Goal: Communication & Community: Answer question/provide support

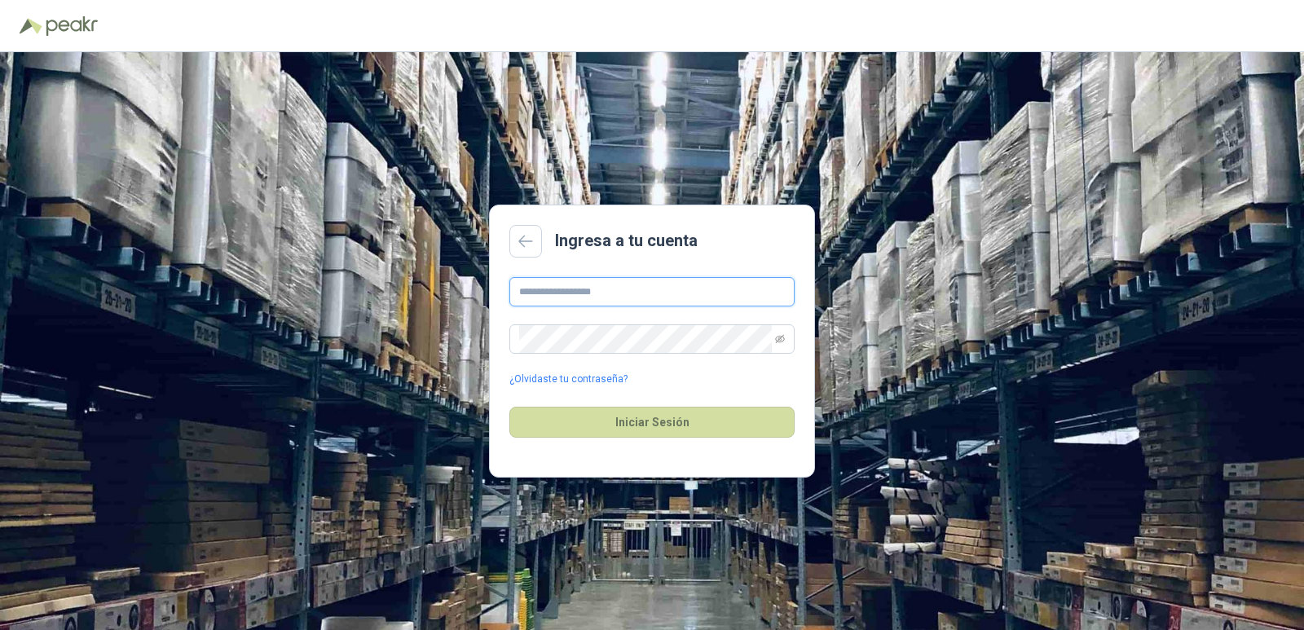
type input "**********"
click at [552, 284] on input "**********" at bounding box center [651, 291] width 285 height 29
click at [1200, 326] on div "**********" at bounding box center [652, 341] width 1304 height 578
click at [656, 418] on button "Iniciar Sesión" at bounding box center [651, 422] width 285 height 31
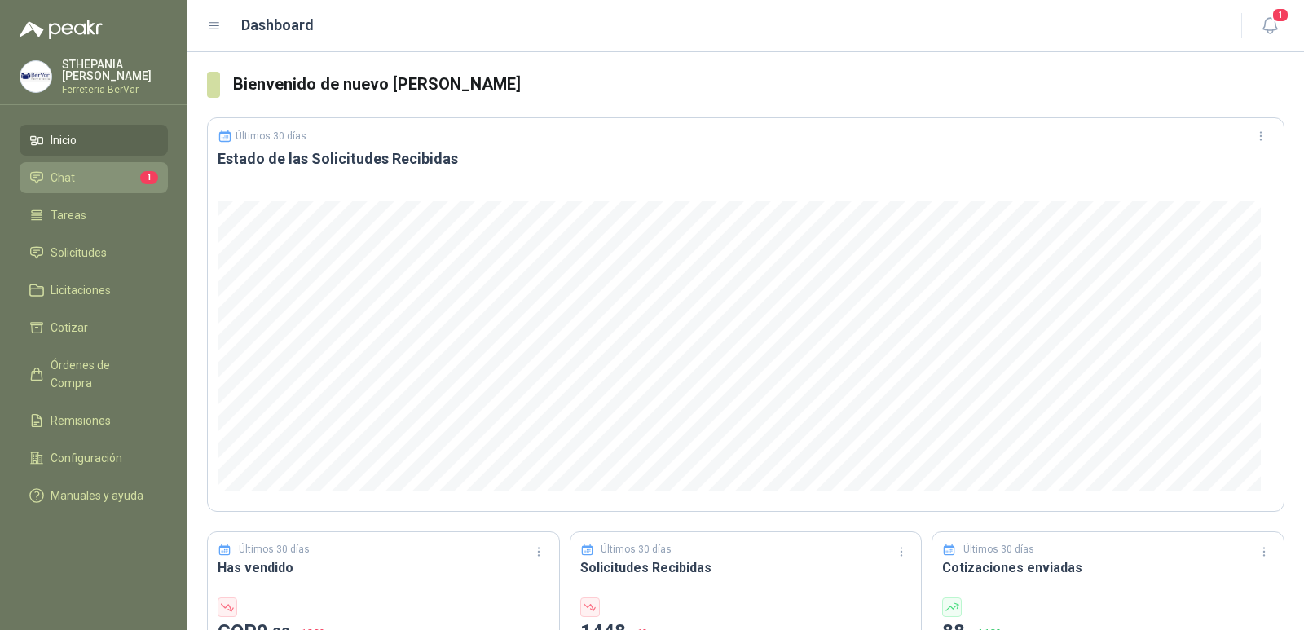
click at [90, 189] on link "Chat 1" at bounding box center [94, 177] width 148 height 31
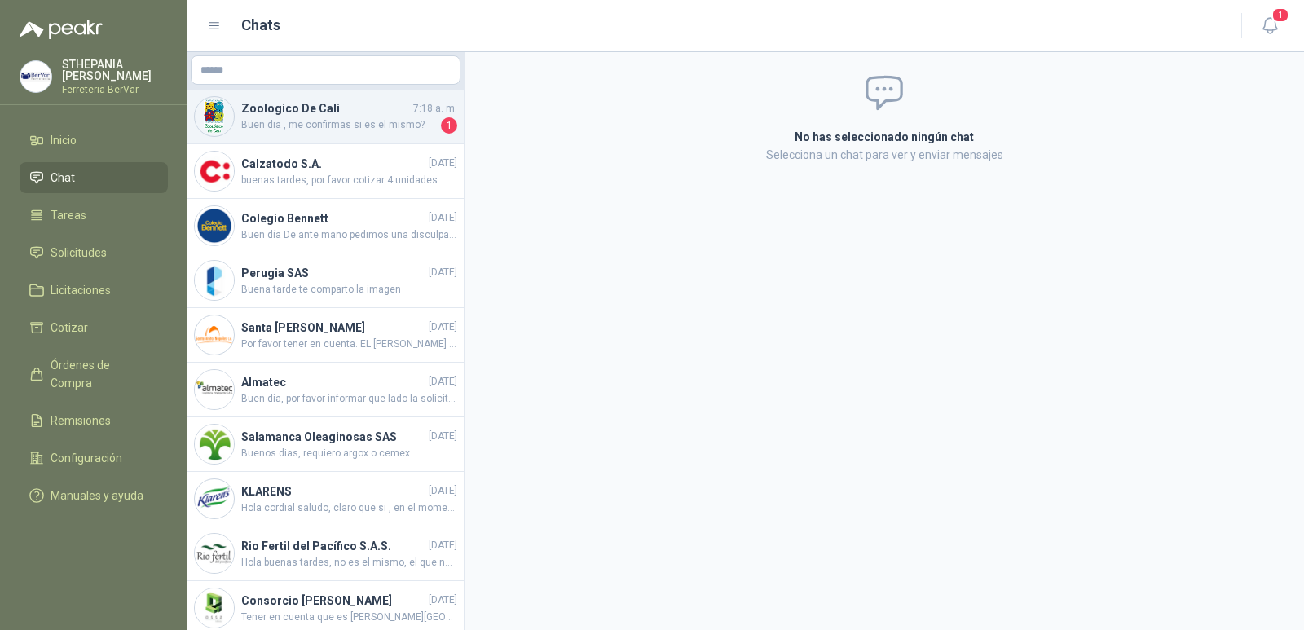
click at [378, 125] on span "Buen dia , me confirmas si es el mismo?" at bounding box center [339, 125] width 196 height 16
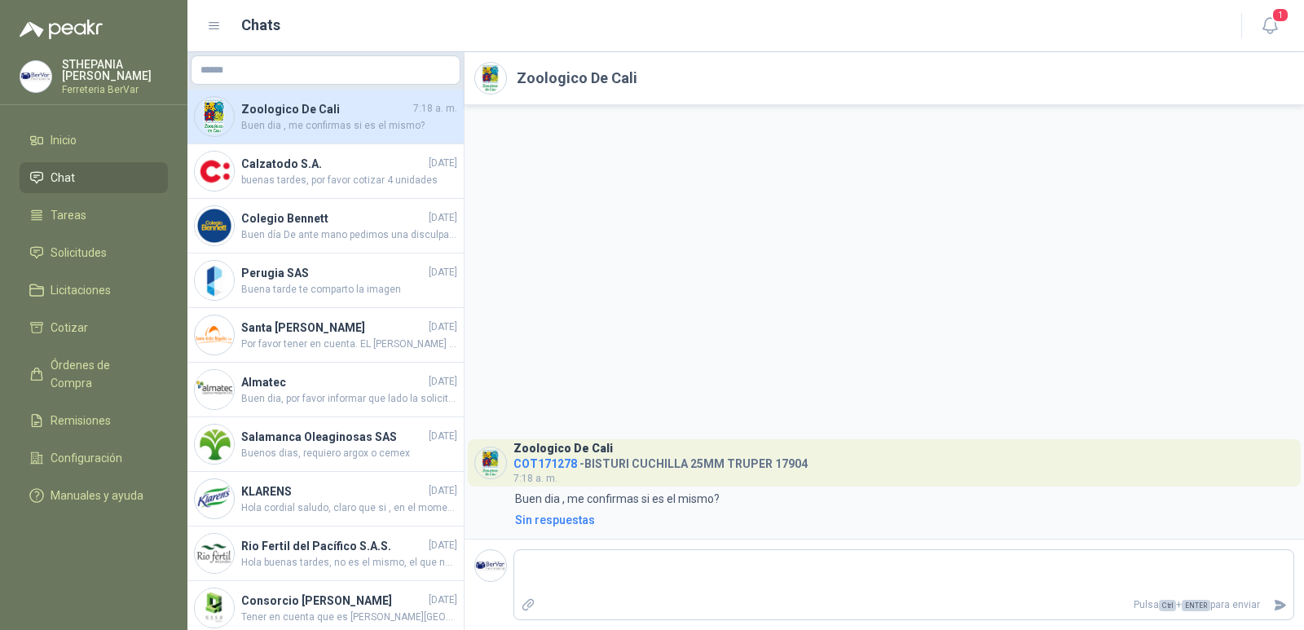
click at [583, 464] on h4 "COT171278 - BISTURI CUCHILLA 25MM TRUPER 17904" at bounding box center [660, 460] width 294 height 15
click at [520, 611] on label "Adjuntar archivos" at bounding box center [528, 605] width 28 height 29
click at [0, 0] on input "file" at bounding box center [0, 0] width 0 height 0
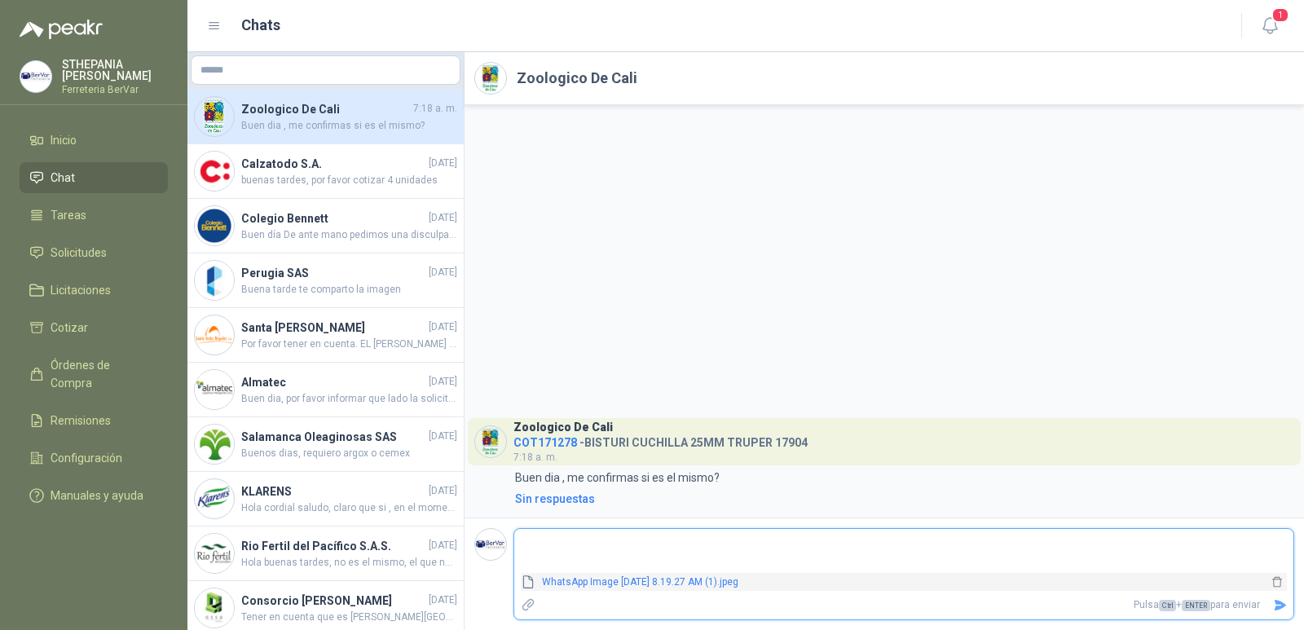
click at [622, 581] on link "WhatsApp Image [DATE] 8.19.27 AM (1).jpeg" at bounding box center [901, 581] width 732 height 15
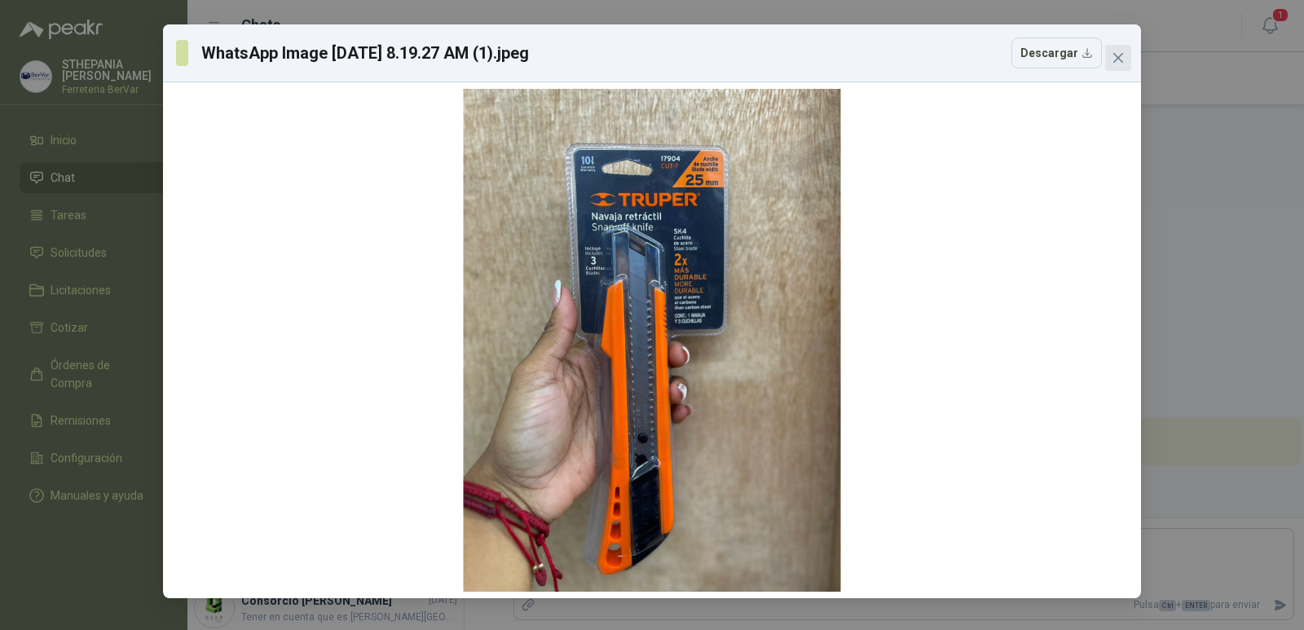
click at [1117, 51] on icon "close" at bounding box center [1117, 57] width 13 height 13
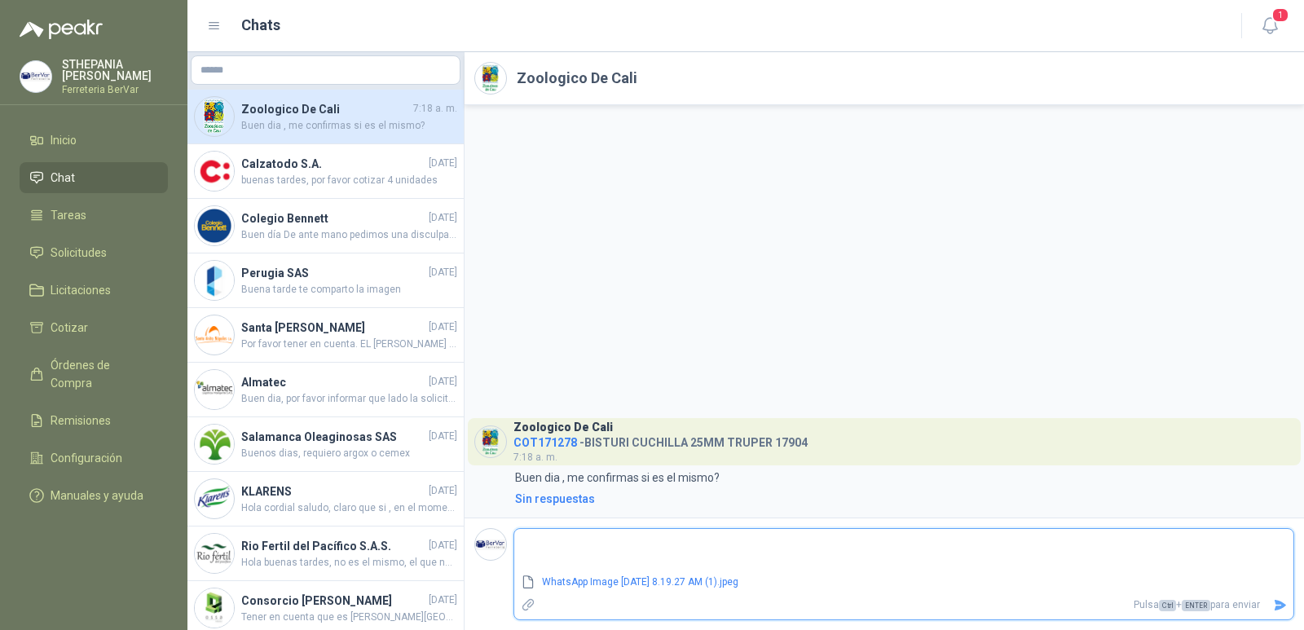
click at [551, 550] on textarea at bounding box center [903, 550] width 779 height 37
type textarea "*"
type textarea "**"
type textarea "***"
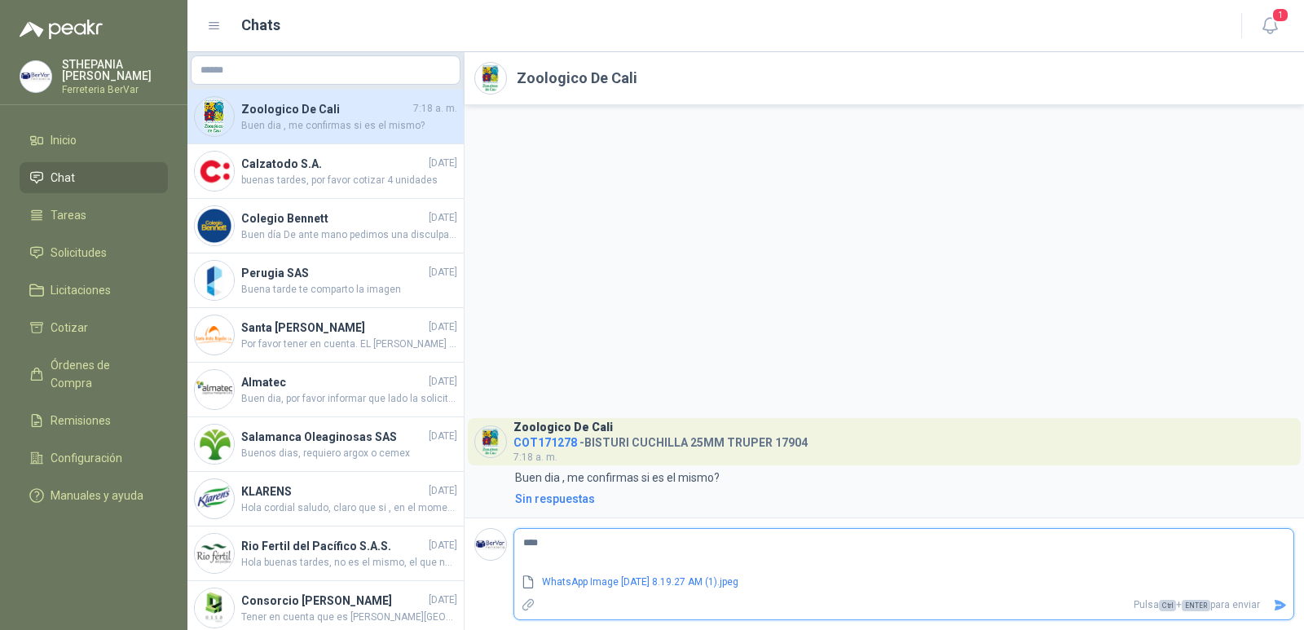
type textarea "*****"
type textarea "******"
type textarea "*******"
type textarea "********"
type textarea "*********"
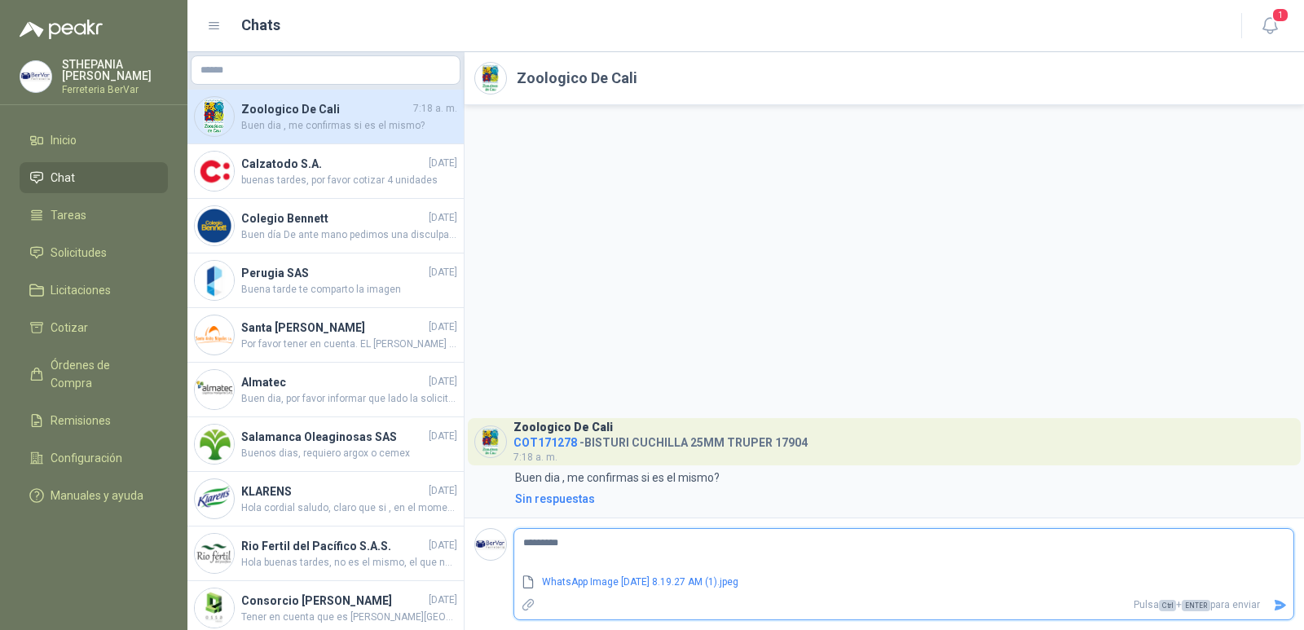
type textarea "**********"
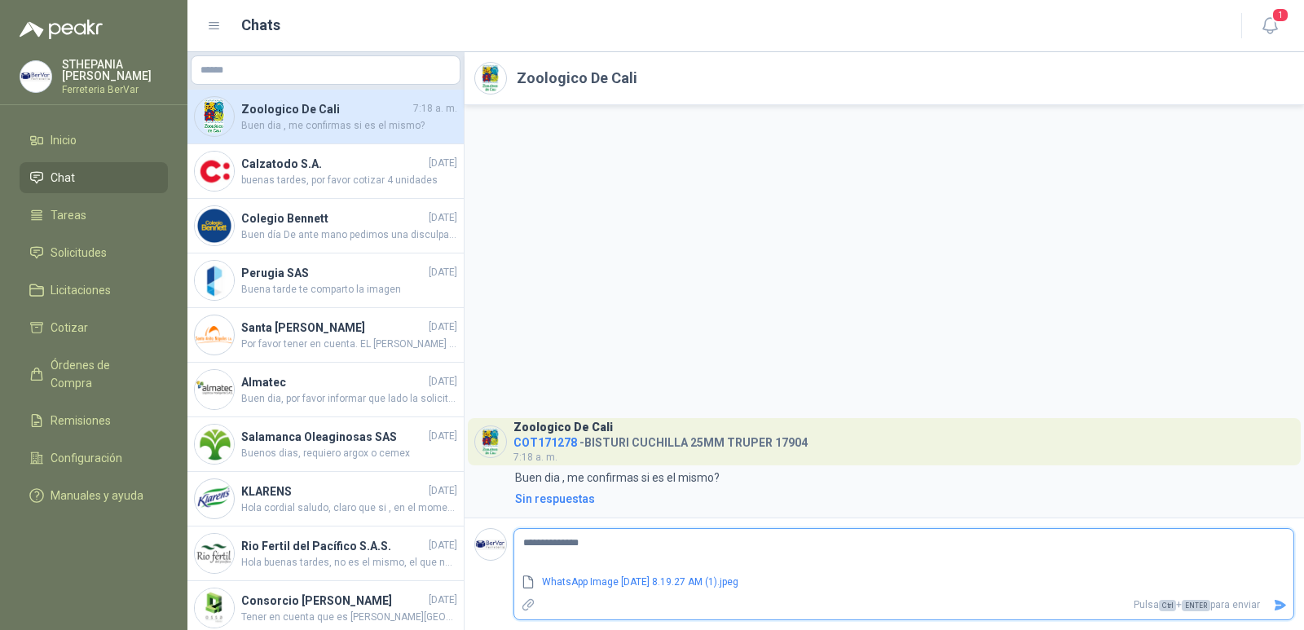
type textarea "**********"
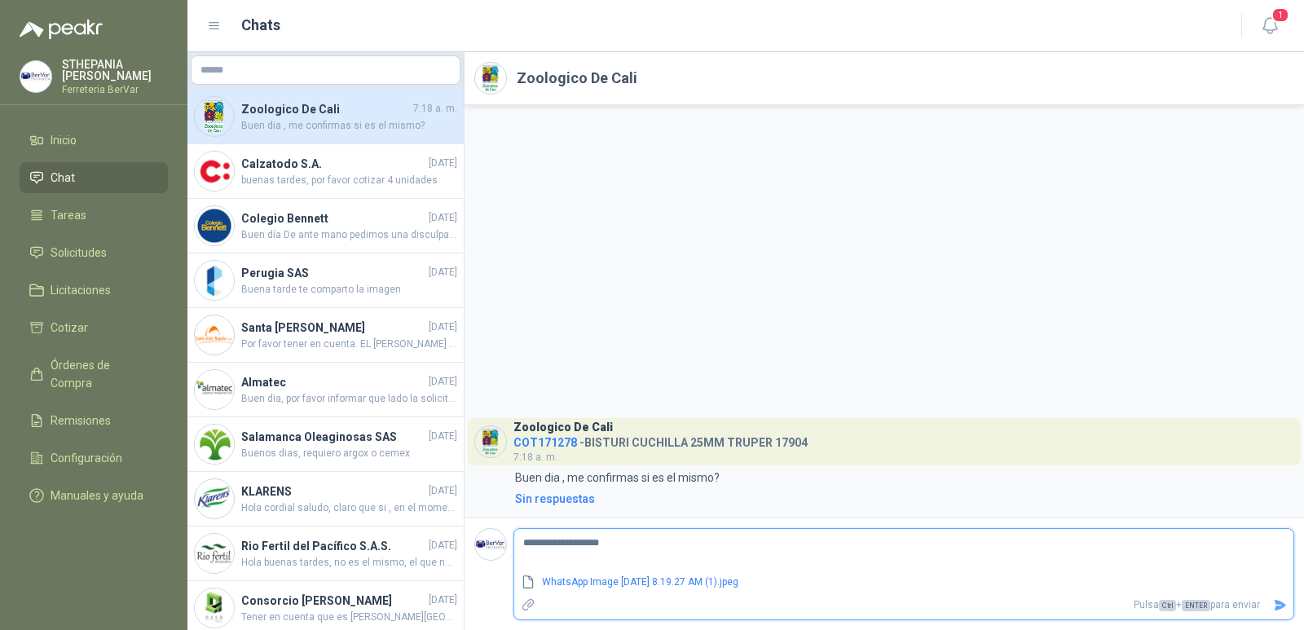
type textarea "**********"
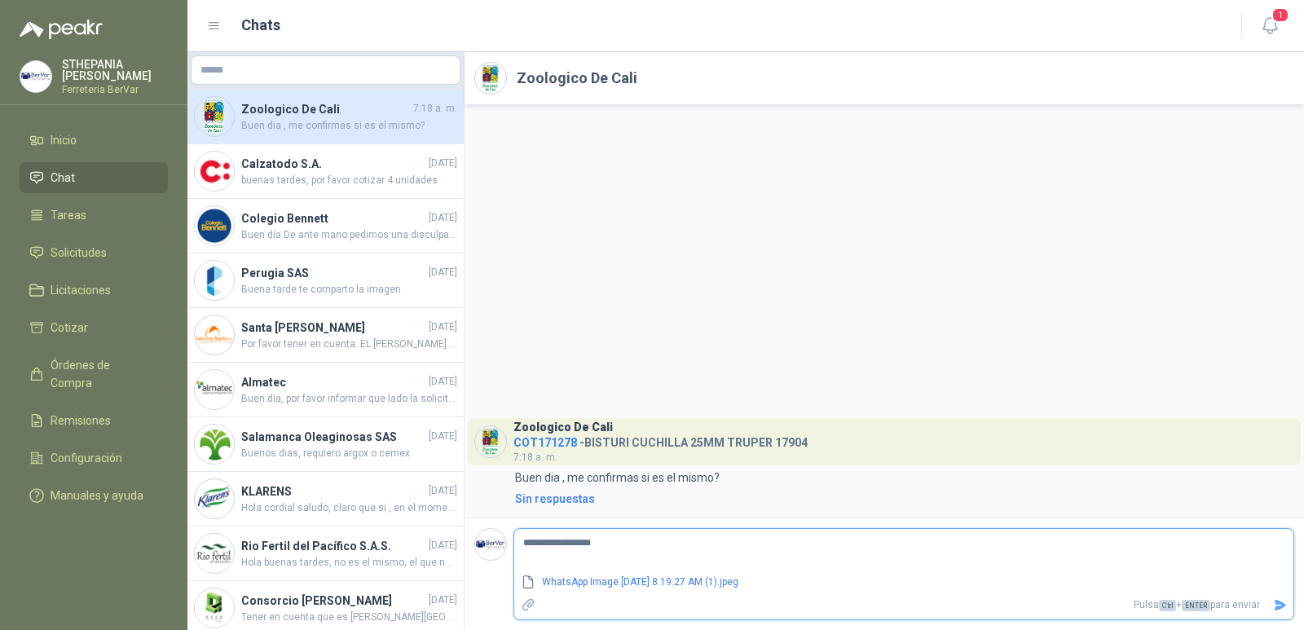
type textarea "**********"
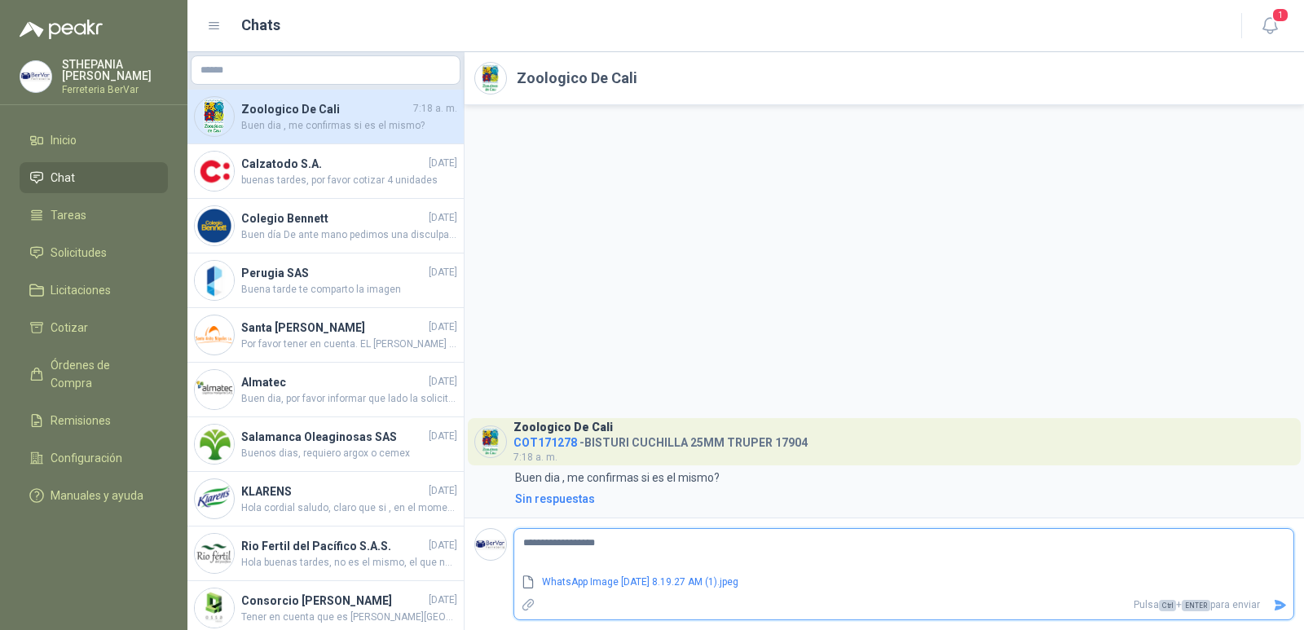
type textarea "**********"
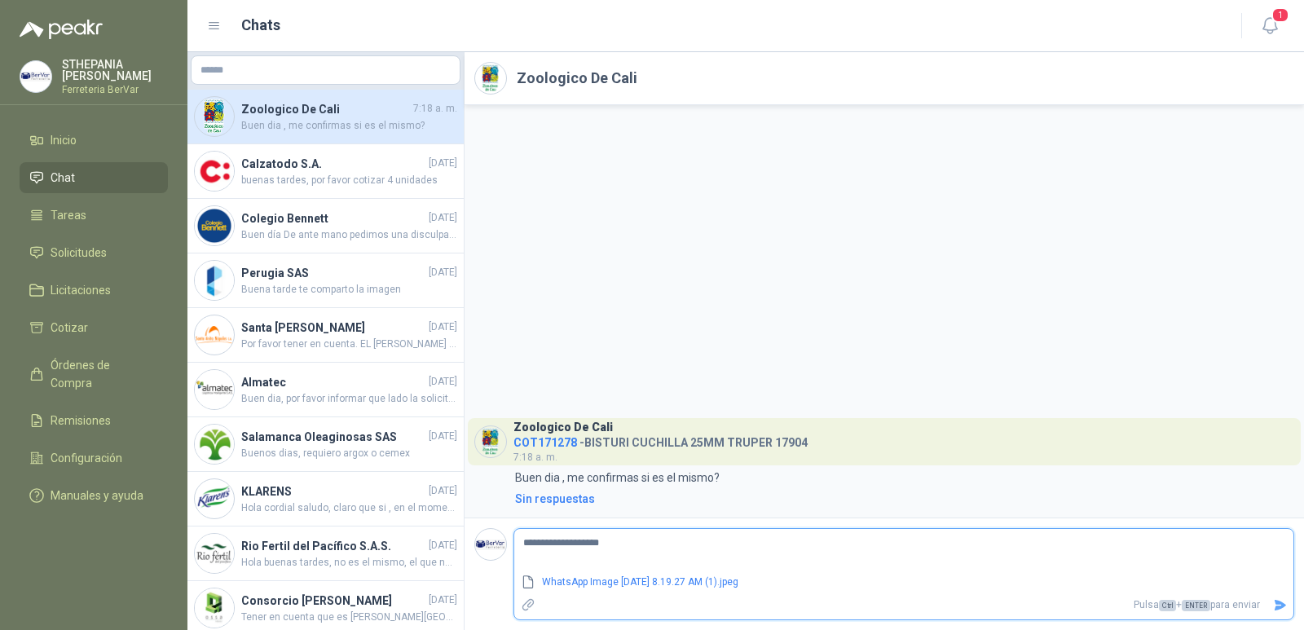
type textarea "**********"
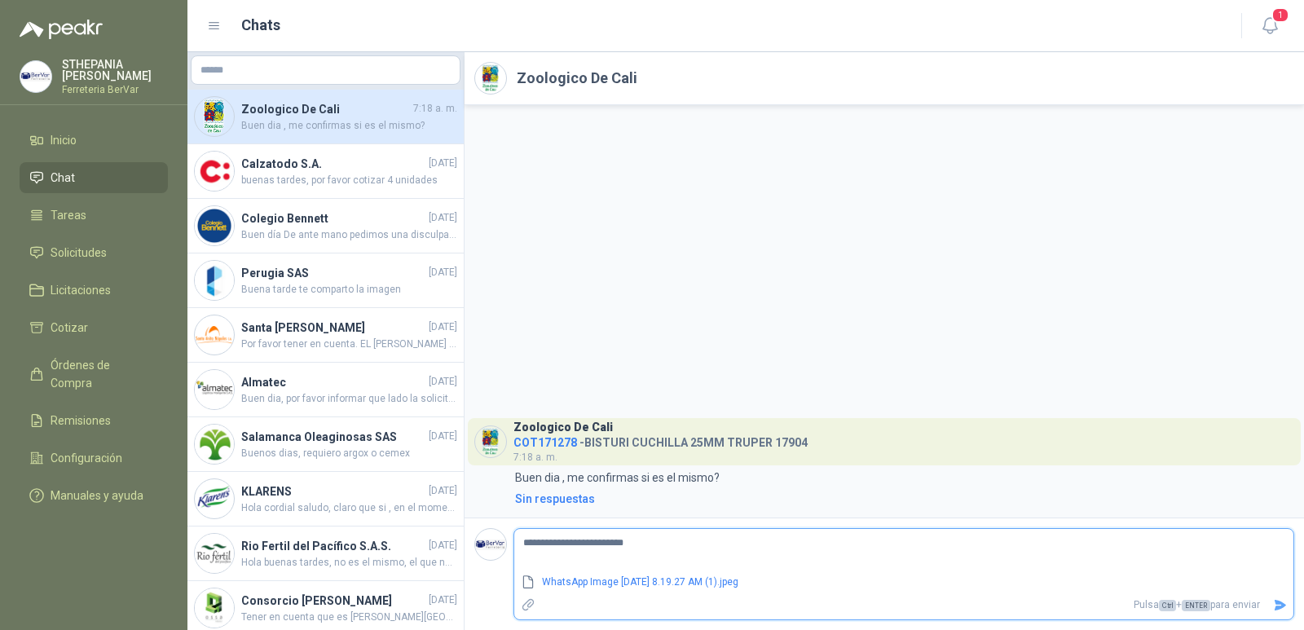
type textarea "**********"
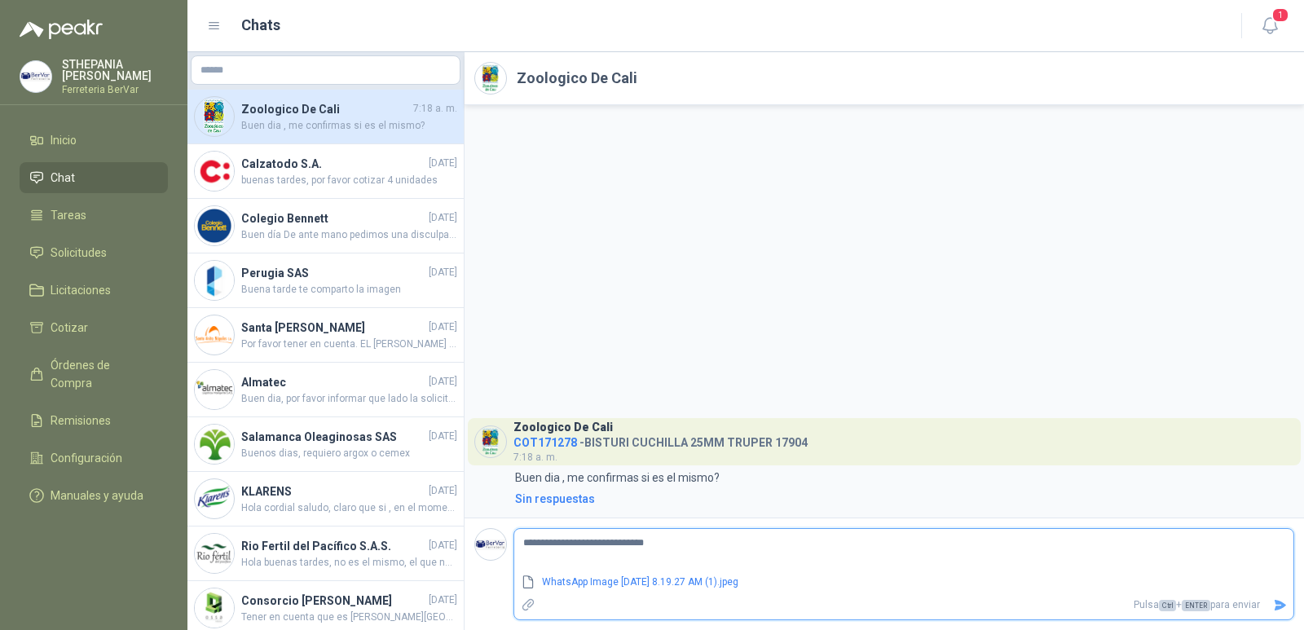
type textarea "**********"
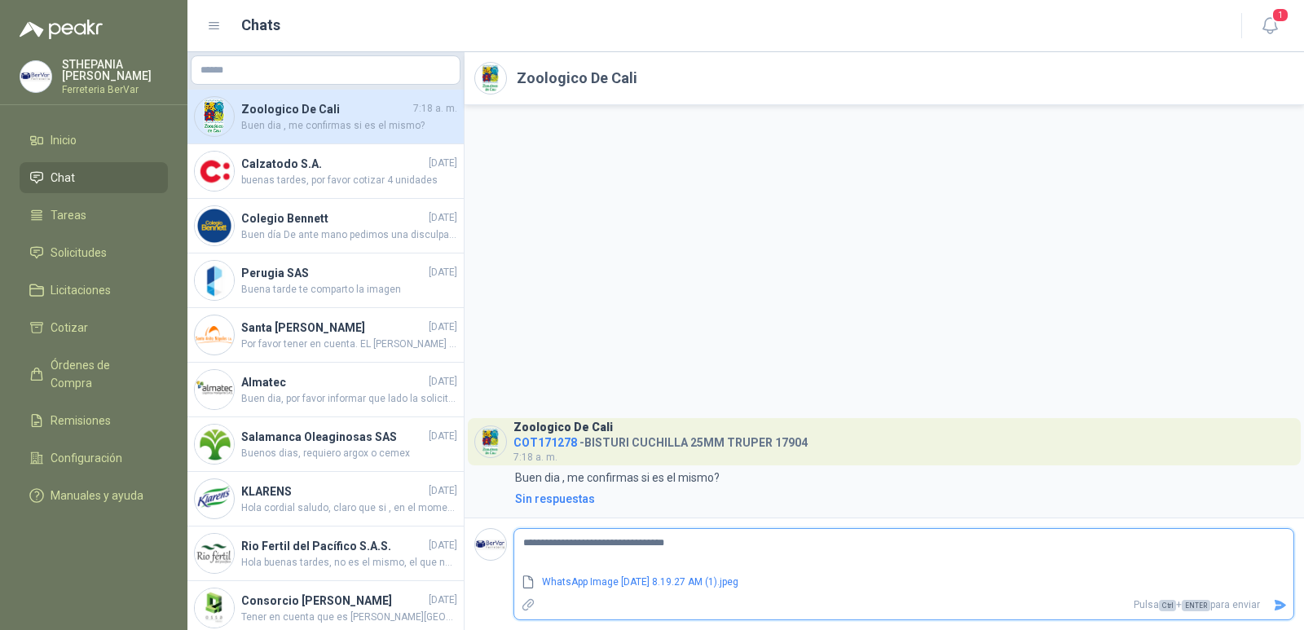
type textarea "**********"
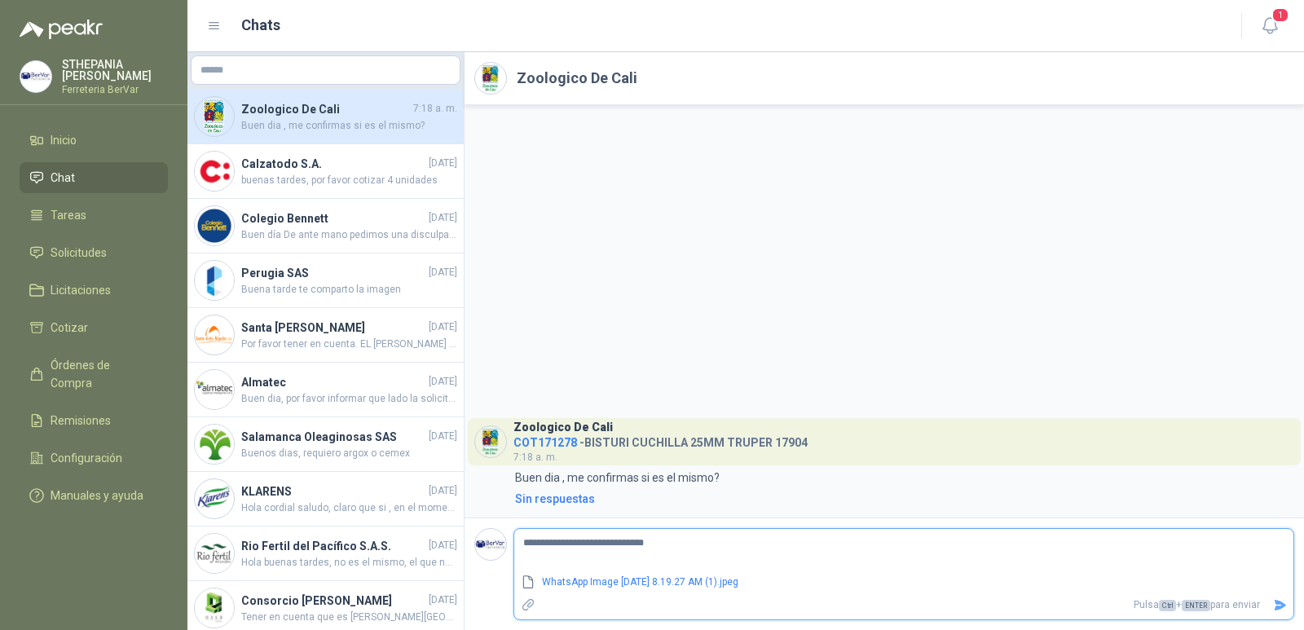
type textarea "**********"
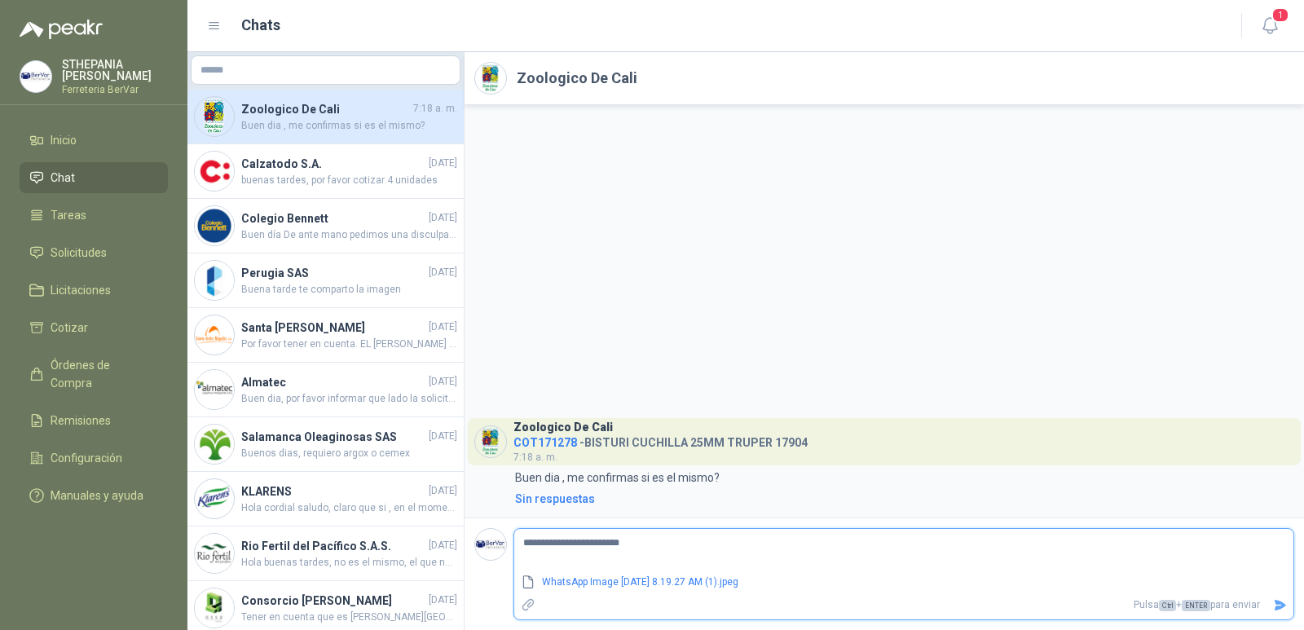
type textarea "**********"
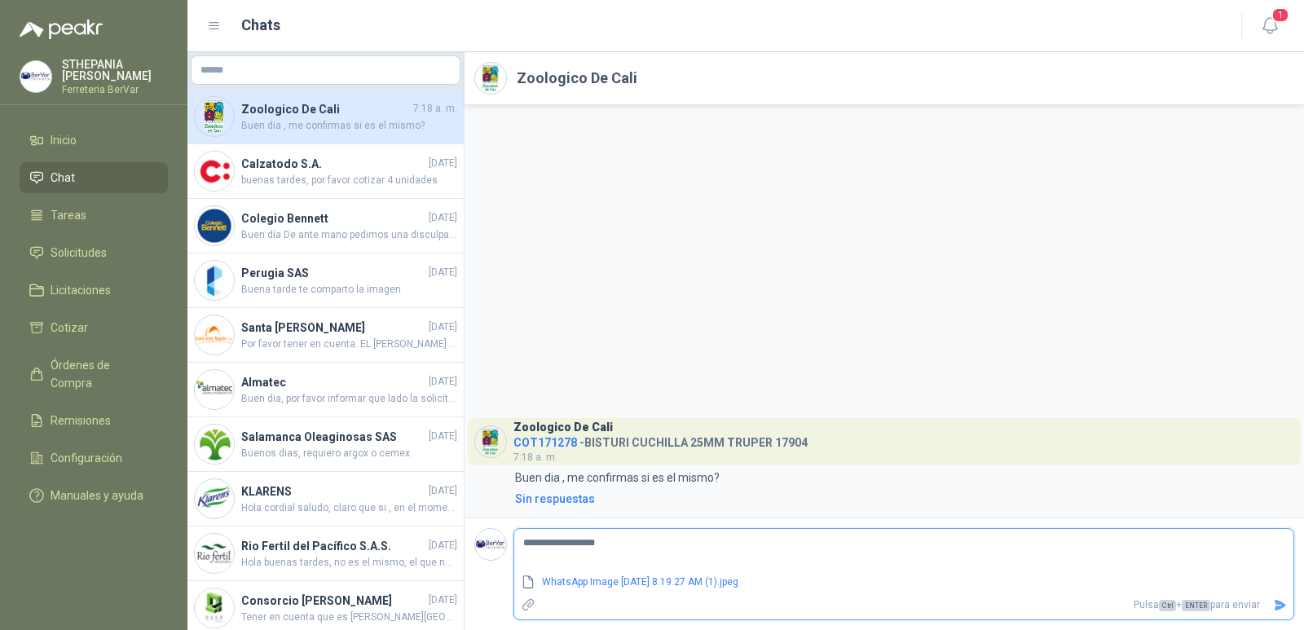
type textarea "**********"
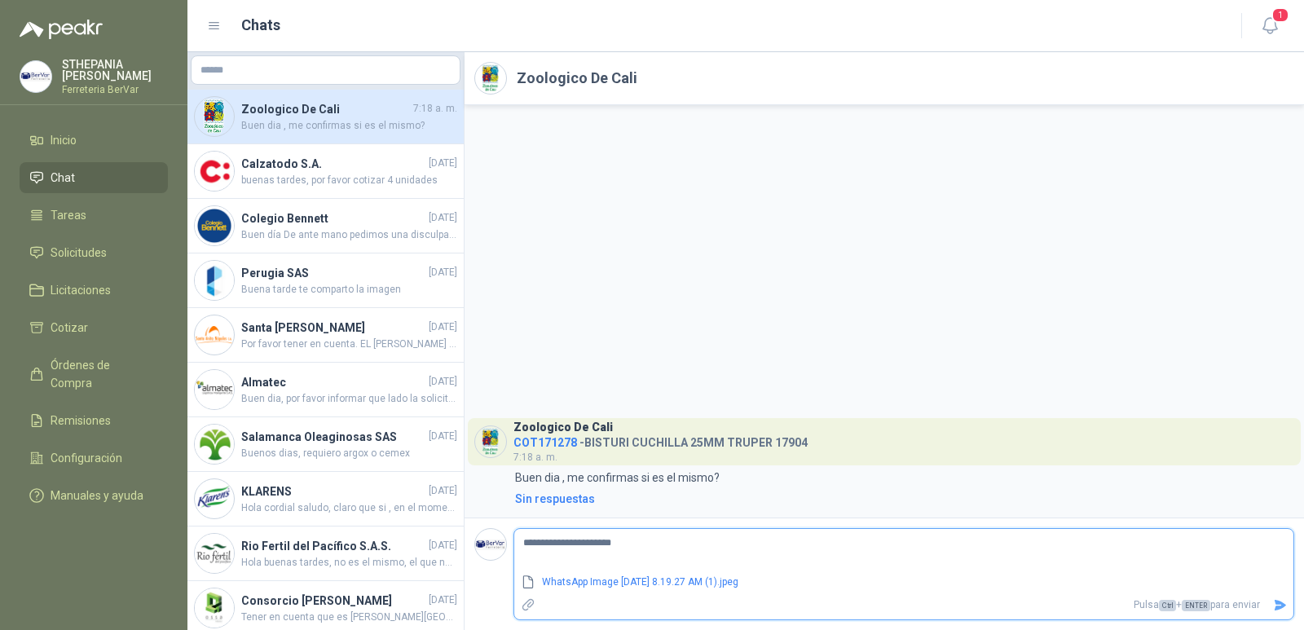
type textarea "**********"
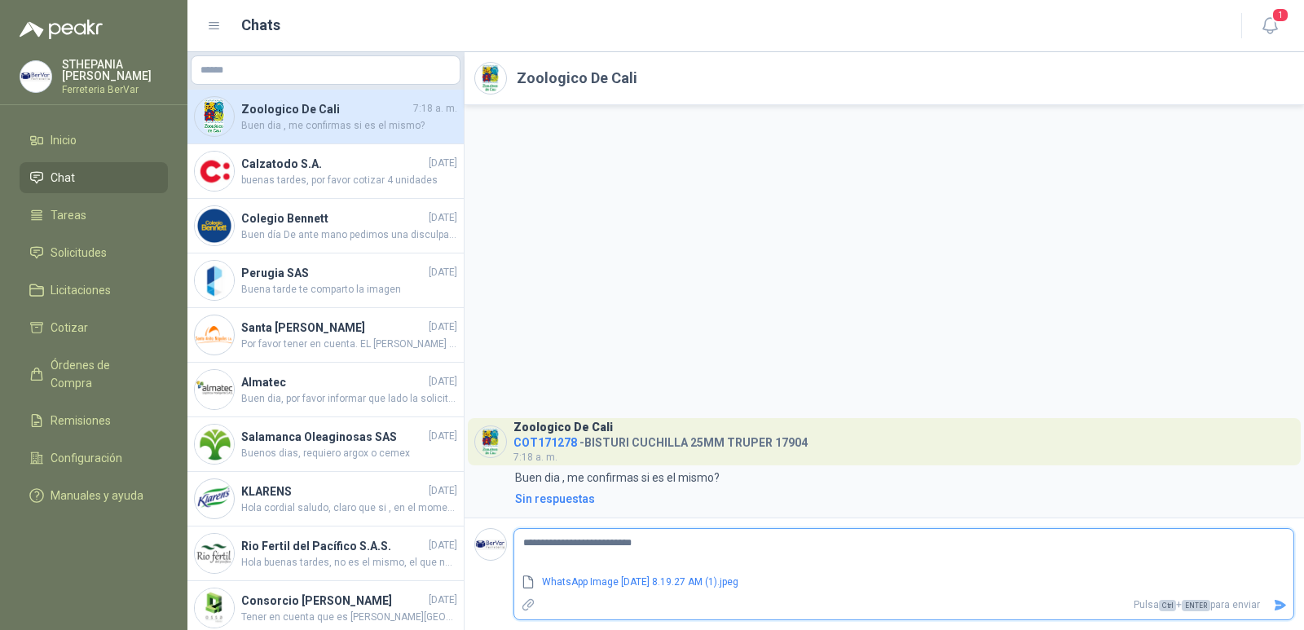
type textarea "**********"
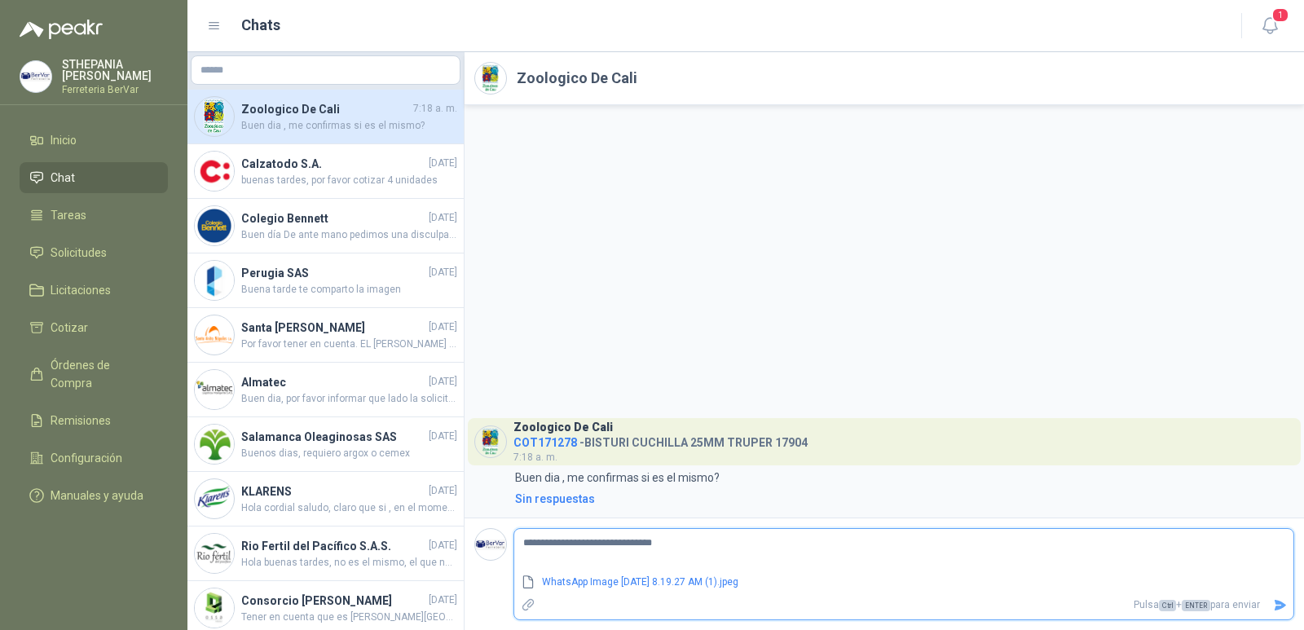
type textarea "**********"
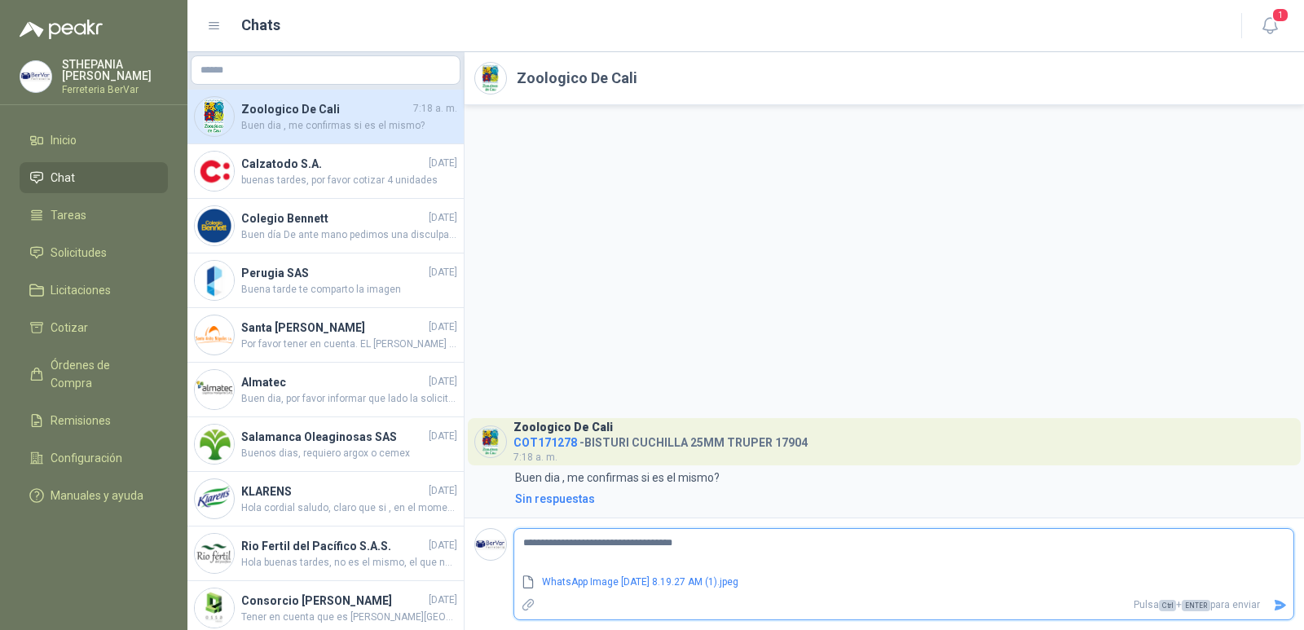
type textarea "**********"
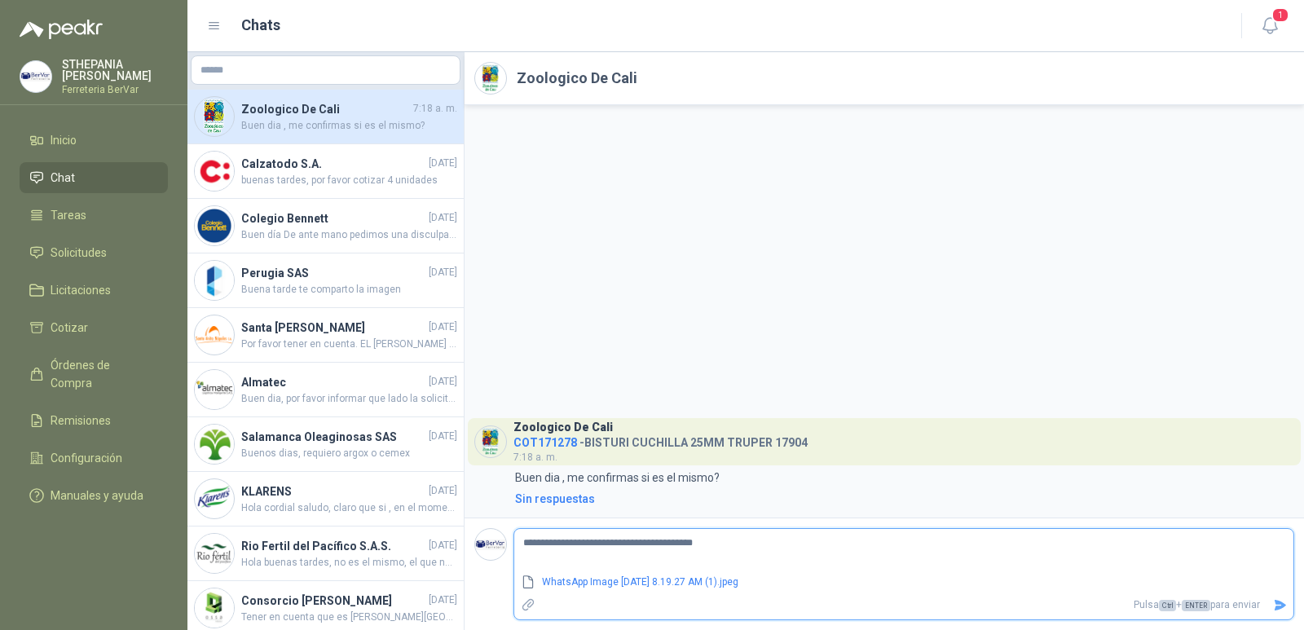
type textarea "**********"
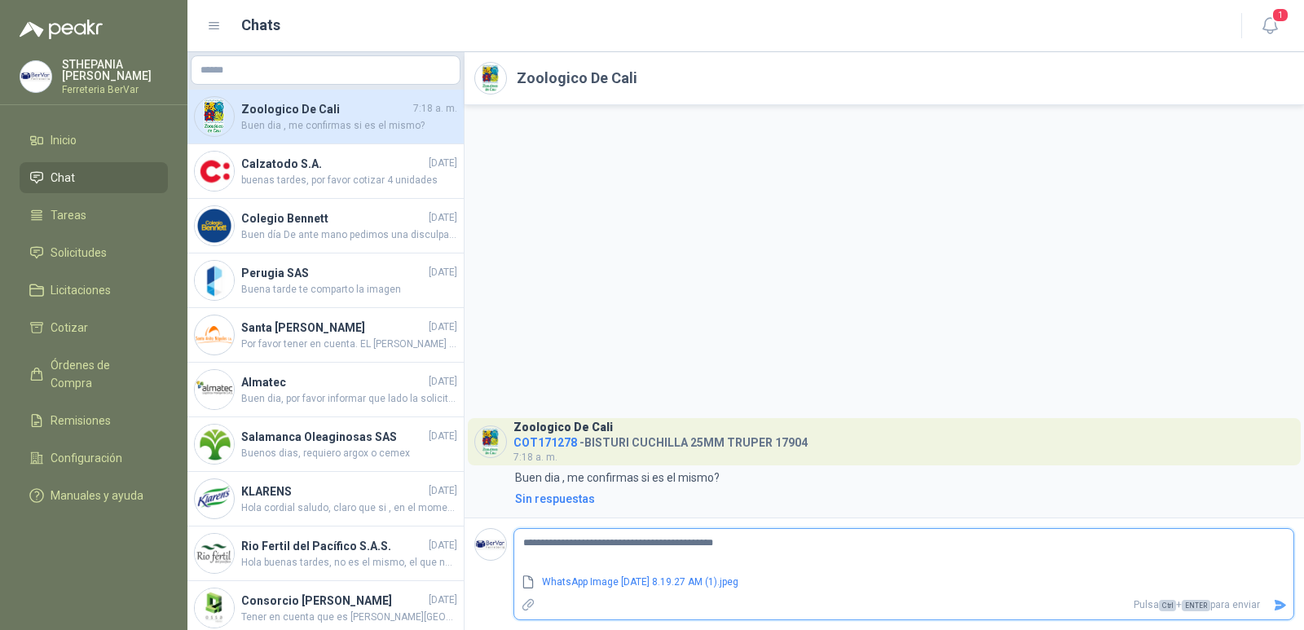
type textarea "**********"
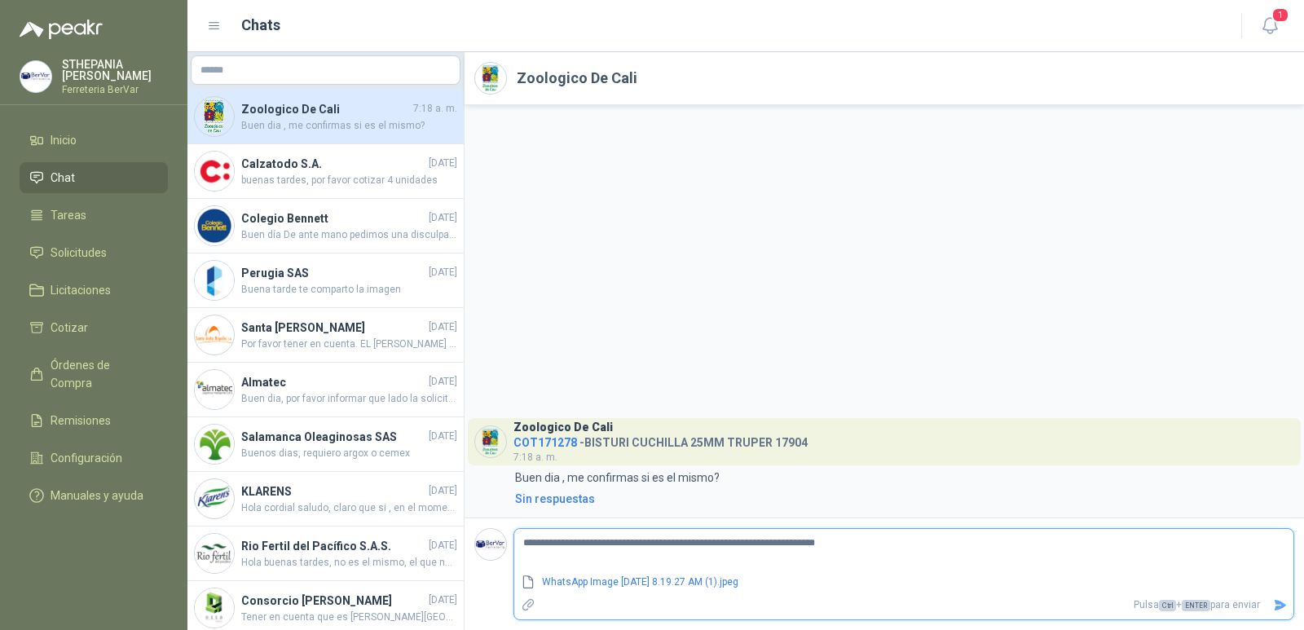
click at [800, 543] on textarea "**********" at bounding box center [903, 550] width 779 height 37
click at [925, 543] on textarea "**********" at bounding box center [903, 550] width 779 height 37
click at [1276, 609] on icon "Enviar" at bounding box center [1279, 605] width 11 height 11
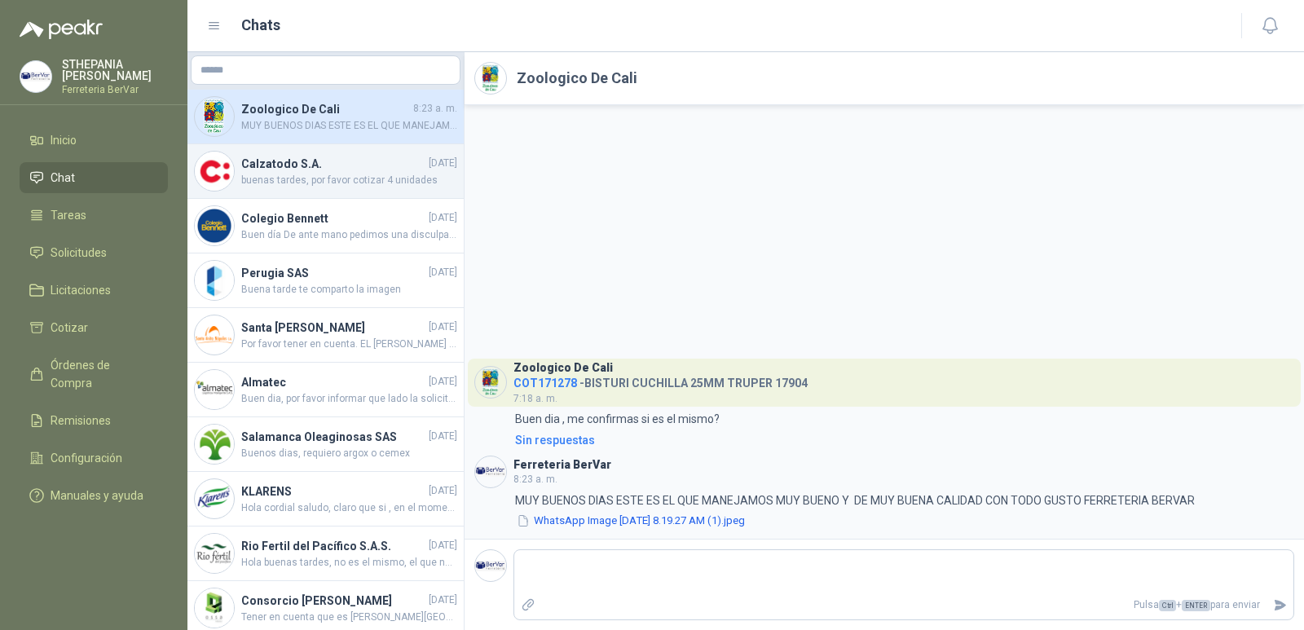
click at [382, 187] on span "buenas tardes, por favor cotizar 4 unidades" at bounding box center [349, 180] width 216 height 15
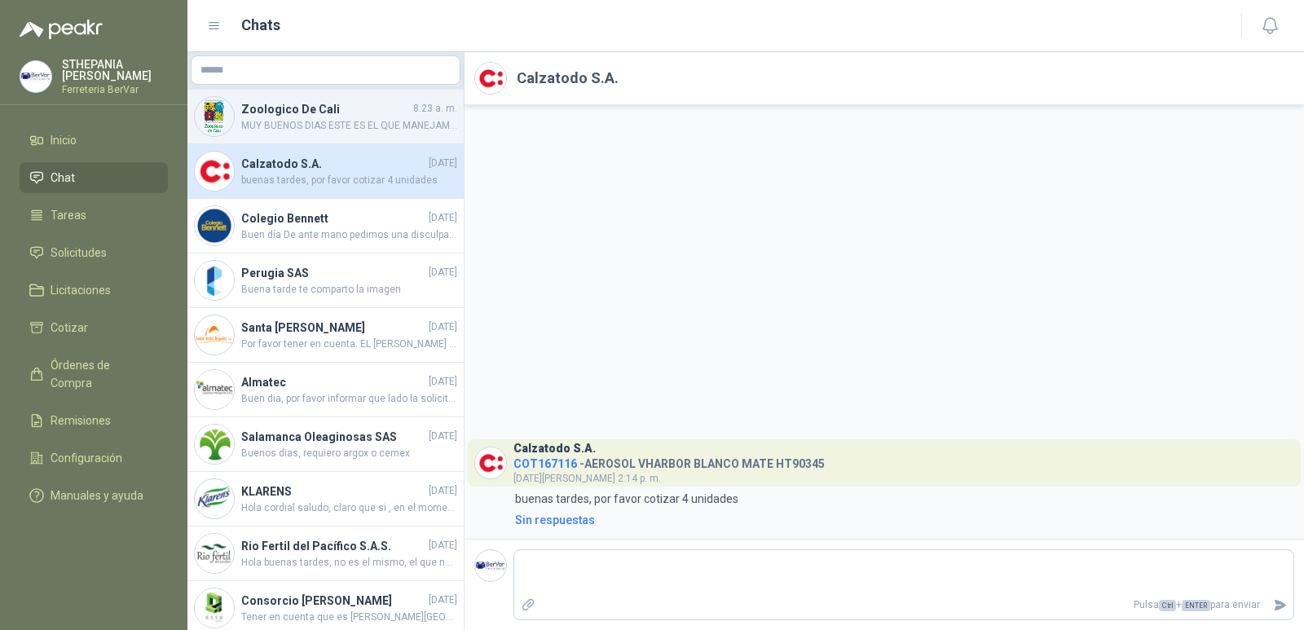
click at [330, 114] on h4 "Zoologico De Cali" at bounding box center [325, 109] width 169 height 18
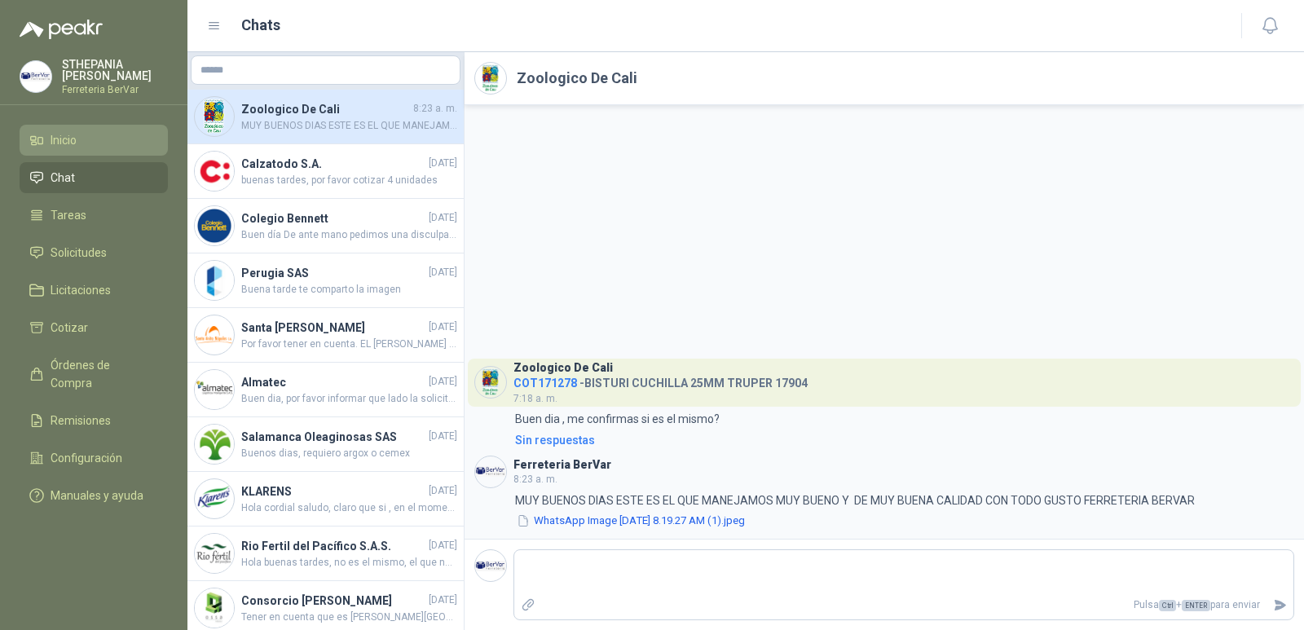
click at [97, 147] on li "Inicio" at bounding box center [93, 140] width 129 height 18
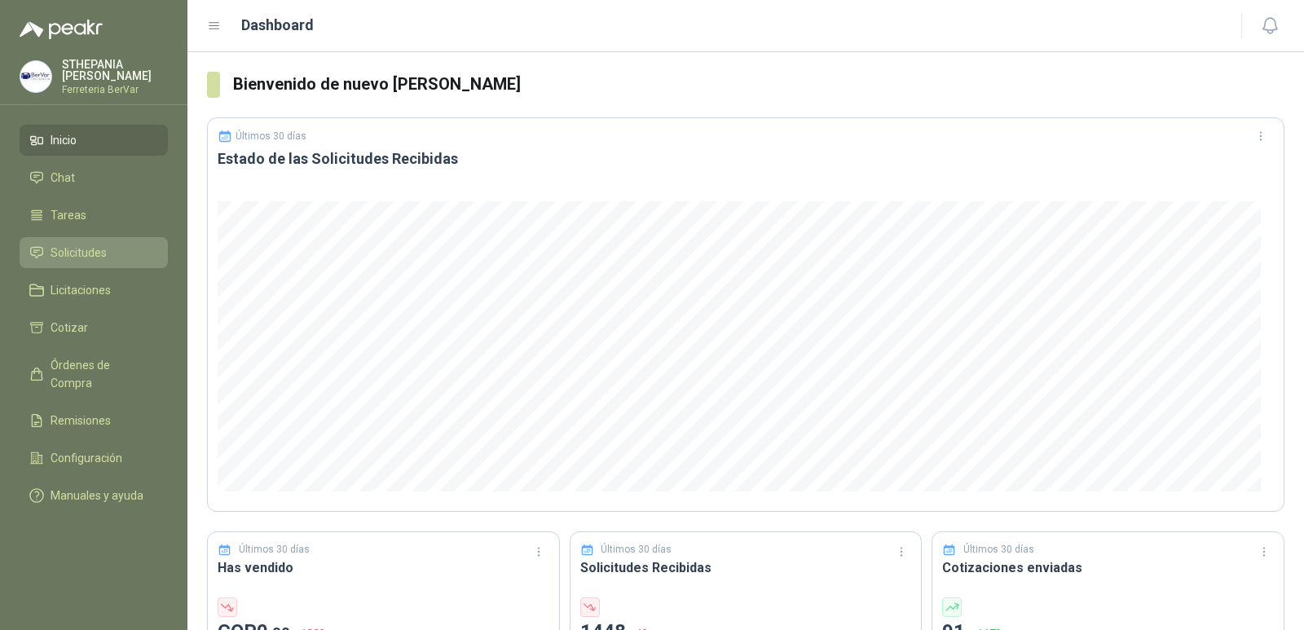
click at [110, 265] on link "Solicitudes" at bounding box center [94, 252] width 148 height 31
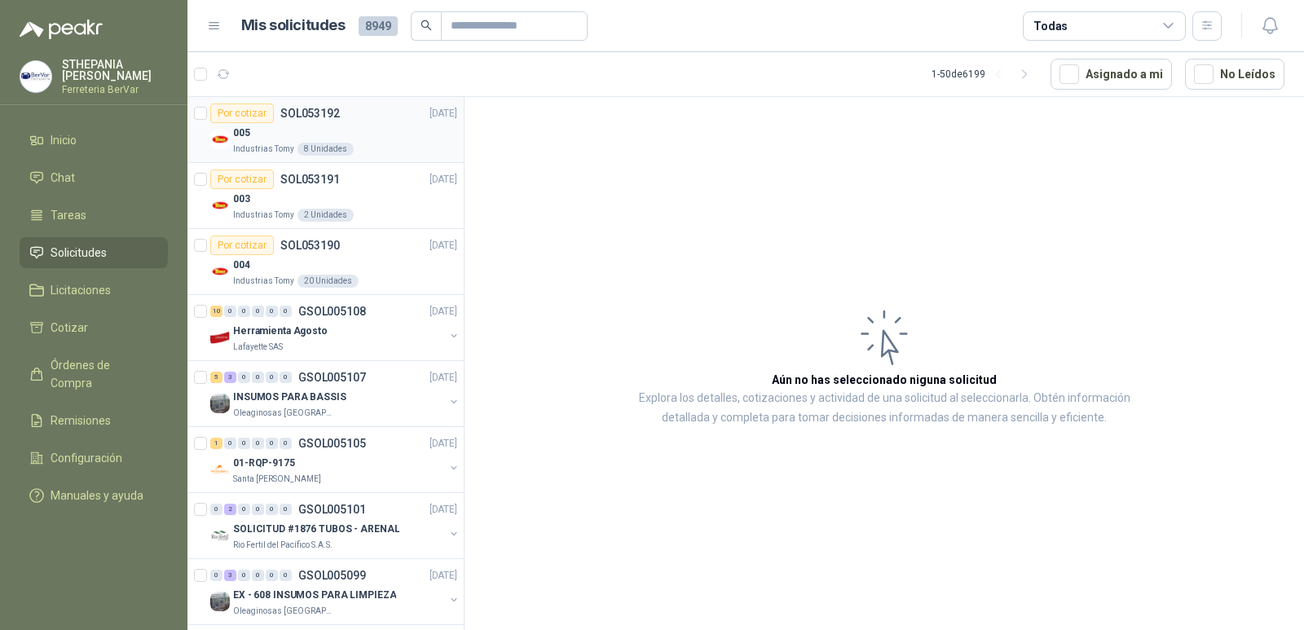
click at [402, 134] on div "005" at bounding box center [345, 133] width 224 height 20
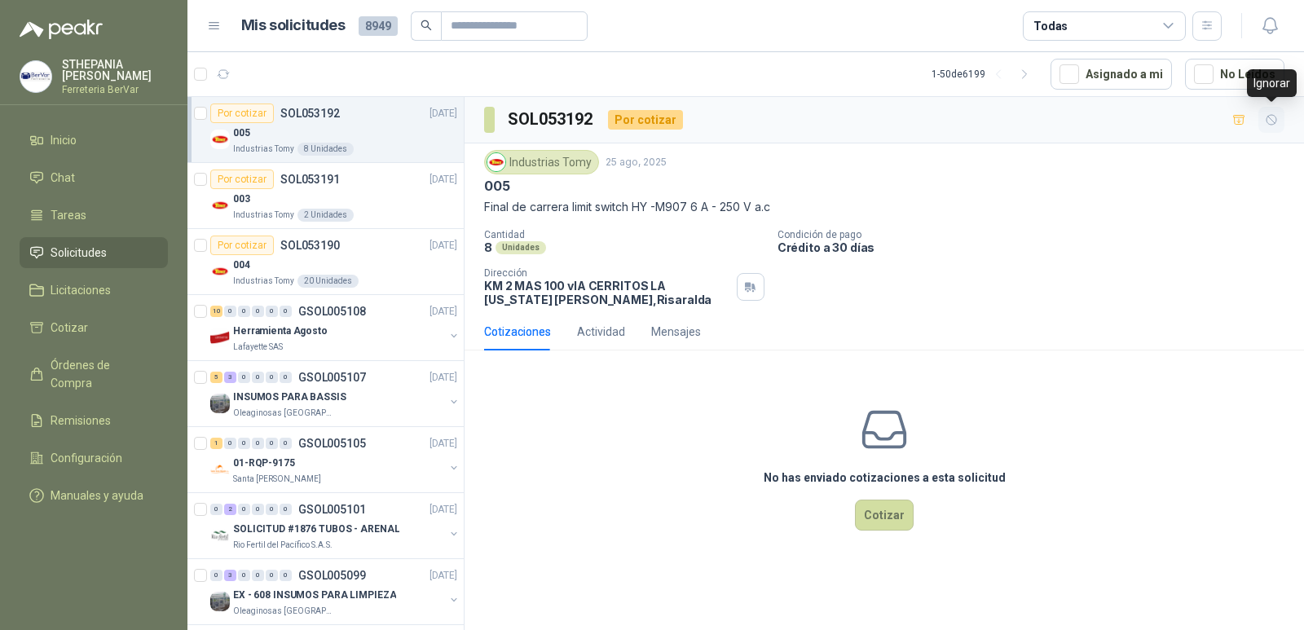
click at [1273, 115] on icon "button" at bounding box center [1271, 120] width 10 height 10
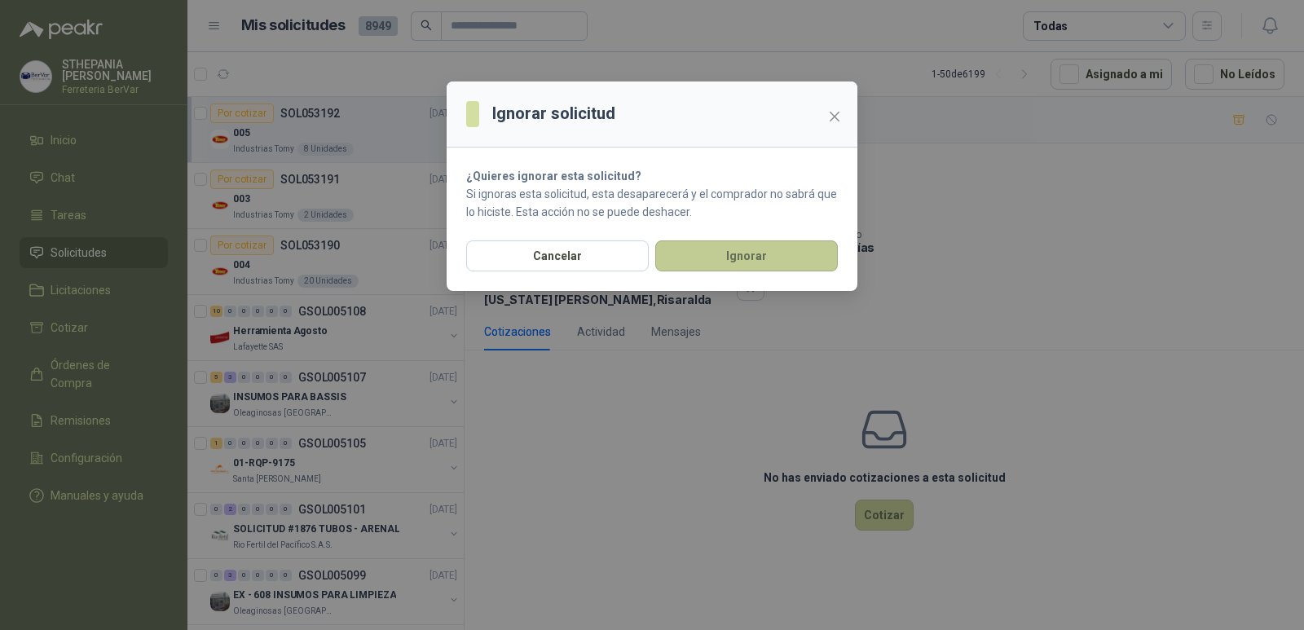
click at [768, 256] on button "Ignorar" at bounding box center [746, 255] width 183 height 31
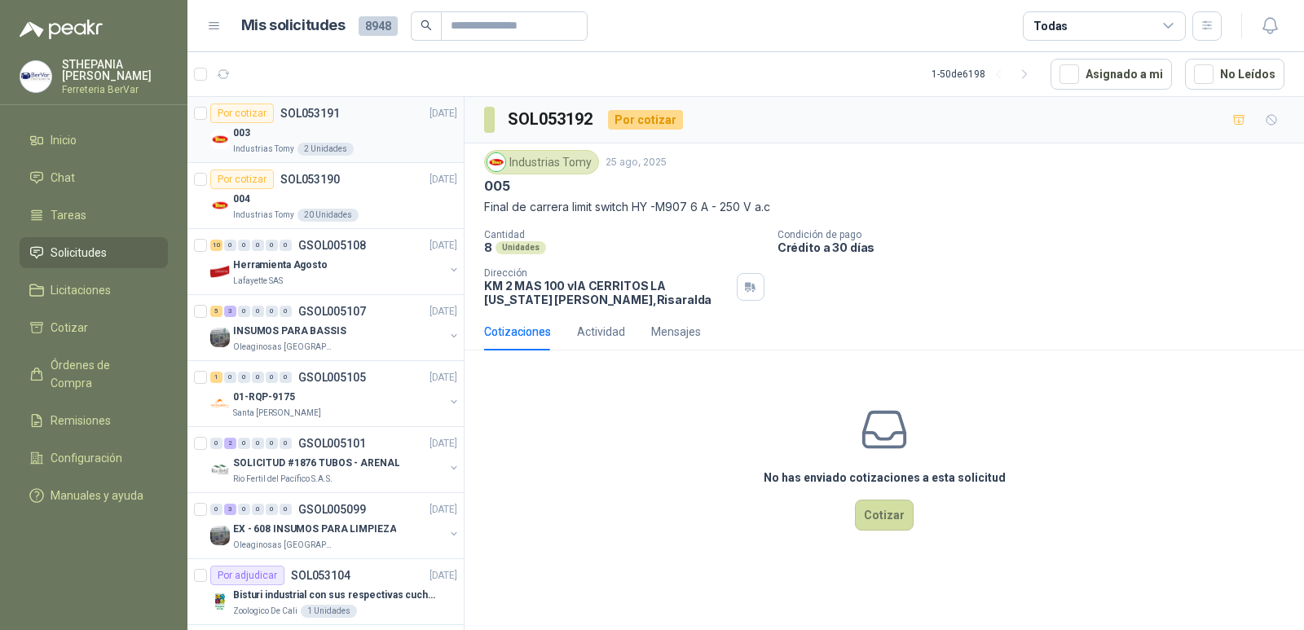
click at [365, 131] on div "003" at bounding box center [345, 133] width 224 height 20
click at [1272, 120] on icon "button" at bounding box center [1272, 120] width 14 height 14
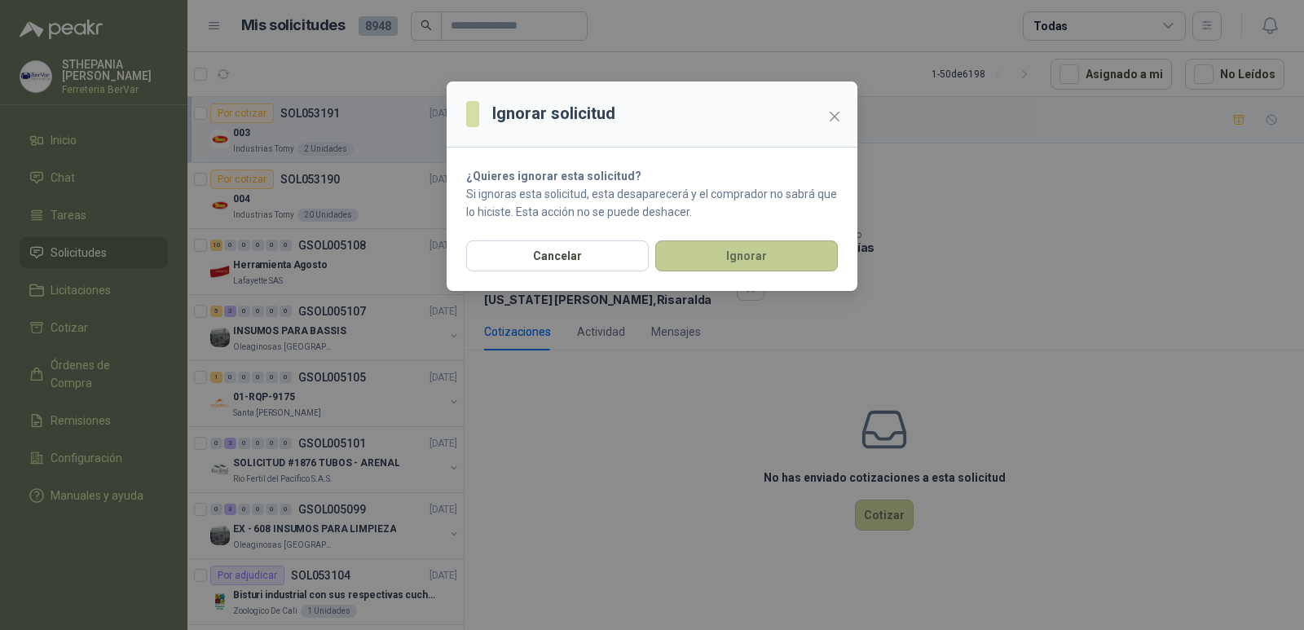
click at [691, 252] on button "Ignorar" at bounding box center [746, 255] width 183 height 31
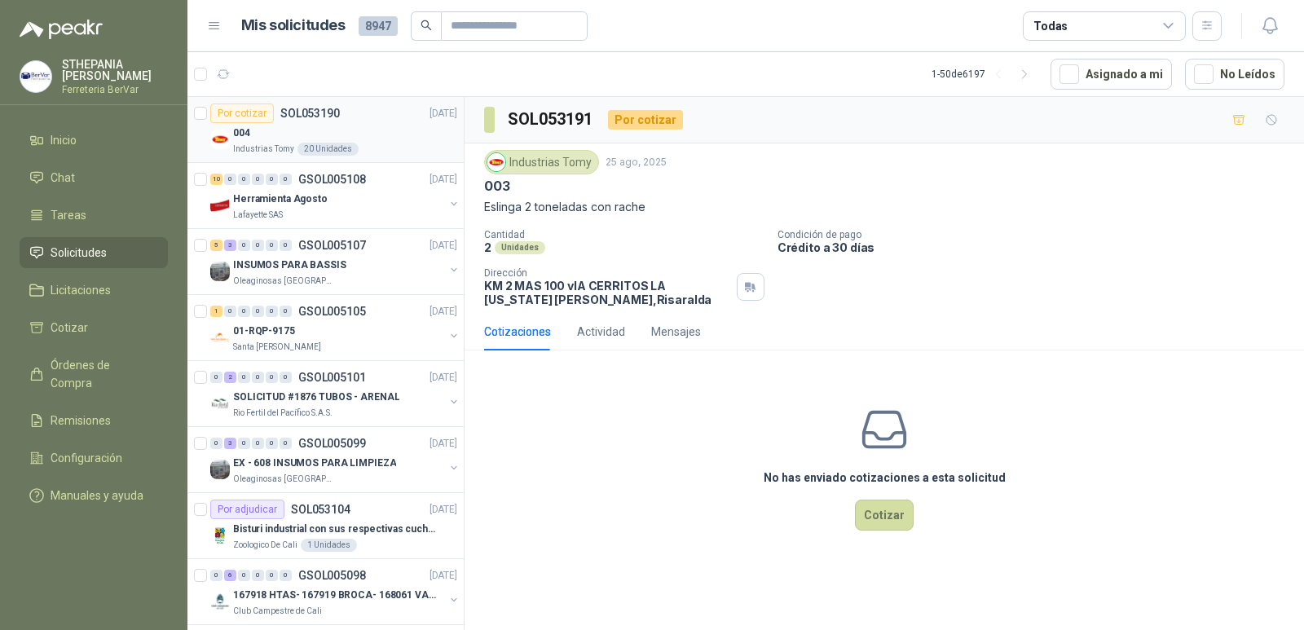
click at [382, 151] on div "Industrias Tomy 20 Unidades" at bounding box center [345, 149] width 224 height 13
click at [1270, 114] on icon "button" at bounding box center [1272, 120] width 14 height 14
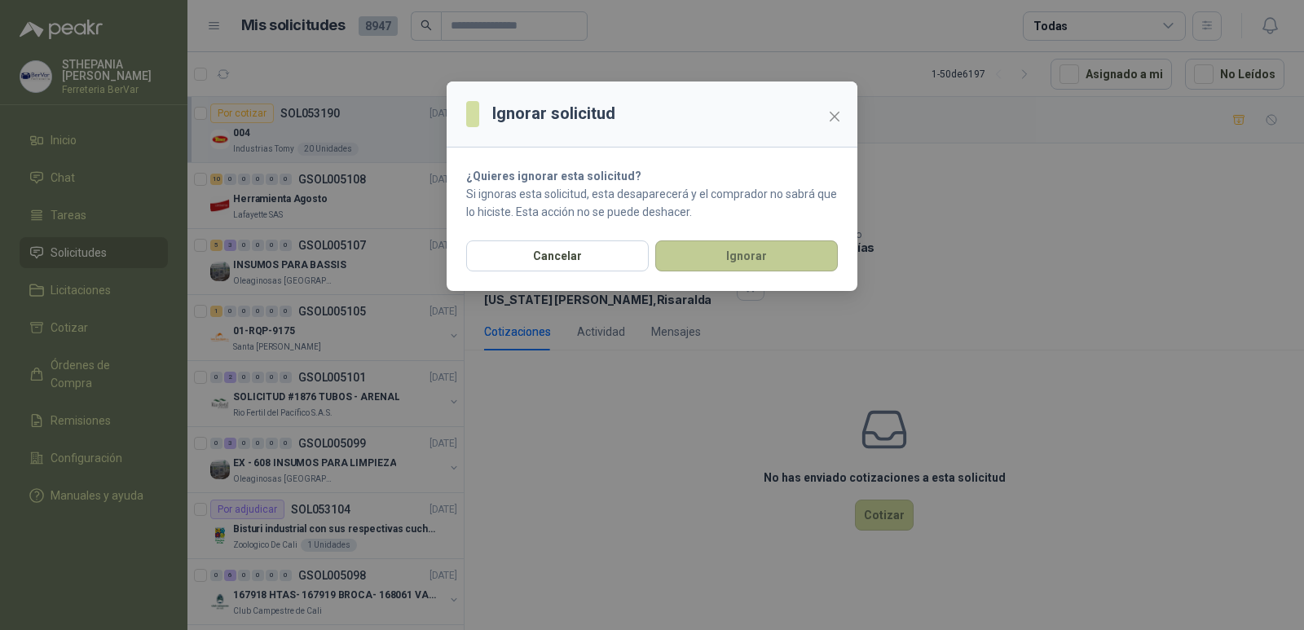
click at [769, 251] on button "Ignorar" at bounding box center [746, 255] width 183 height 31
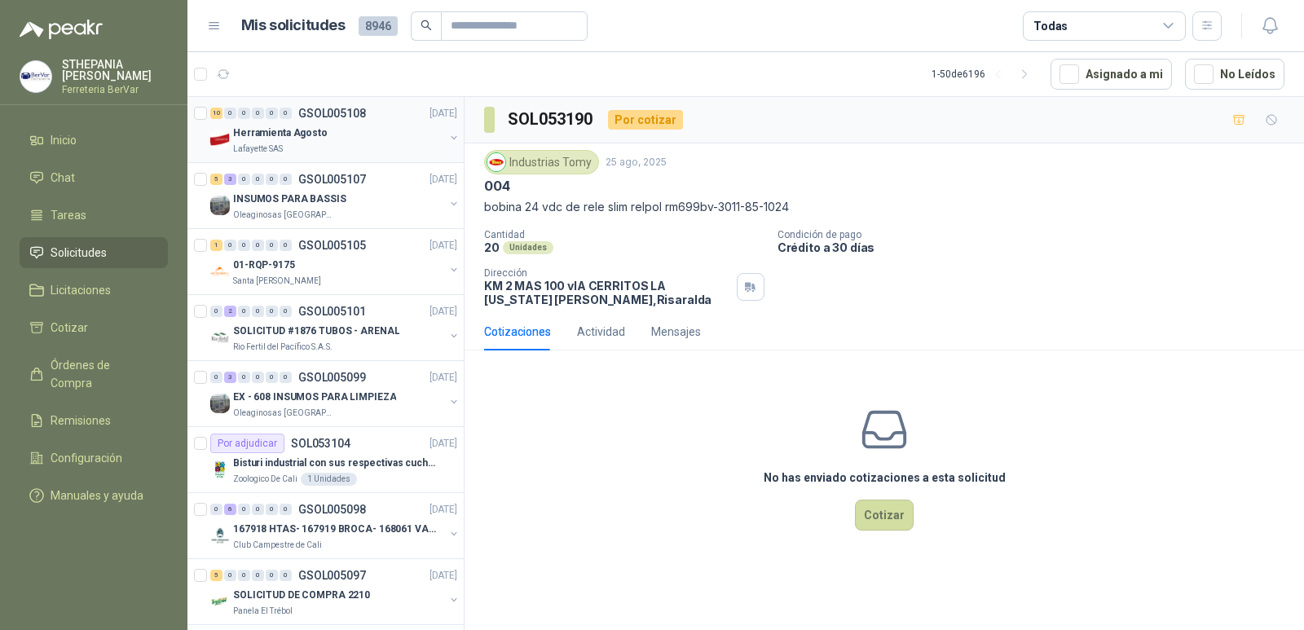
click at [405, 151] on div "Lafayette SAS" at bounding box center [338, 149] width 211 height 13
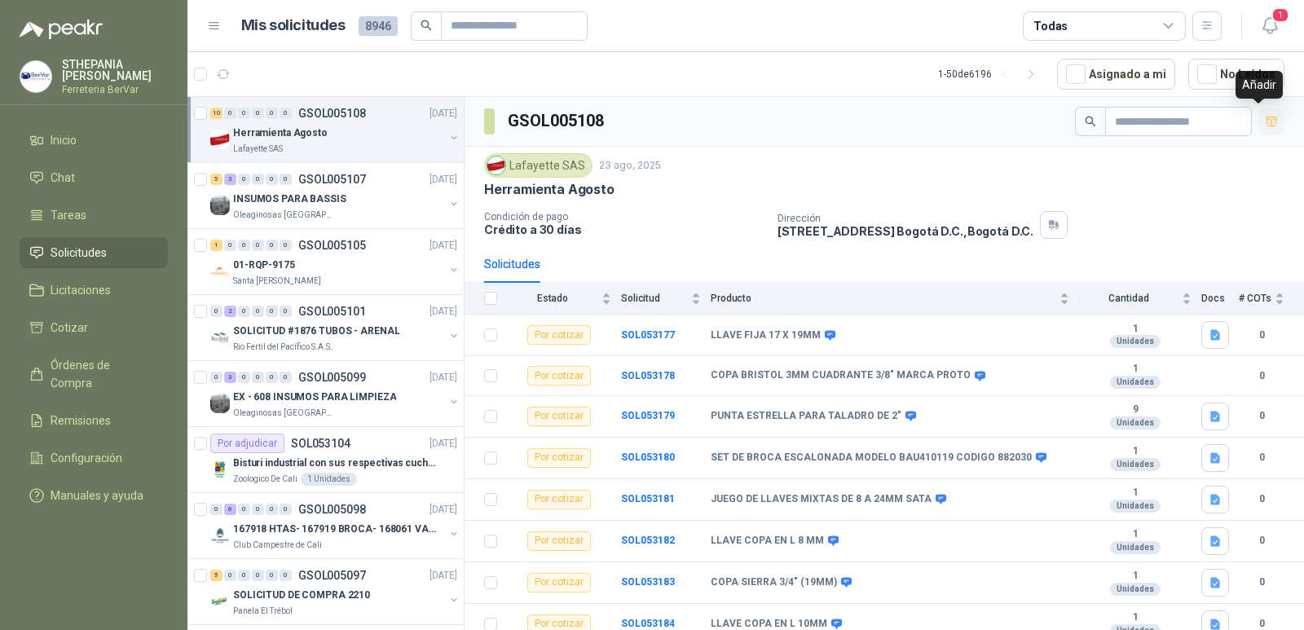
click at [1260, 129] on button "button" at bounding box center [1271, 121] width 26 height 26
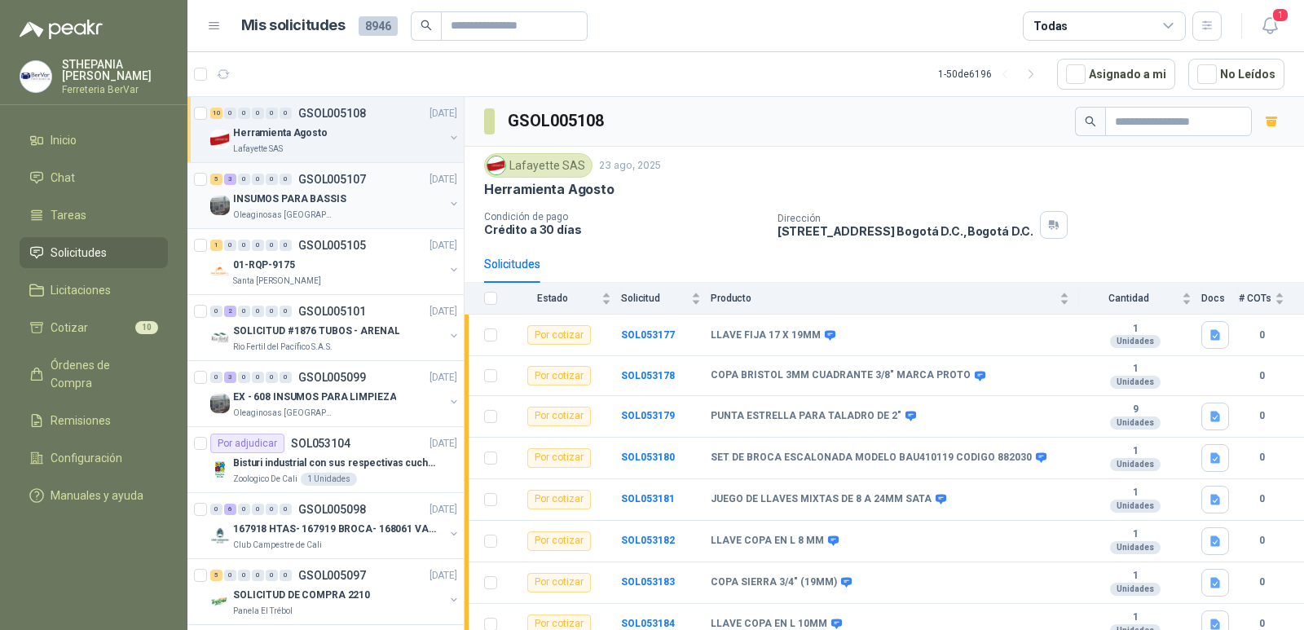
click at [392, 184] on div "5 3 0 0 0 0 GSOL005107 [DATE]" at bounding box center [335, 179] width 250 height 20
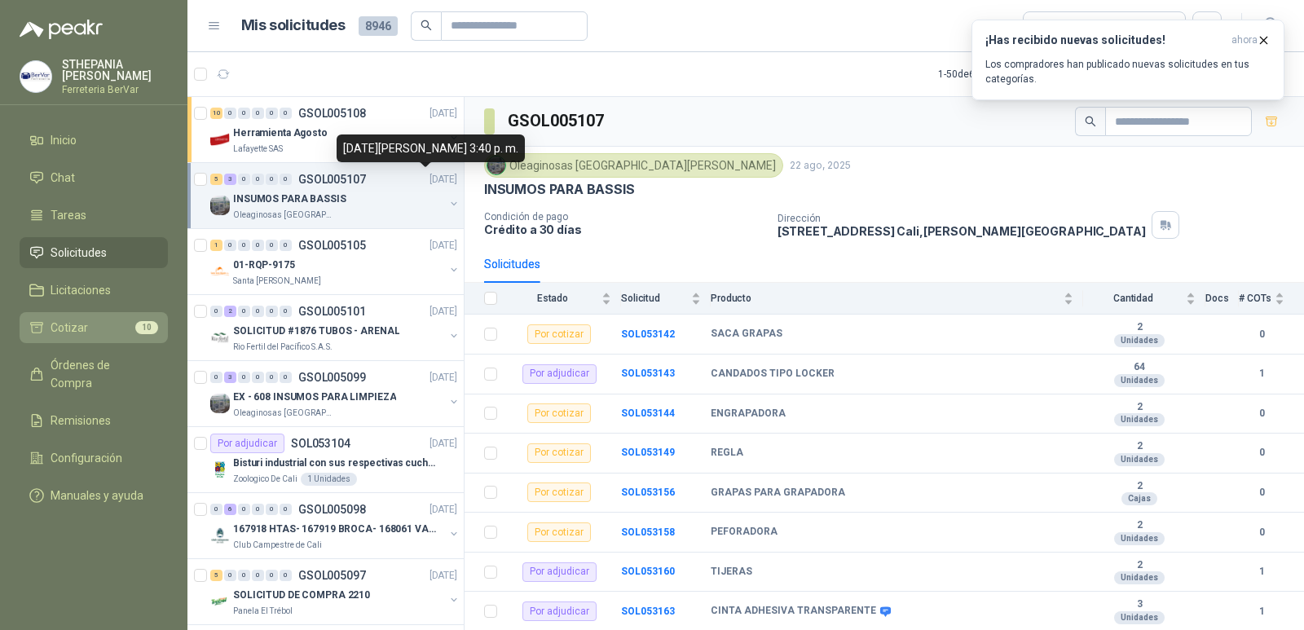
click at [74, 334] on span "Cotizar" at bounding box center [69, 328] width 37 height 18
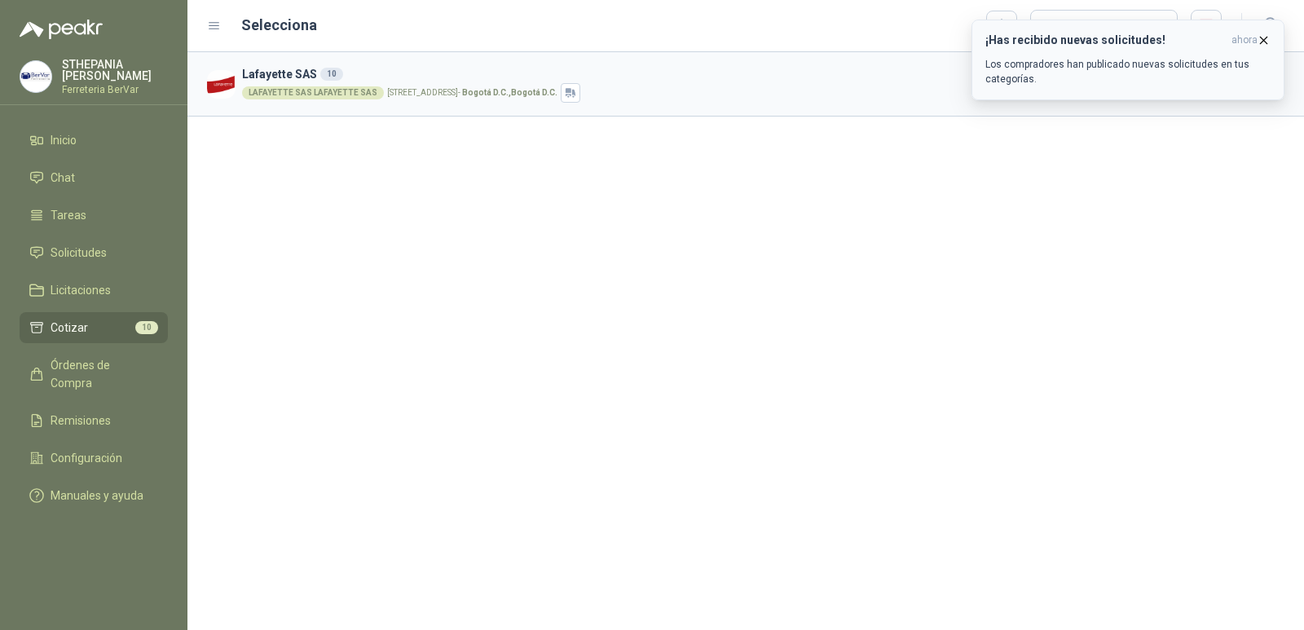
click at [1261, 39] on icon "button" at bounding box center [1263, 40] width 14 height 14
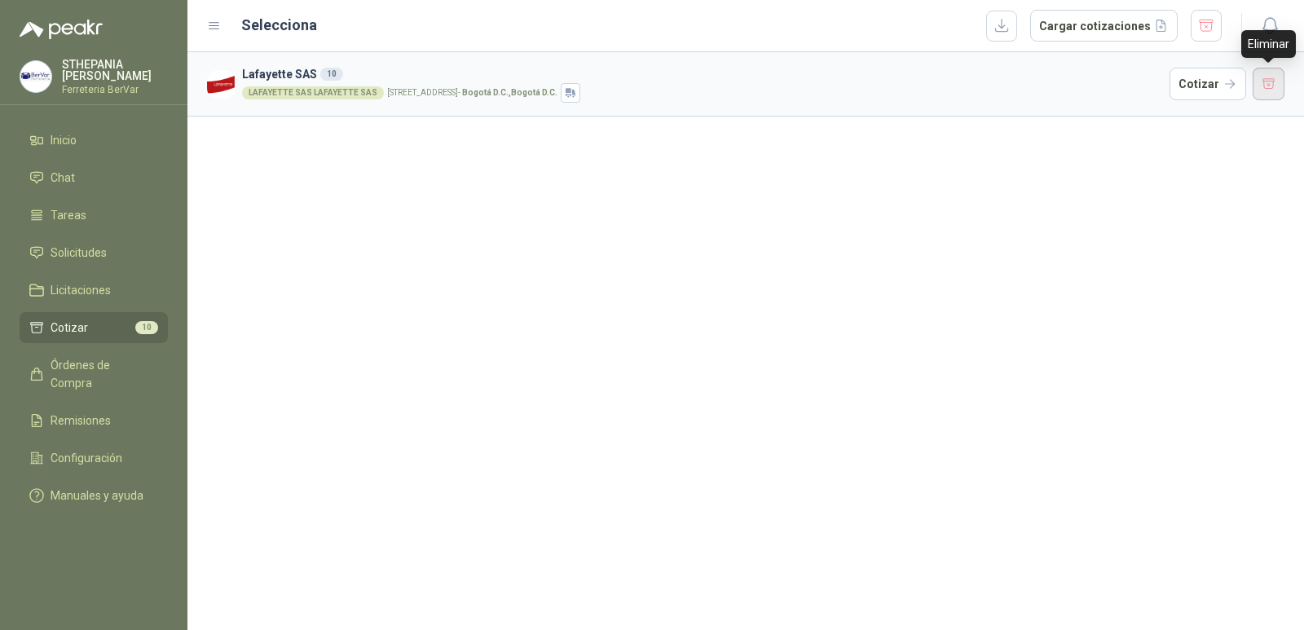
click at [1269, 86] on button "button" at bounding box center [1268, 84] width 33 height 33
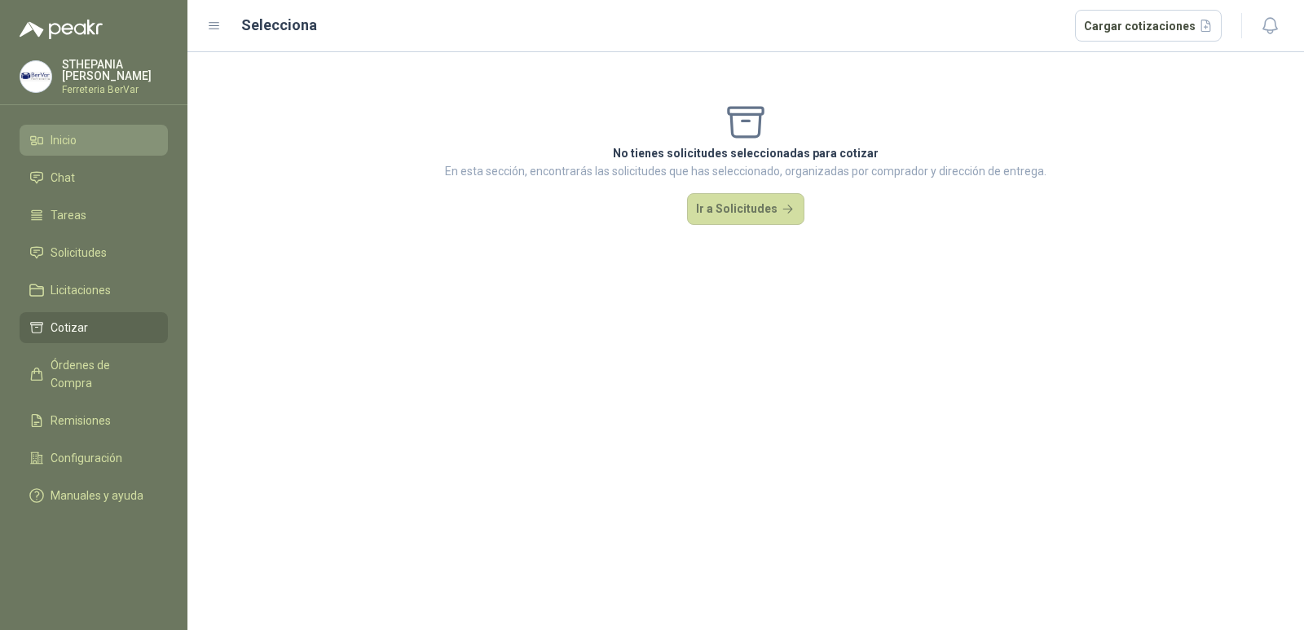
click at [81, 147] on li "Inicio" at bounding box center [93, 140] width 129 height 18
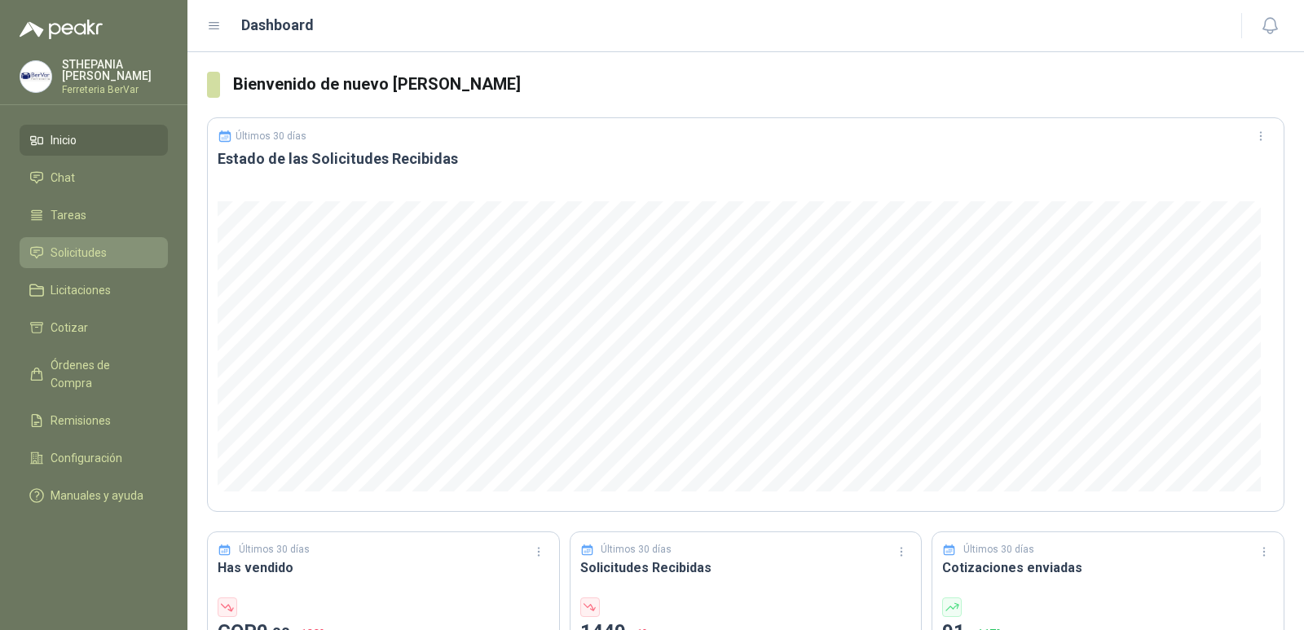
click at [76, 249] on span "Solicitudes" at bounding box center [79, 253] width 56 height 18
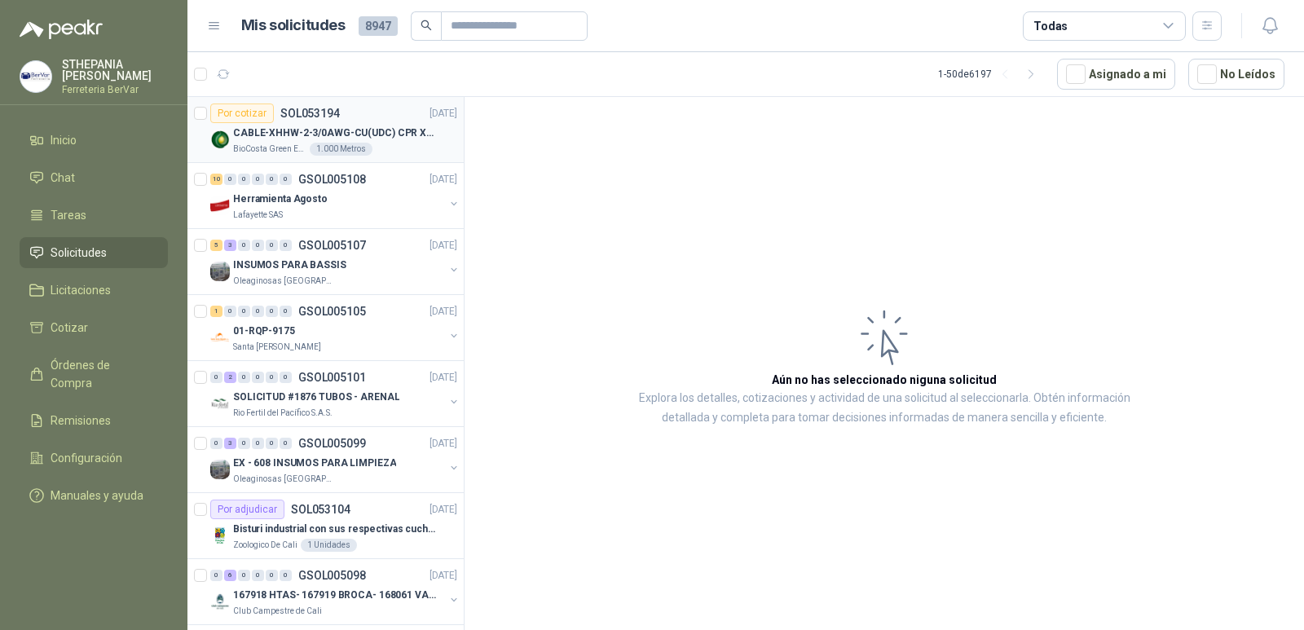
click at [332, 125] on p "CABLE-XHHW-2-3/0AWG-CU(UDC) CPR XLPE FR" at bounding box center [334, 132] width 203 height 15
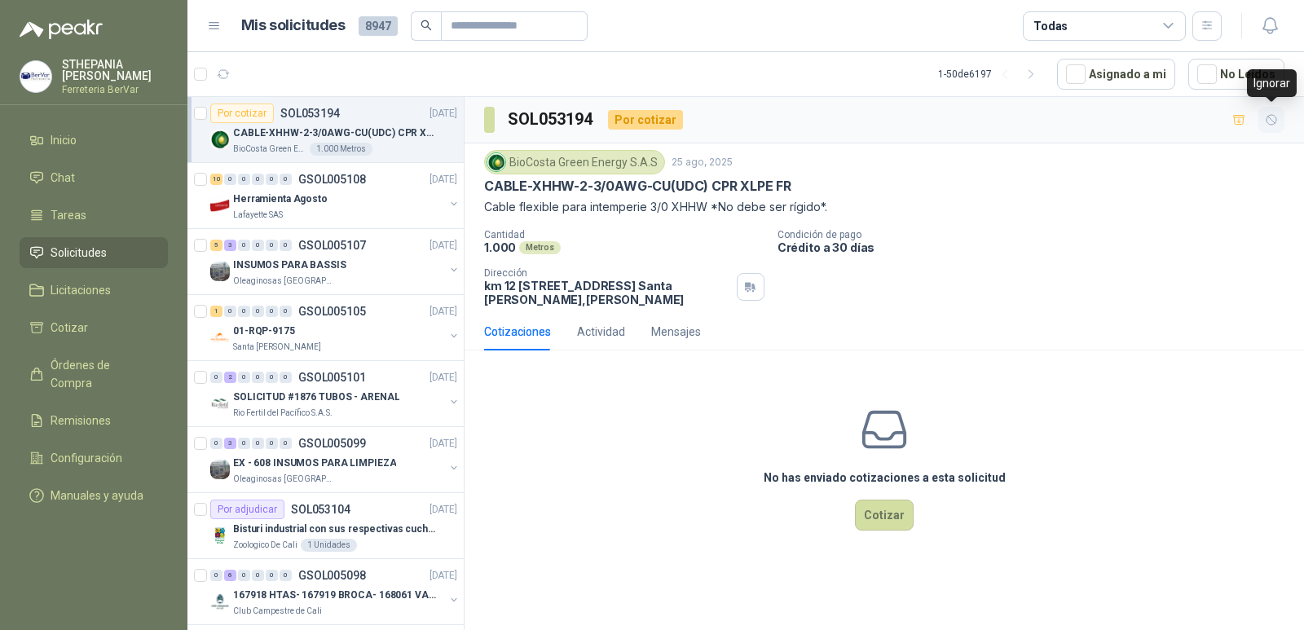
click at [1271, 130] on button "button" at bounding box center [1271, 120] width 26 height 26
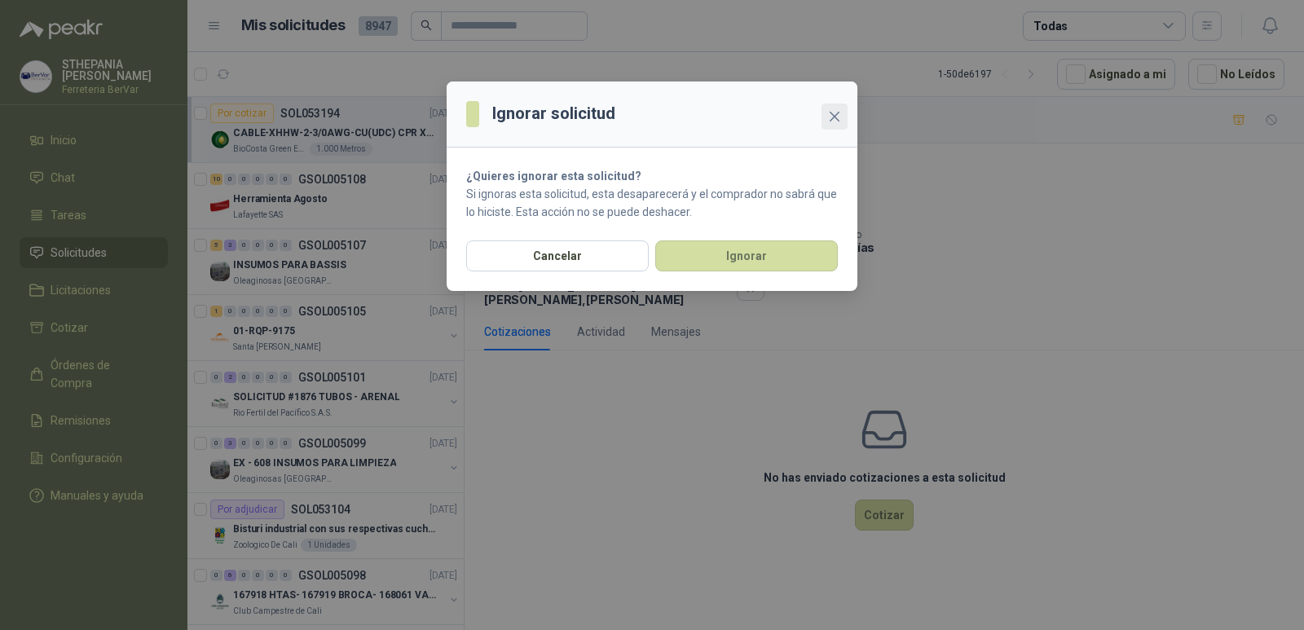
click at [837, 119] on icon "close" at bounding box center [834, 117] width 10 height 10
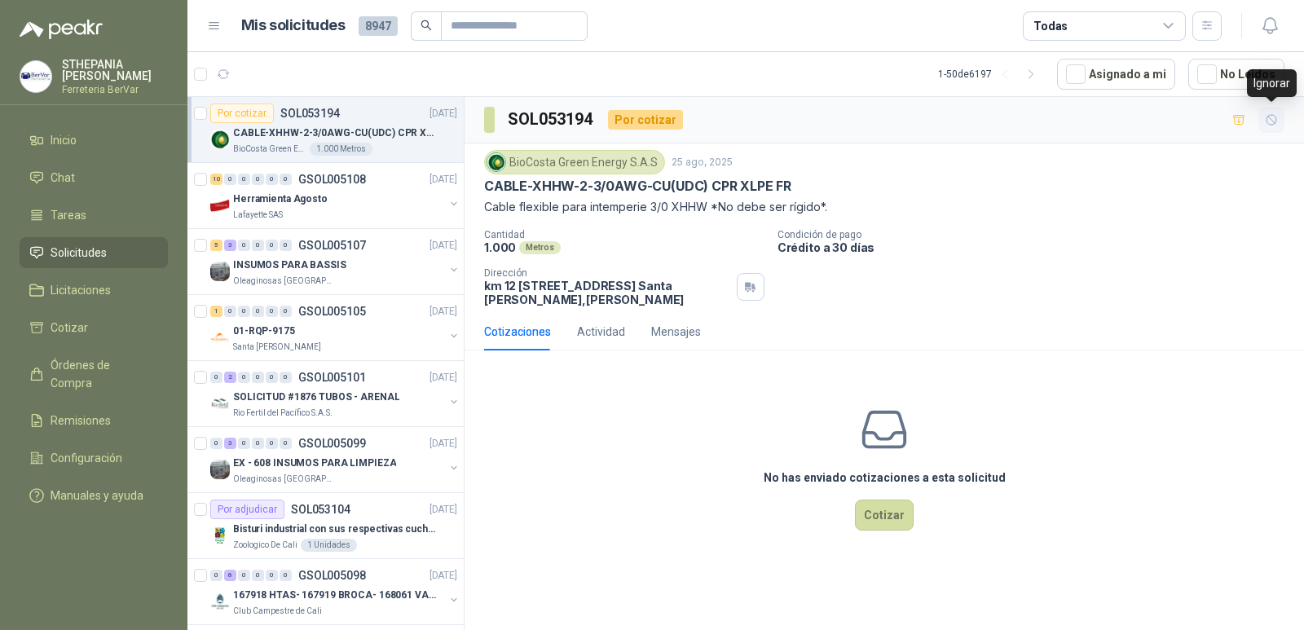
click at [1272, 117] on icon "button" at bounding box center [1272, 120] width 14 height 14
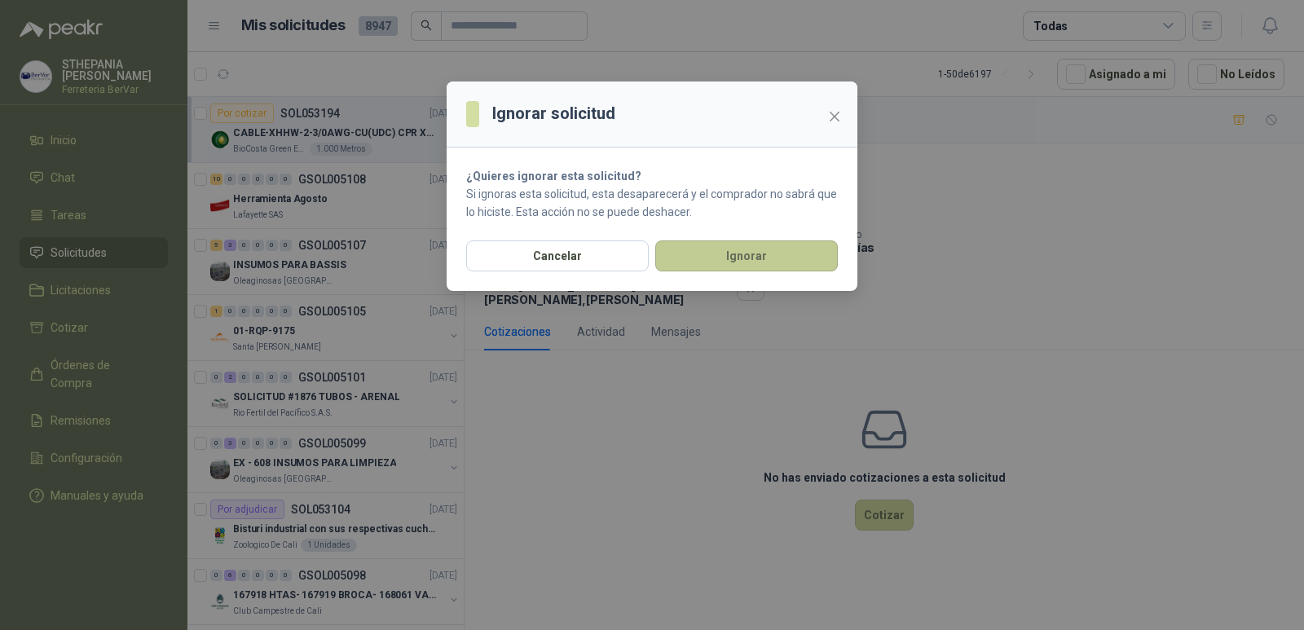
click at [755, 255] on button "Ignorar" at bounding box center [746, 255] width 183 height 31
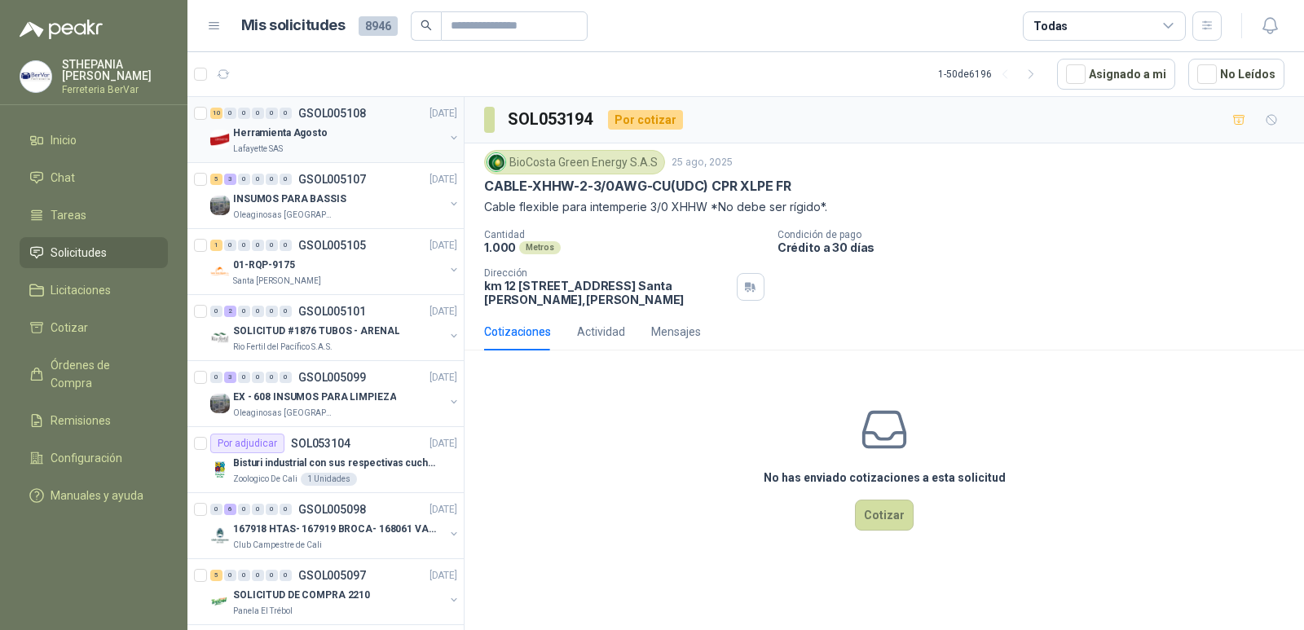
click at [375, 135] on div "Herramienta Agosto" at bounding box center [338, 133] width 211 height 20
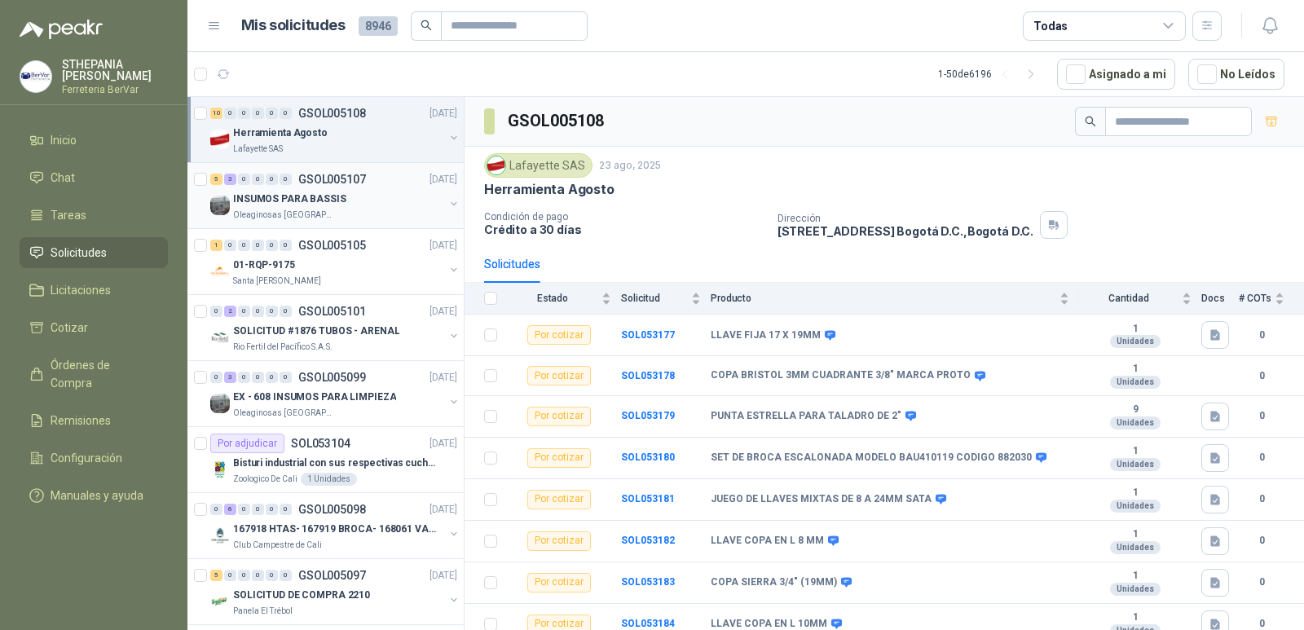
click at [348, 209] on div "Oleaginosas [GEOGRAPHIC_DATA][PERSON_NAME]" at bounding box center [338, 215] width 211 height 13
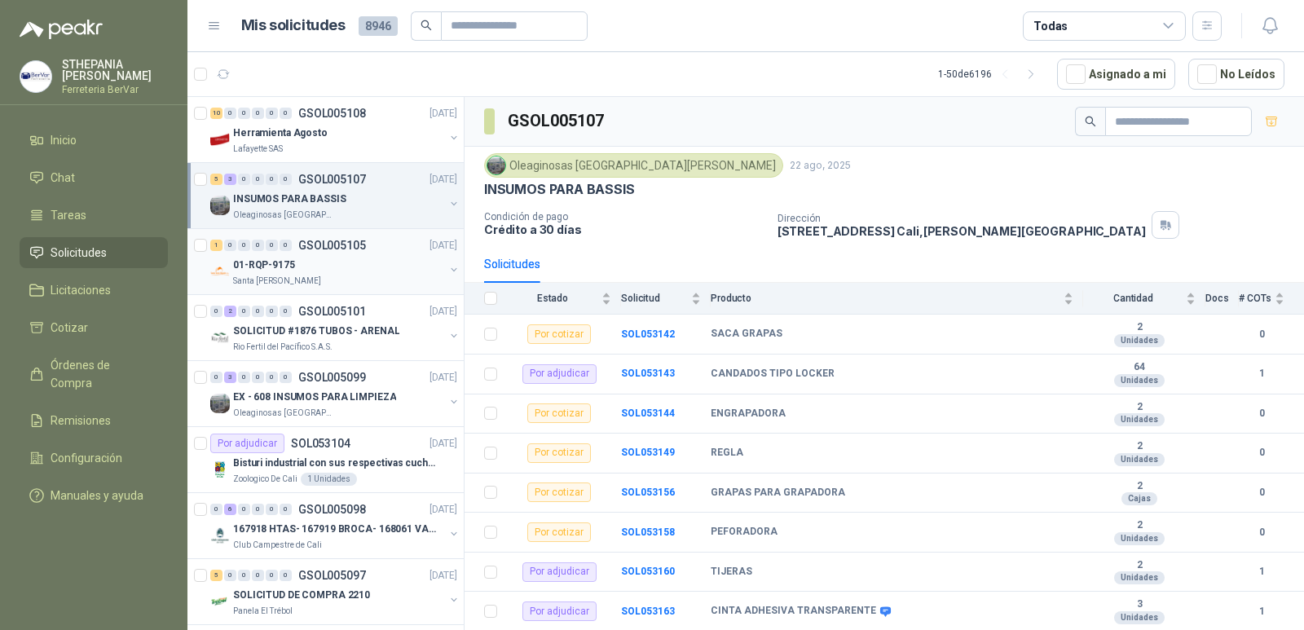
click at [362, 271] on div "01-RQP-9175" at bounding box center [338, 265] width 211 height 20
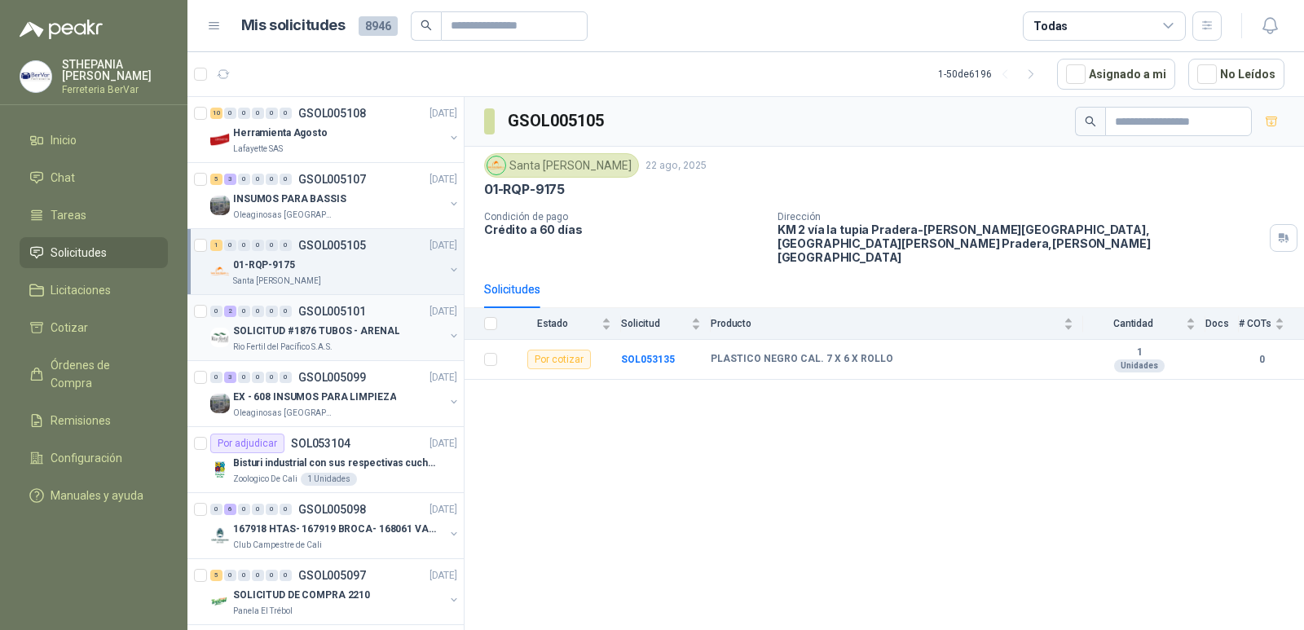
click at [326, 326] on p "SOLICITUD #1876 TUBOS - ARENAL" at bounding box center [316, 330] width 166 height 15
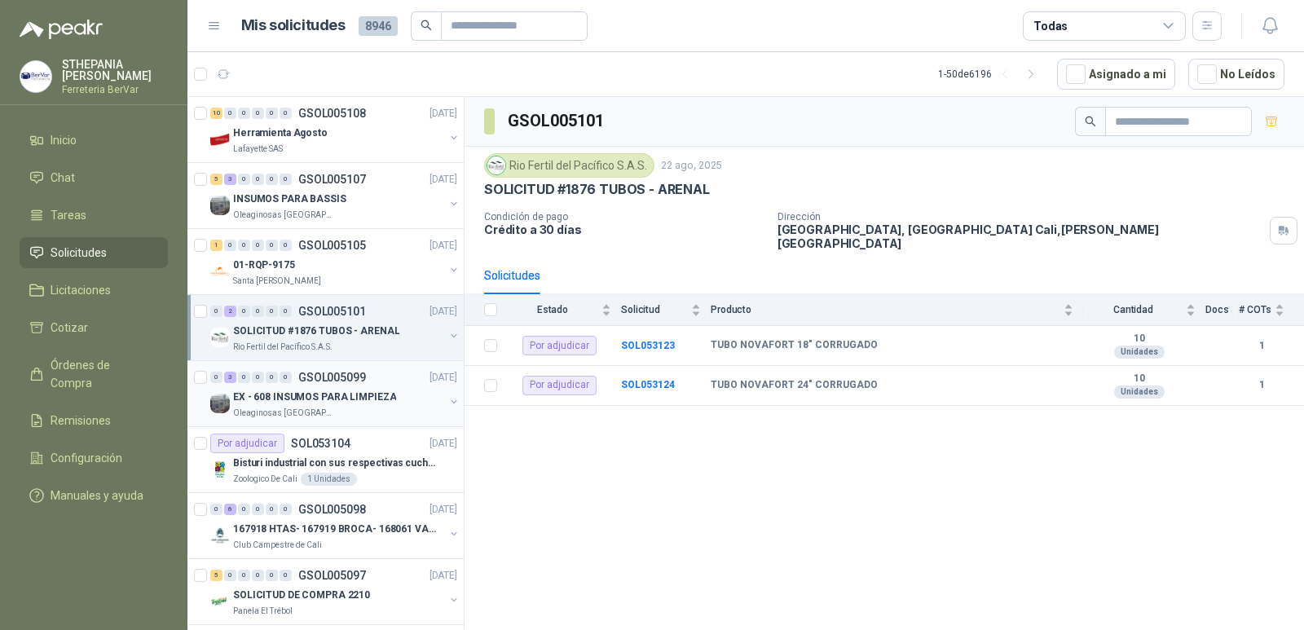
click at [338, 388] on div "EX - 608 INSUMOS PARA LIMPIEZA" at bounding box center [338, 397] width 211 height 20
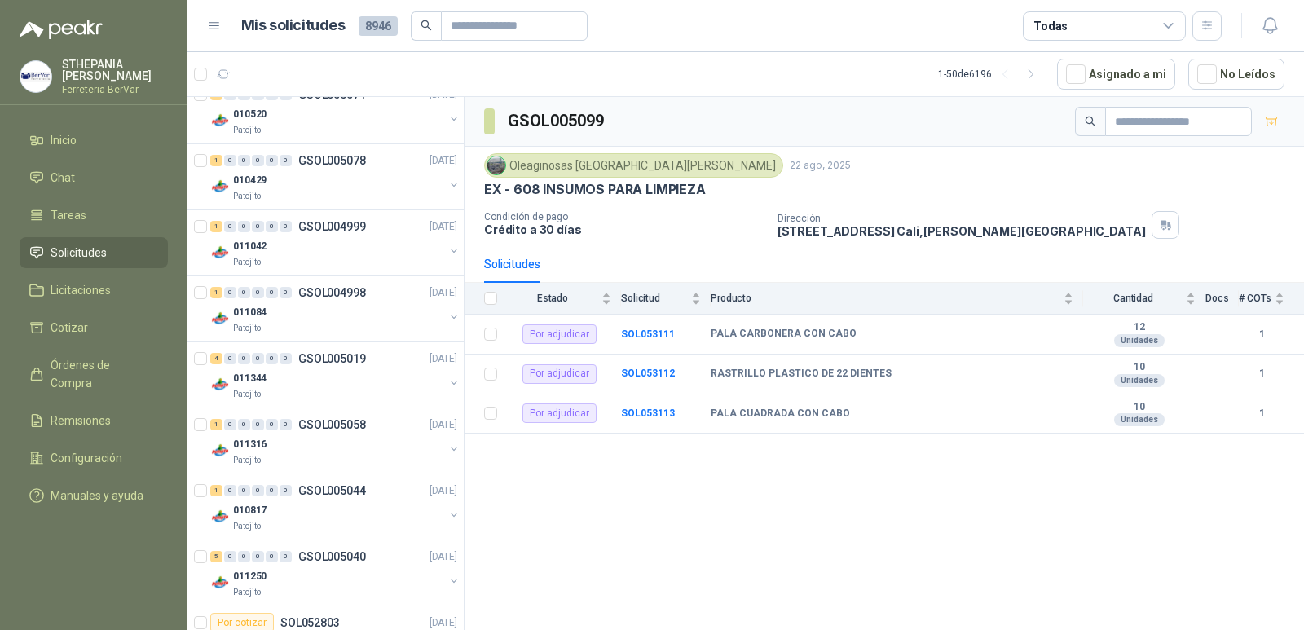
scroll to position [1385, 0]
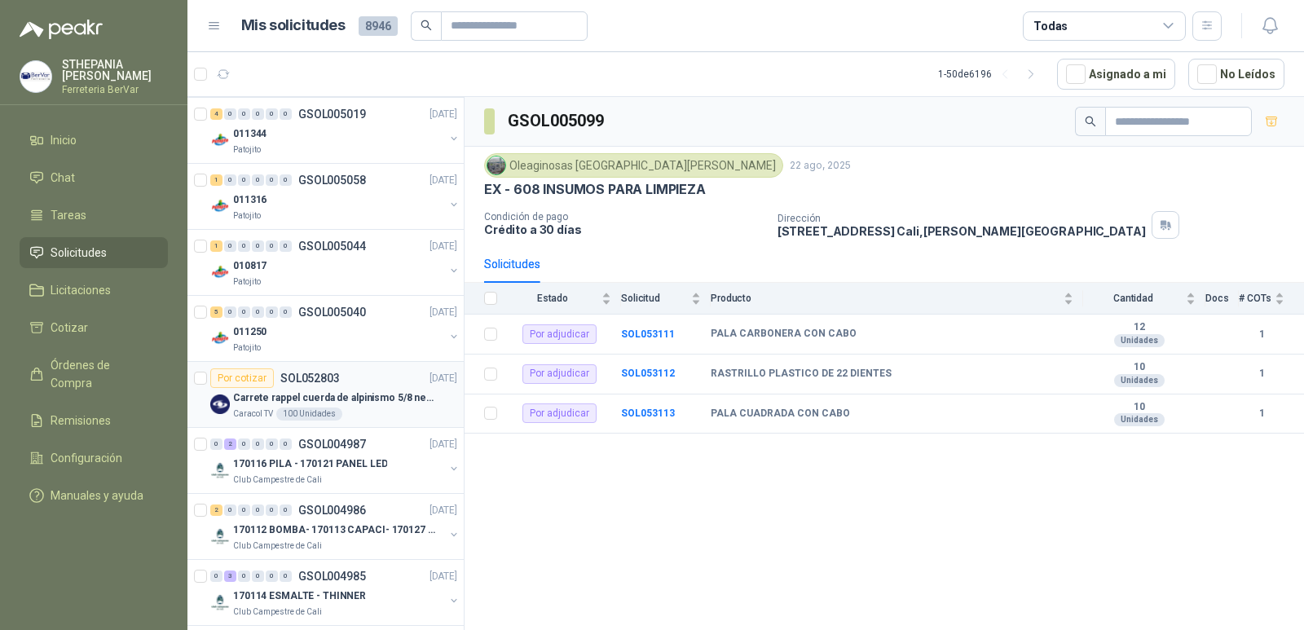
click at [410, 397] on p "Carrete rappel cuerda de alpinismo 5/8 negra 16mm" at bounding box center [334, 397] width 203 height 15
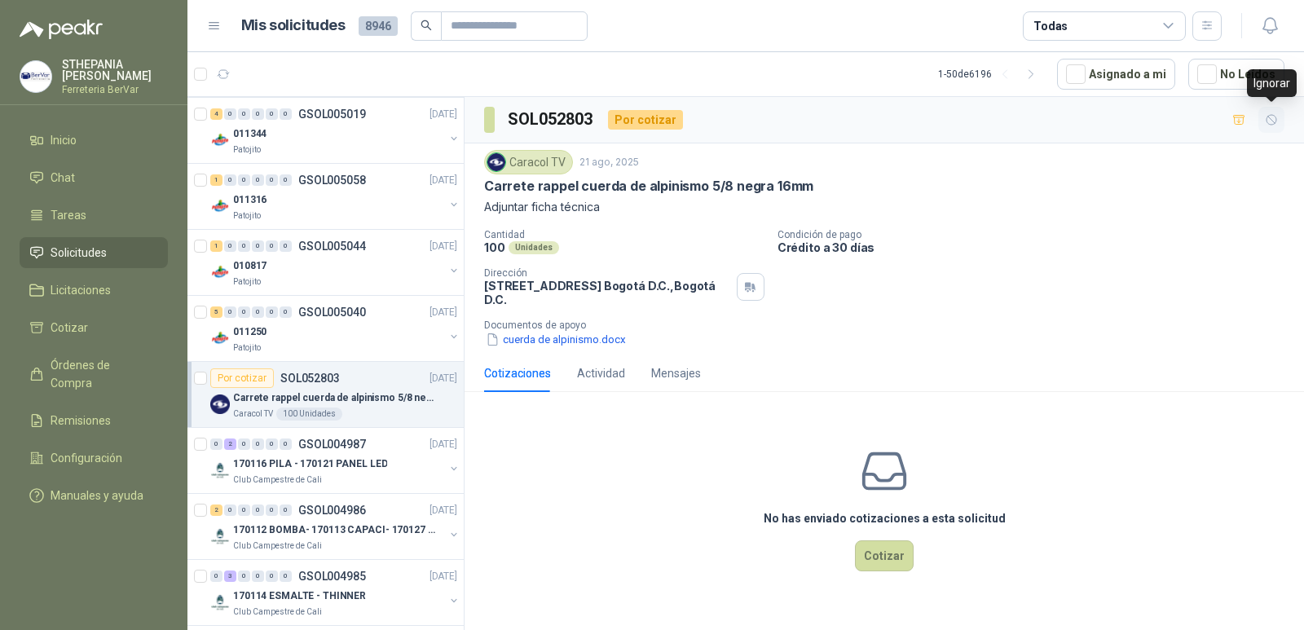
click at [1270, 123] on icon "button" at bounding box center [1272, 120] width 14 height 14
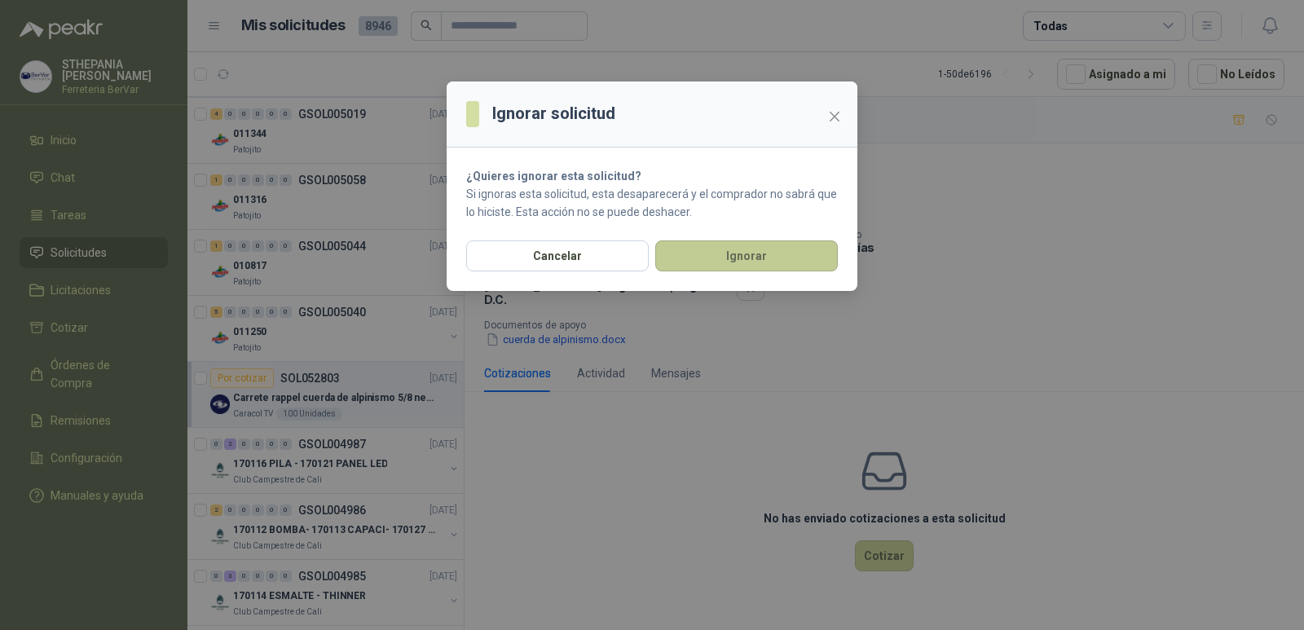
click at [788, 252] on button "Ignorar" at bounding box center [746, 255] width 183 height 31
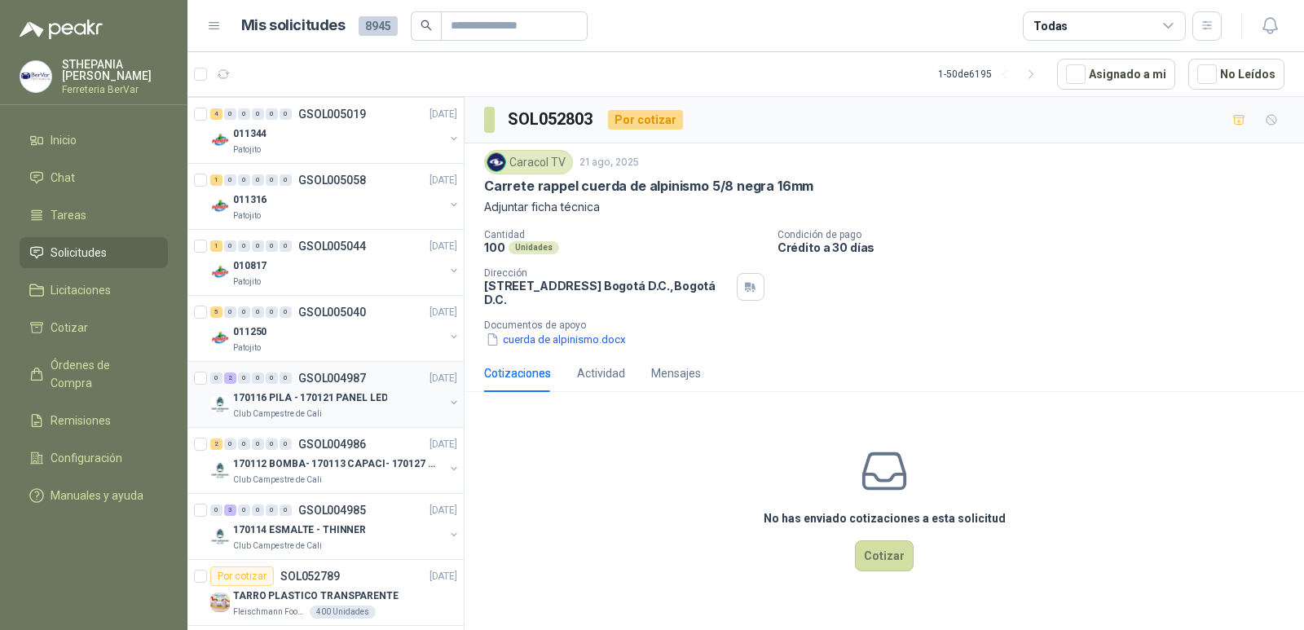
click at [379, 405] on p "170116 PILA - 170121 PANEL LED" at bounding box center [310, 397] width 154 height 15
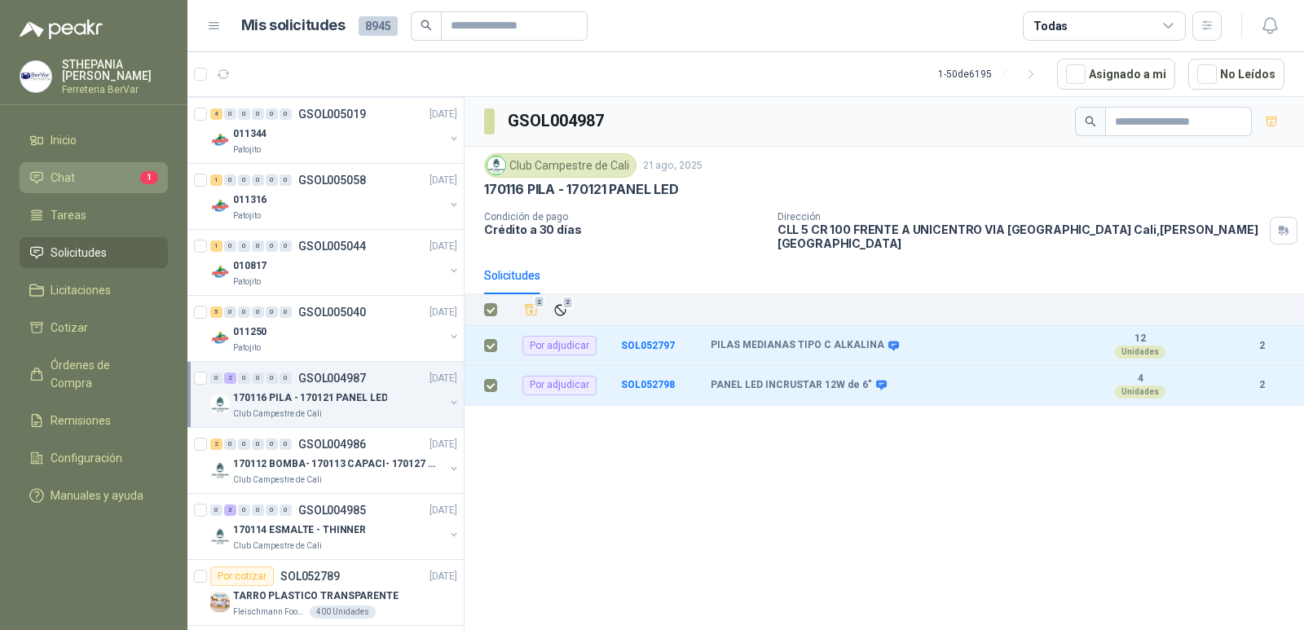
click at [37, 172] on icon at bounding box center [36, 177] width 11 height 11
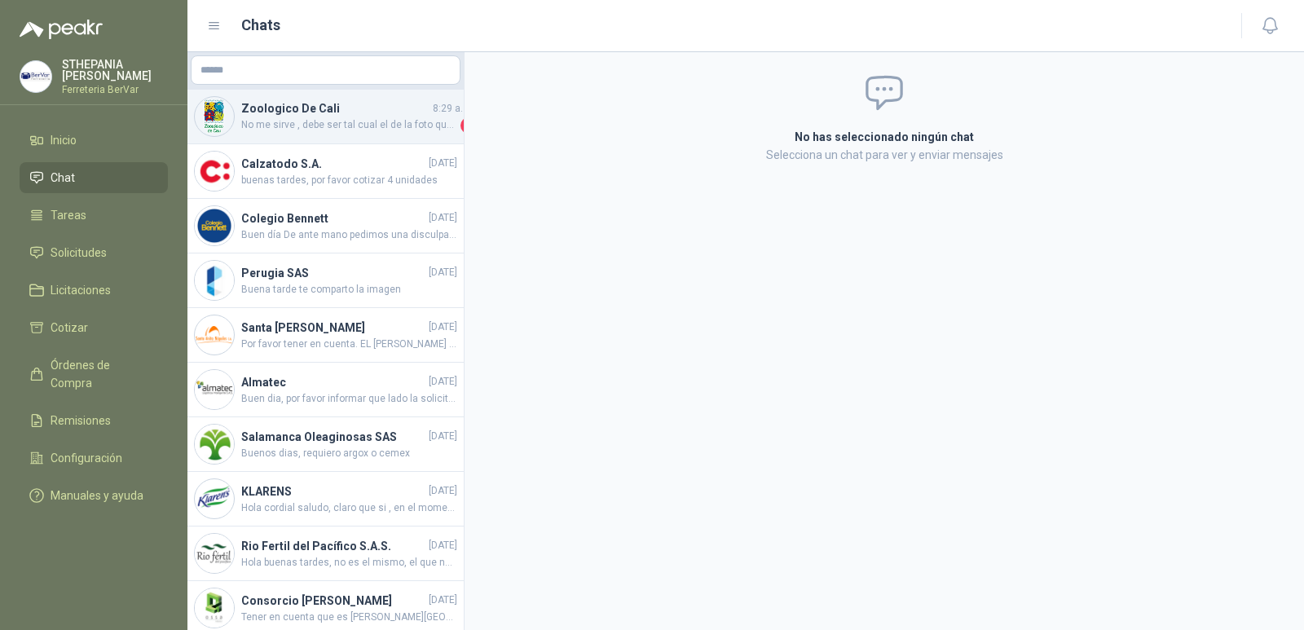
click at [344, 125] on span "No me sirve , debe ser tal cual el de la foto que anexe" at bounding box center [349, 125] width 216 height 16
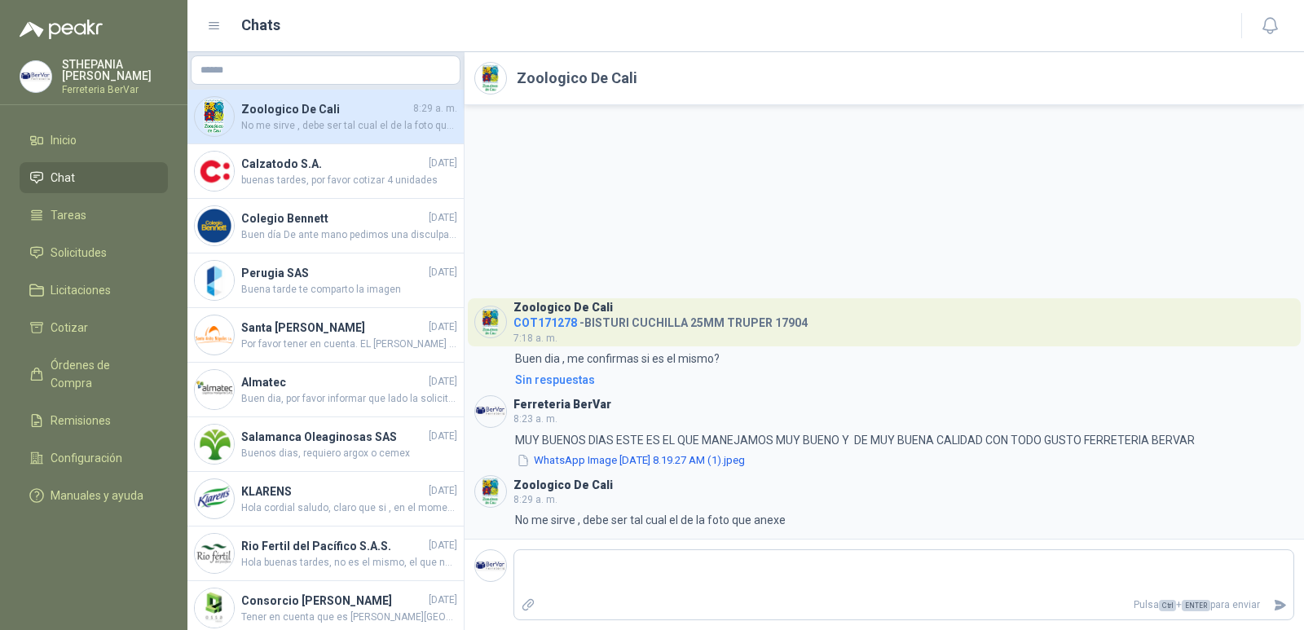
click at [526, 78] on h2 "Zoologico De Cali" at bounding box center [577, 78] width 121 height 23
click at [490, 77] on img at bounding box center [490, 78] width 31 height 31
click at [550, 81] on h2 "Zoologico De Cali" at bounding box center [577, 78] width 121 height 23
click at [319, 117] on h4 "Zoologico De Cali" at bounding box center [325, 109] width 169 height 18
click at [551, 569] on textarea at bounding box center [903, 571] width 779 height 37
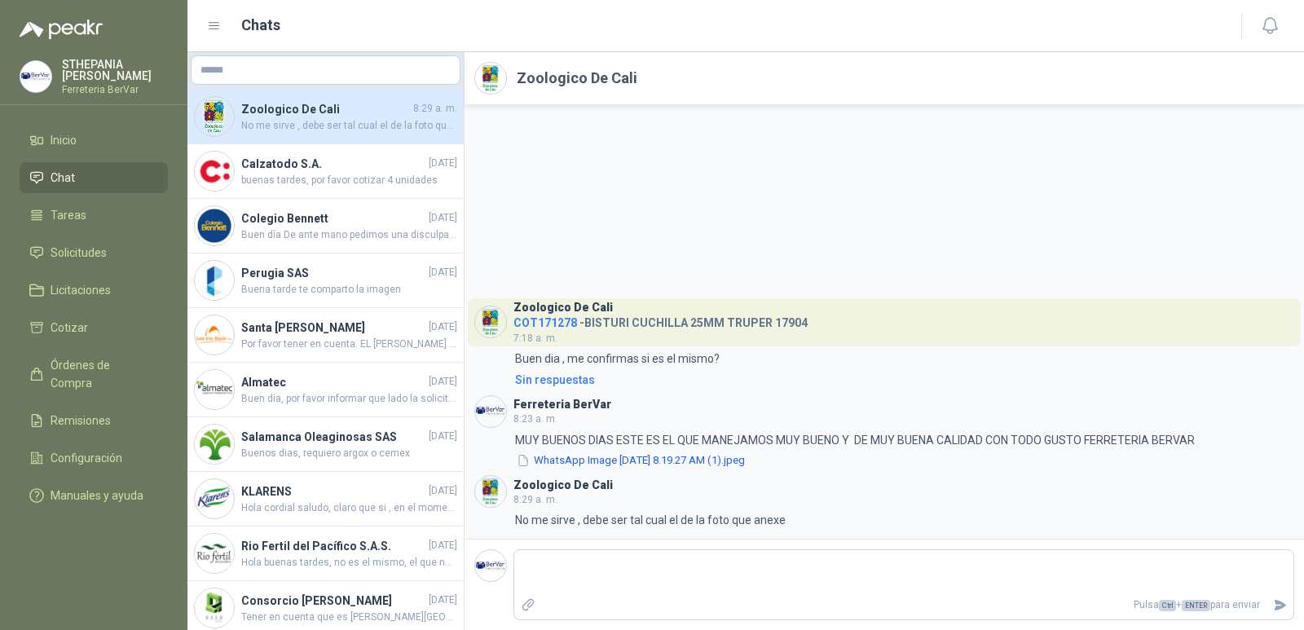
click at [560, 326] on span "COT171278" at bounding box center [545, 322] width 64 height 13
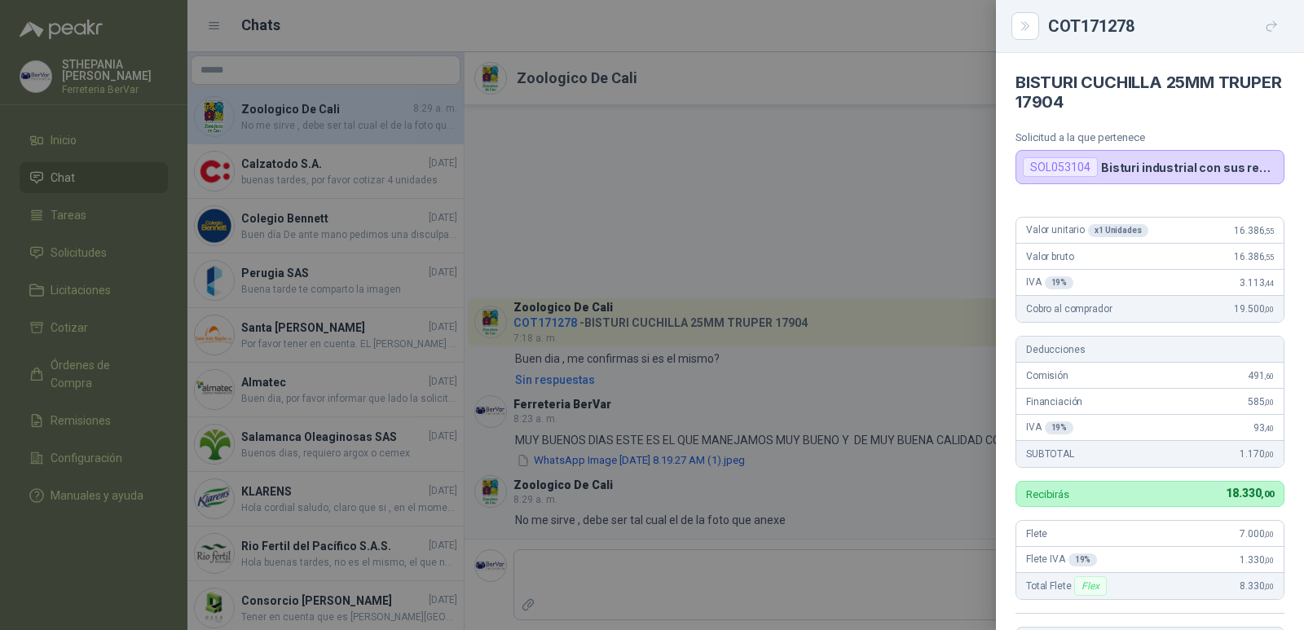
click at [1162, 166] on p "Bisturi industrial con sus respectivas cuchillas segun muestra" at bounding box center [1189, 168] width 176 height 14
click at [1086, 171] on div "SOL053104" at bounding box center [1060, 167] width 75 height 20
click at [1130, 166] on p "Bisturi industrial con sus respectivas cuchillas segun muestra" at bounding box center [1189, 168] width 176 height 14
click at [1213, 164] on p "Bisturi industrial con sus respectivas cuchillas segun muestra" at bounding box center [1189, 168] width 176 height 14
click at [842, 196] on div at bounding box center [652, 315] width 1304 height 630
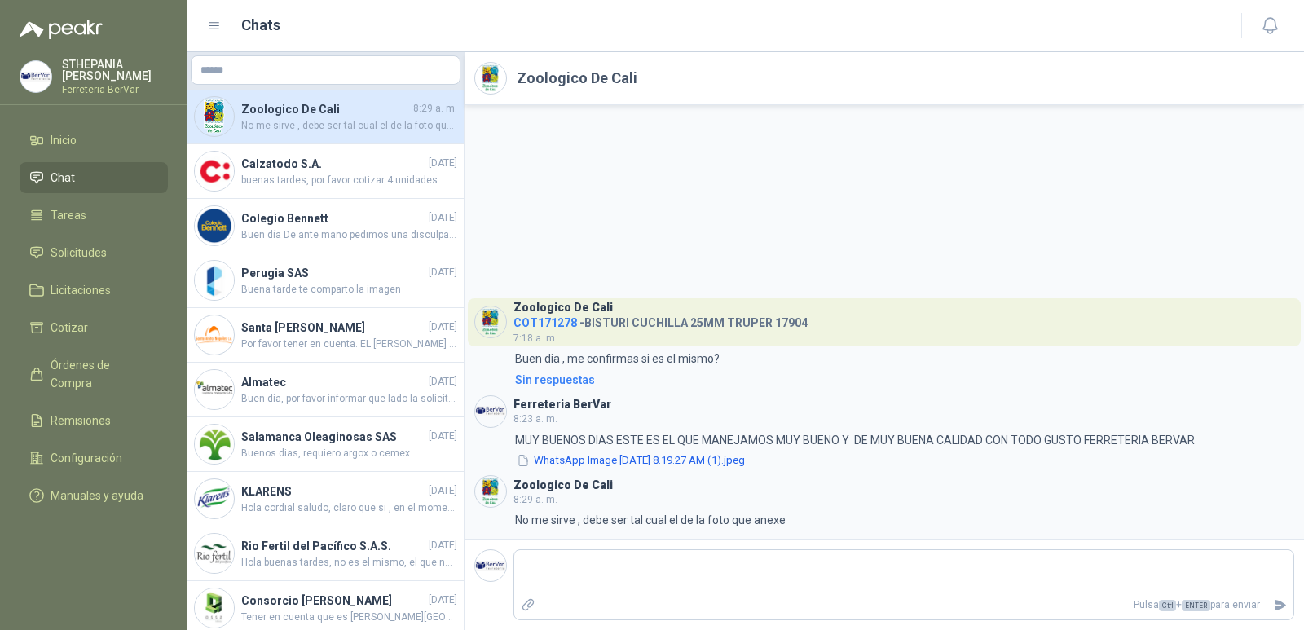
click at [602, 337] on div "Zoologico De Cali COT171278 - BISTURI CUCHILLA 25MM TRUPER 17904 7:18 a. m." at bounding box center [660, 321] width 294 height 47
click at [562, 345] on div "Zoologico De Cali COT171278 - BISTURI CUCHILLA 25MM TRUPER 17904 7:18 a. m." at bounding box center [660, 321] width 294 height 47
click at [561, 327] on span "COT171278" at bounding box center [545, 322] width 64 height 13
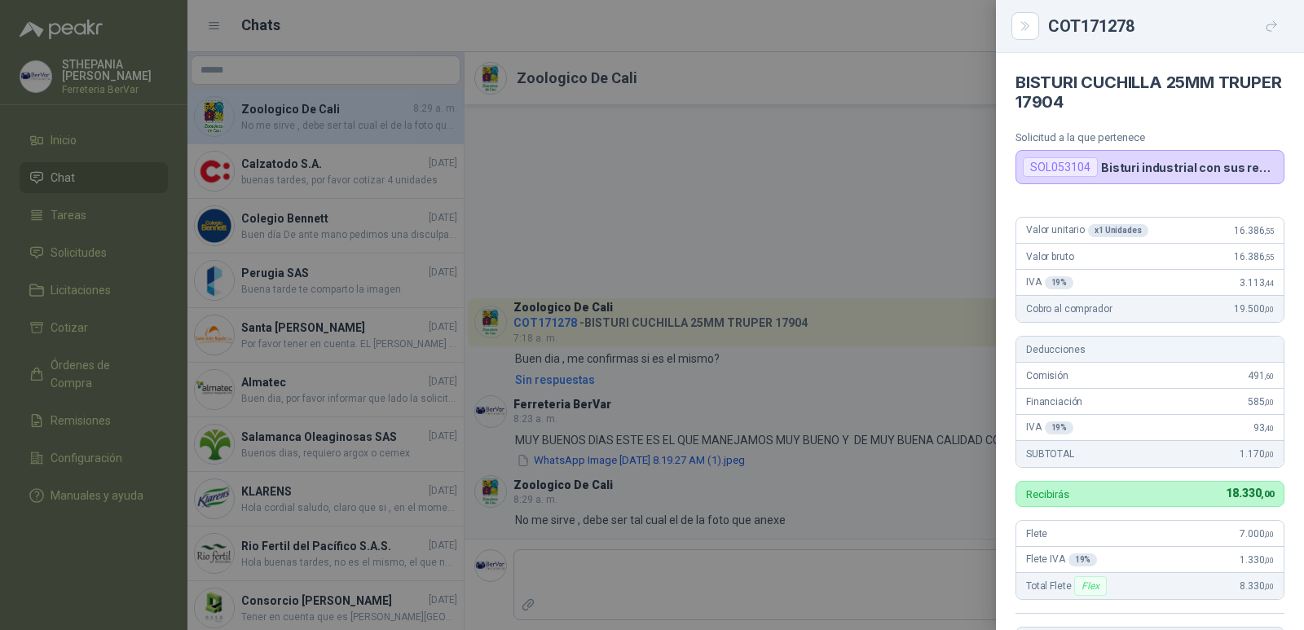
click at [1141, 166] on p "Bisturi industrial con sus respectivas cuchillas segun muestra" at bounding box center [1189, 168] width 176 height 14
click at [1242, 170] on p "Bisturi industrial con sus respectivas cuchillas segun muestra" at bounding box center [1189, 168] width 176 height 14
click at [1049, 169] on div "SOL053104" at bounding box center [1060, 167] width 75 height 20
click at [1216, 172] on p "Bisturi industrial con sus respectivas cuchillas segun muestra" at bounding box center [1189, 168] width 176 height 14
drag, startPoint x: 477, startPoint y: 261, endPoint x: 490, endPoint y: 266, distance: 13.9
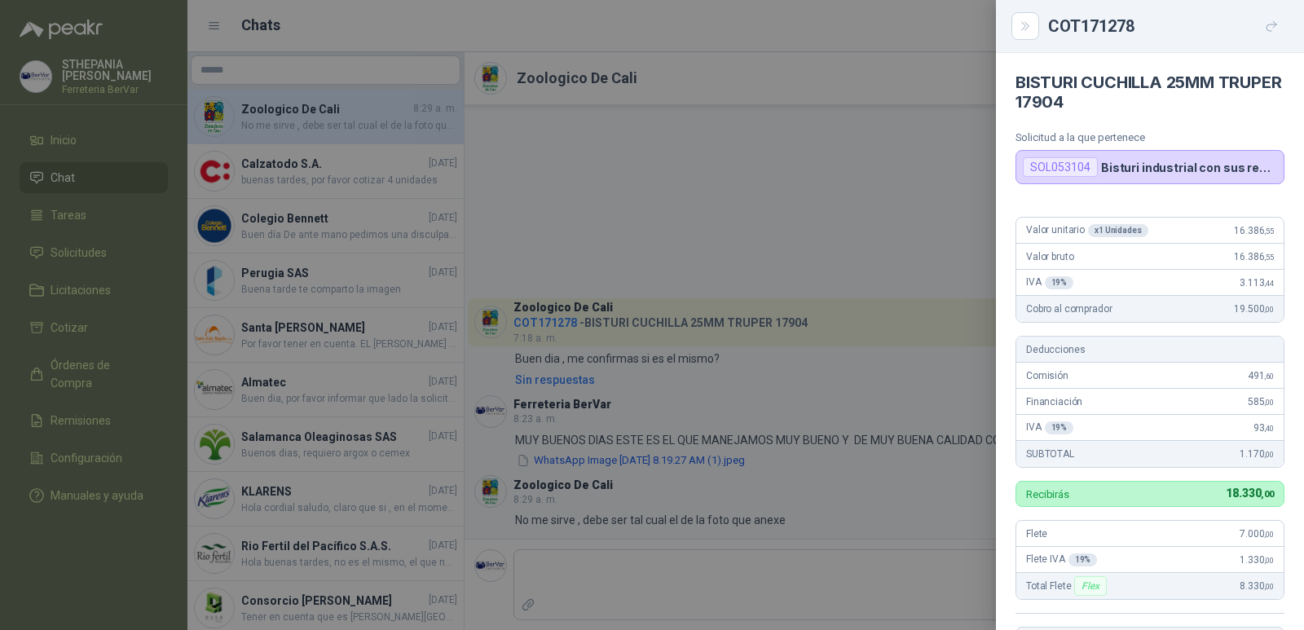
click at [478, 260] on div at bounding box center [652, 315] width 1304 height 630
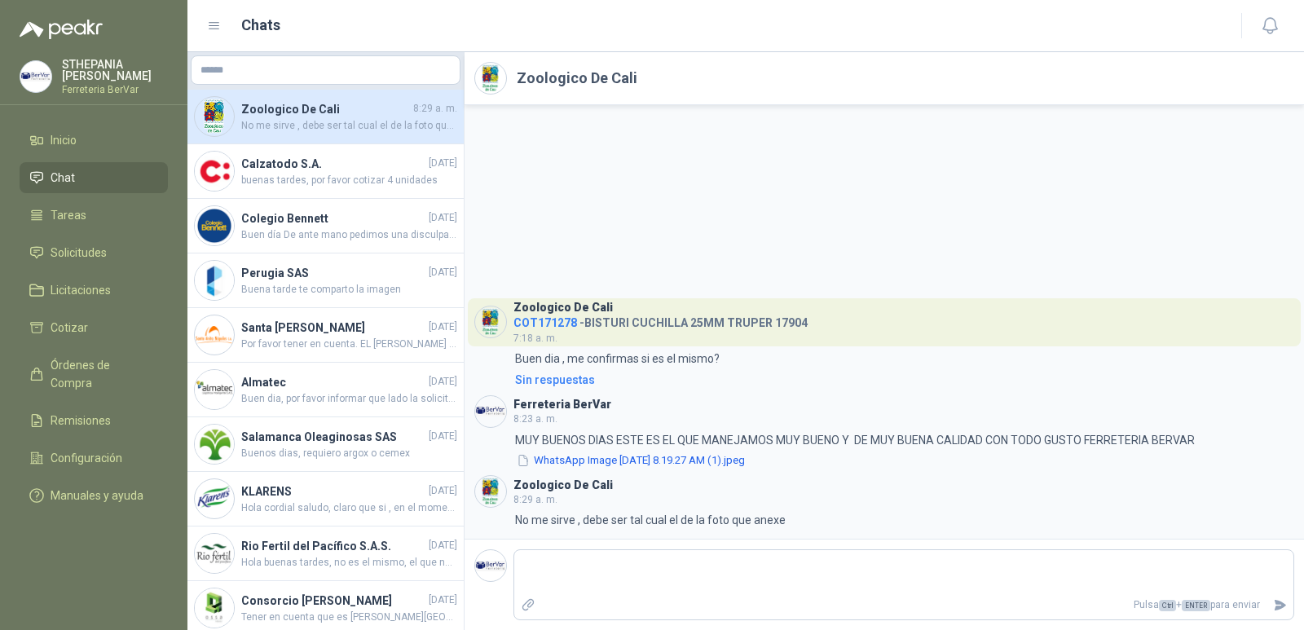
click at [523, 312] on h3 "Zoologico De Cali" at bounding box center [562, 307] width 99 height 9
click at [515, 304] on h3 "Zoologico De Cali" at bounding box center [562, 307] width 99 height 9
click at [497, 319] on img at bounding box center [490, 321] width 31 height 31
click at [530, 305] on h3 "Zoologico De Cali" at bounding box center [562, 307] width 99 height 9
click at [665, 304] on div "Zoologico De Cali" at bounding box center [660, 305] width 294 height 14
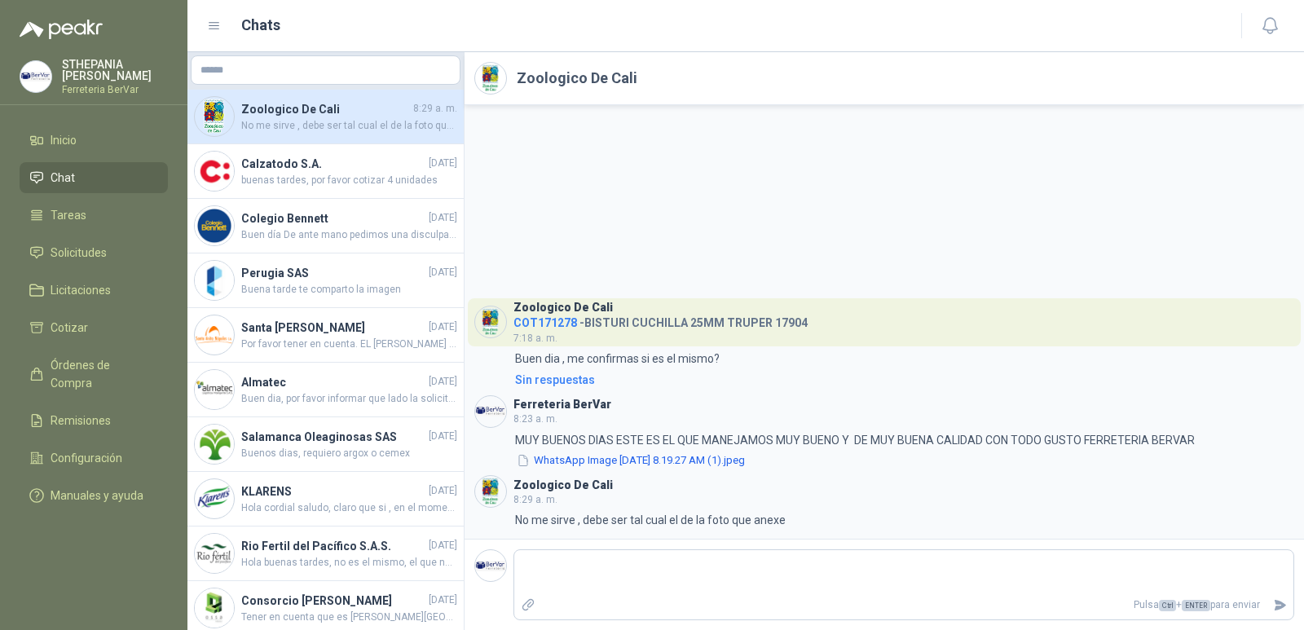
click at [559, 322] on span "COT171278" at bounding box center [545, 322] width 64 height 13
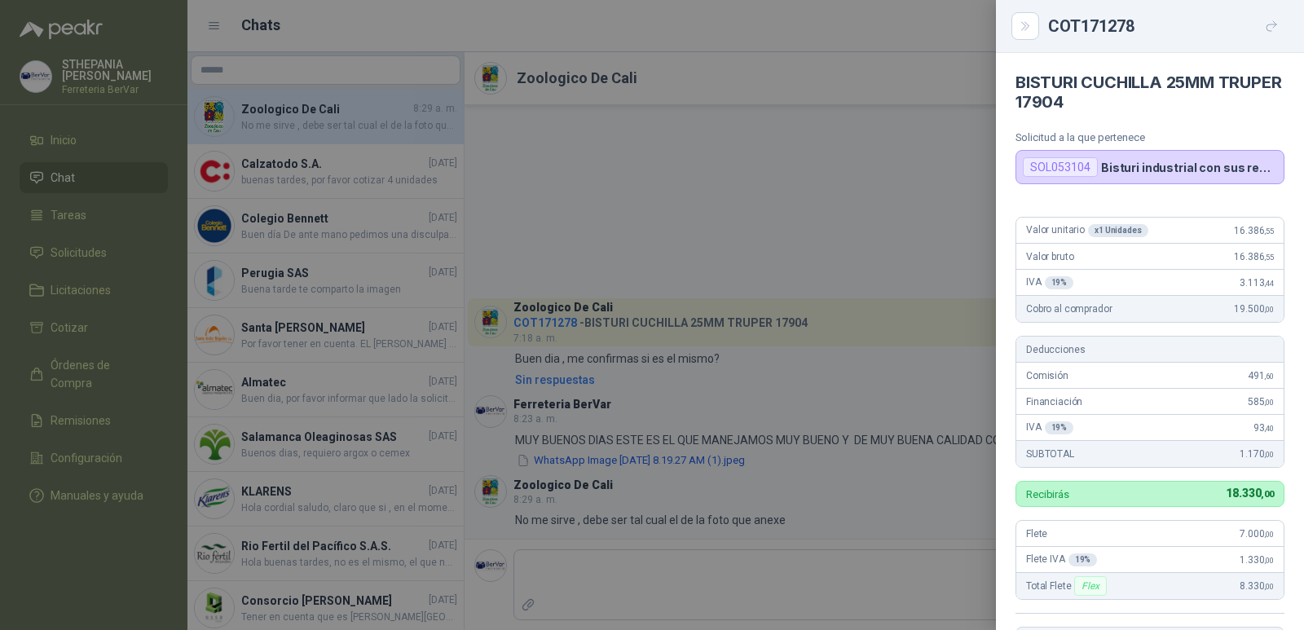
click at [1121, 165] on p "Bisturi industrial con sus respectivas cuchillas segun muestra" at bounding box center [1189, 168] width 176 height 14
click at [1077, 169] on div "SOL053104" at bounding box center [1060, 167] width 75 height 20
click at [1179, 158] on div "SOL053104 Bisturi industrial con sus respectivas cuchillas segun muestra" at bounding box center [1149, 167] width 269 height 34
click at [1154, 78] on h4 "BISTURI CUCHILLA 25MM TRUPER 17904" at bounding box center [1149, 92] width 269 height 39
click at [1123, 86] on h4 "BISTURI CUCHILLA 25MM TRUPER 17904" at bounding box center [1149, 92] width 269 height 39
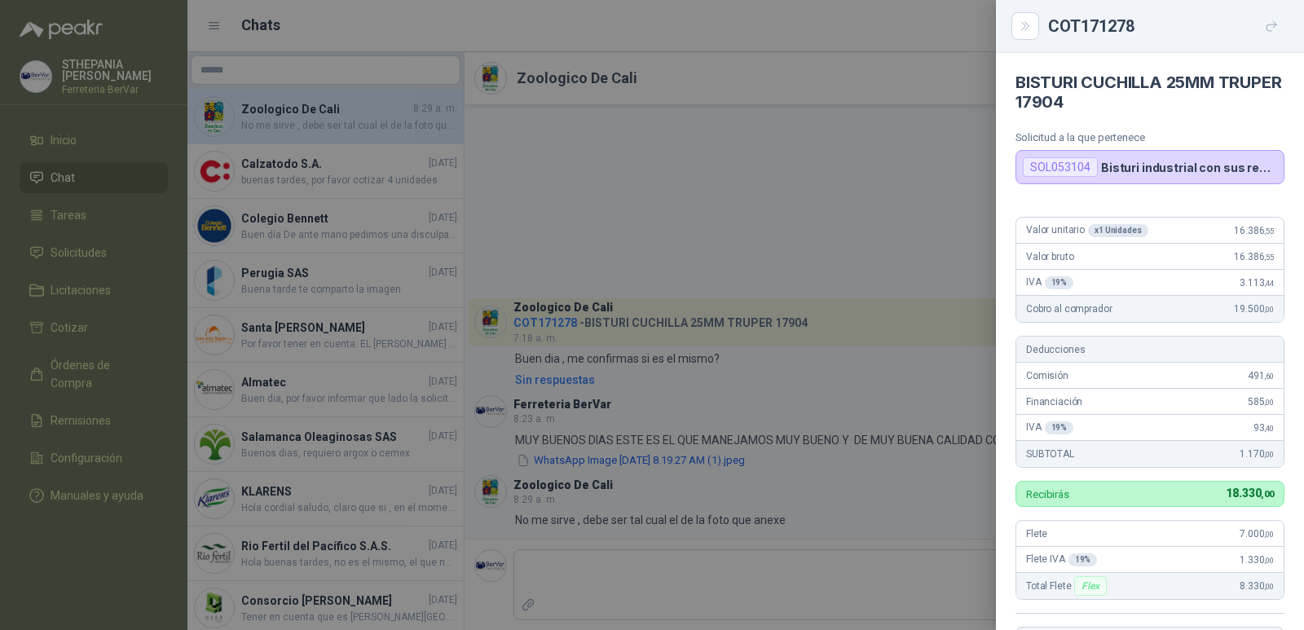
click at [1119, 23] on div "COT171278" at bounding box center [1166, 26] width 236 height 26
click at [1267, 26] on icon "button" at bounding box center [1272, 27] width 14 height 14
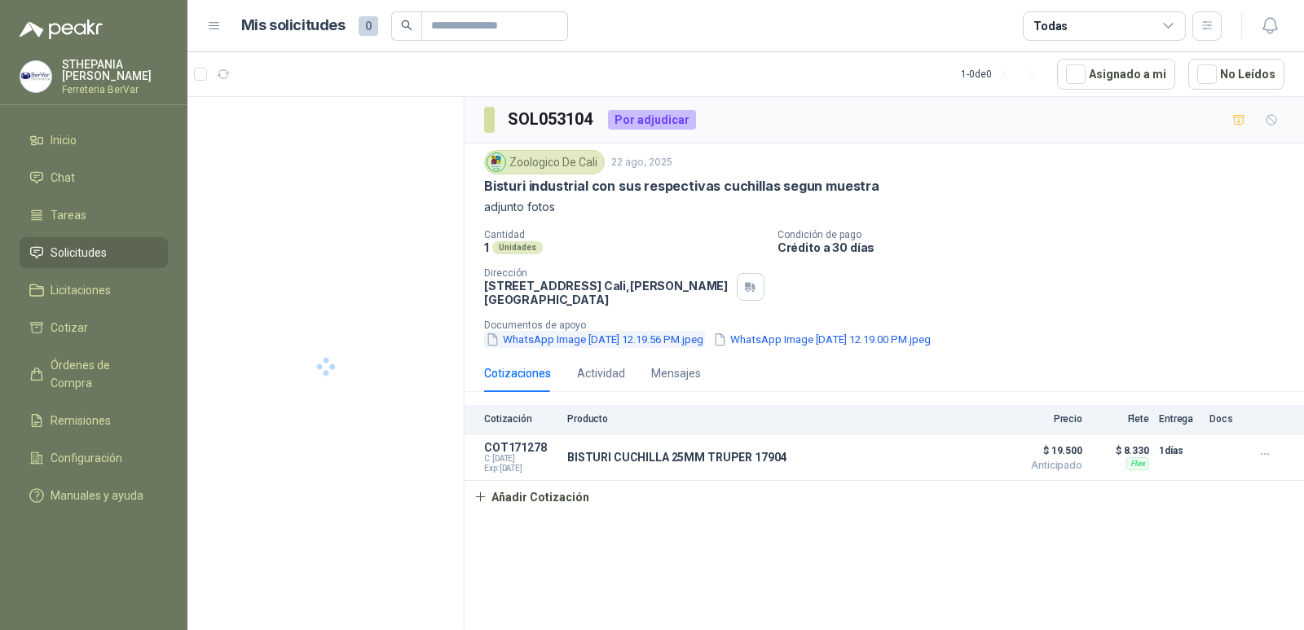
click at [570, 339] on button "WhatsApp Image [DATE] 12.19.56 PM.jpeg" at bounding box center [594, 339] width 221 height 17
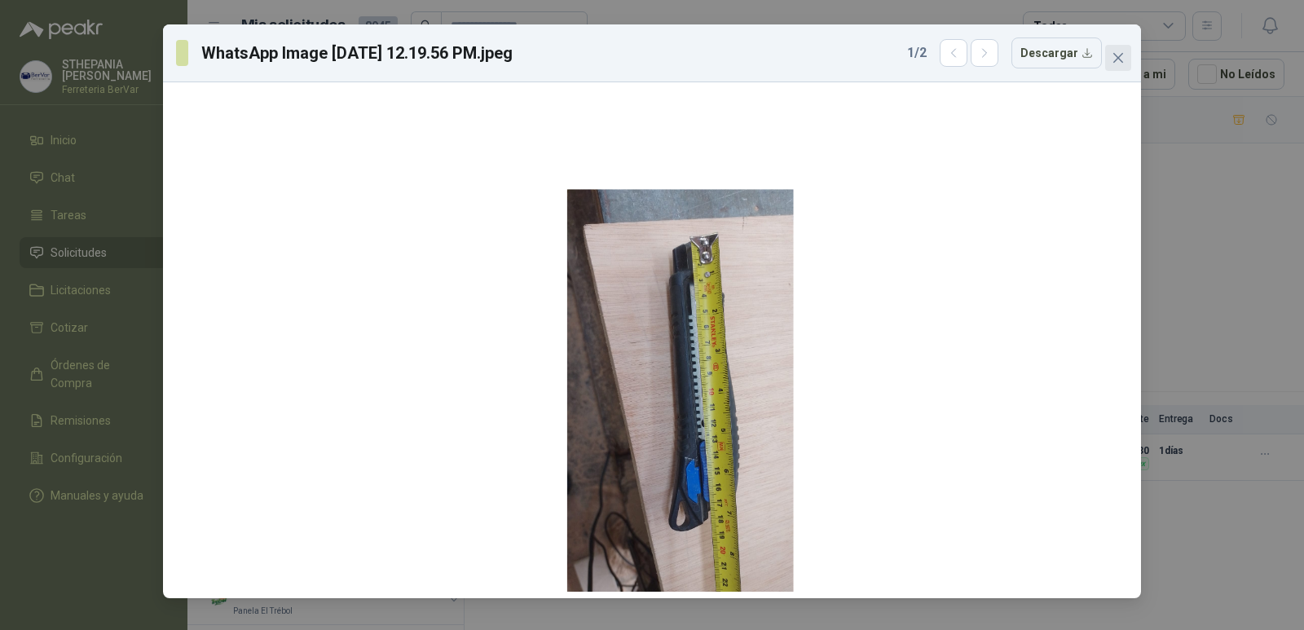
click at [1110, 55] on span "Close" at bounding box center [1118, 57] width 26 height 13
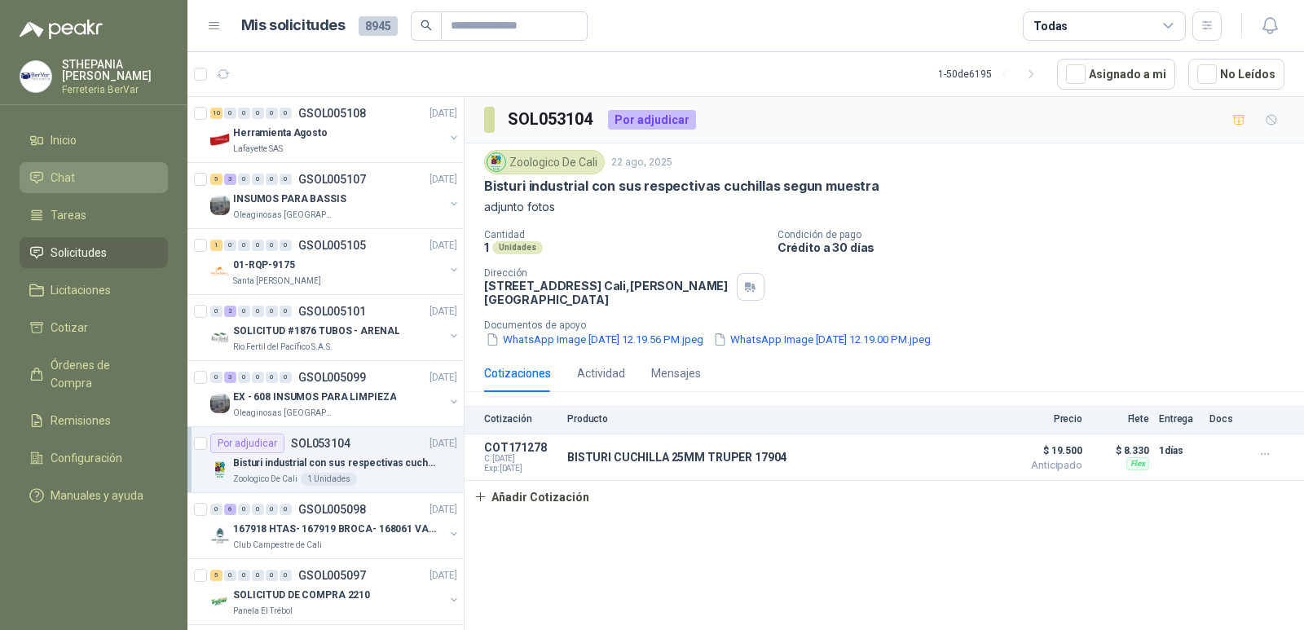
click at [106, 183] on li "Chat" at bounding box center [93, 178] width 129 height 18
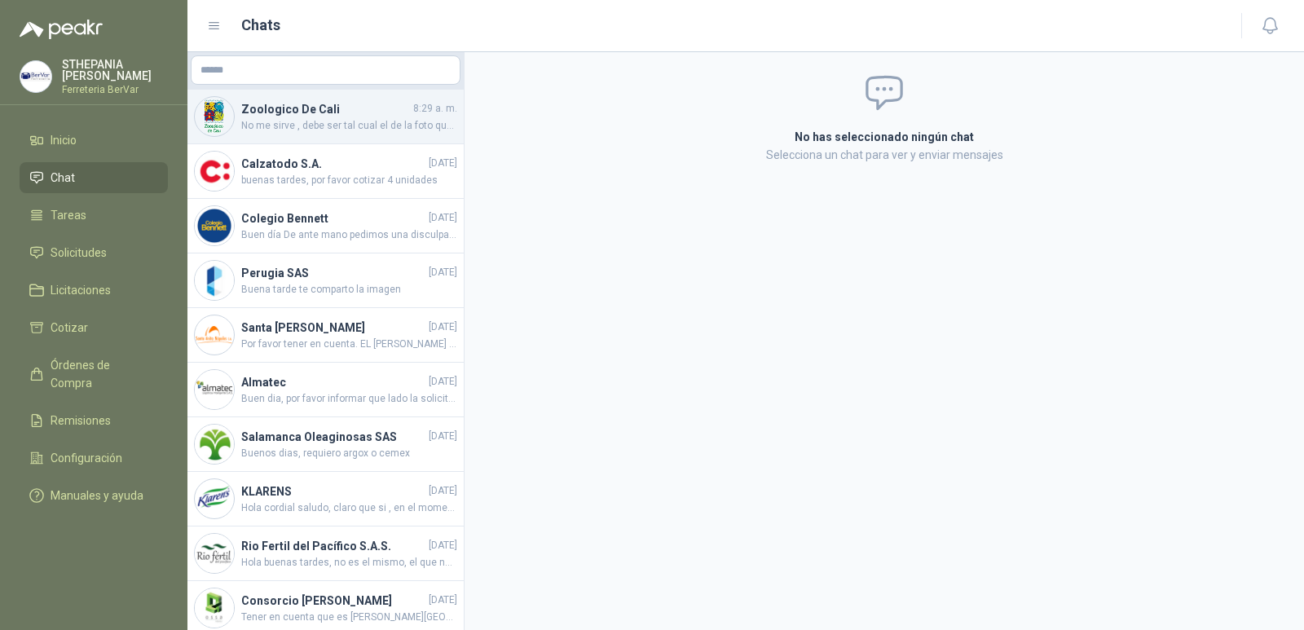
click at [357, 119] on span "No me sirve , debe ser tal cual el de la foto que anexe" at bounding box center [349, 125] width 216 height 15
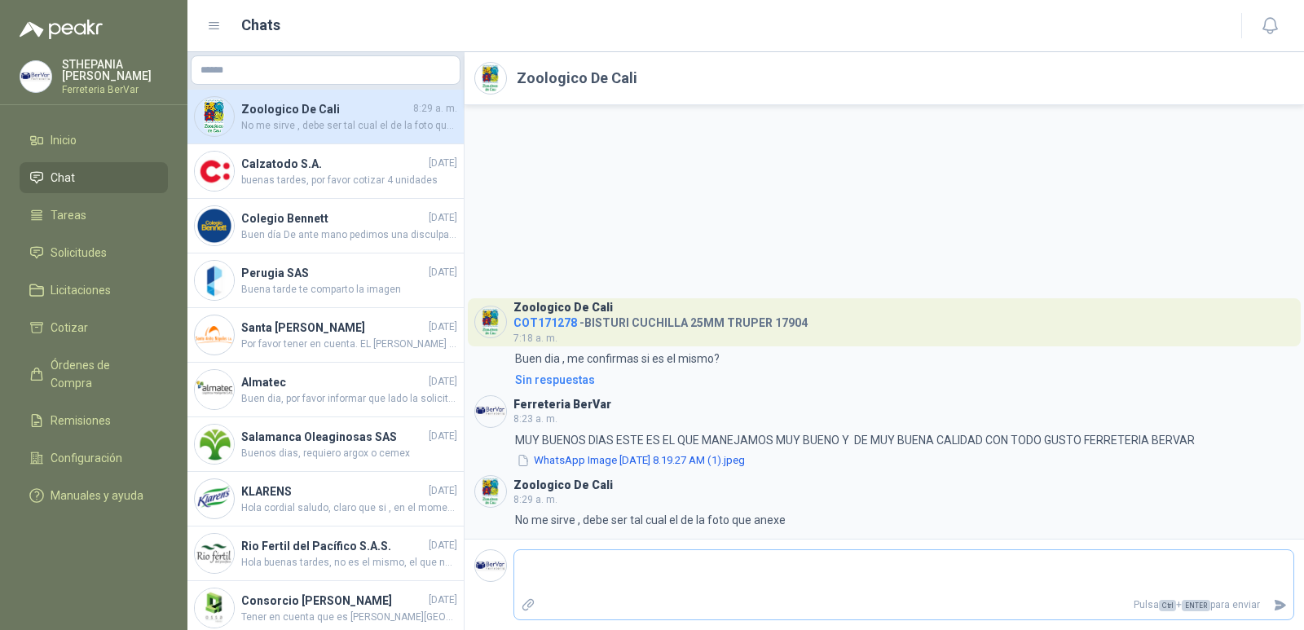
click at [530, 611] on icon "Adjuntar archivos" at bounding box center [528, 604] width 15 height 15
click at [0, 0] on input "file" at bounding box center [0, 0] width 0 height 0
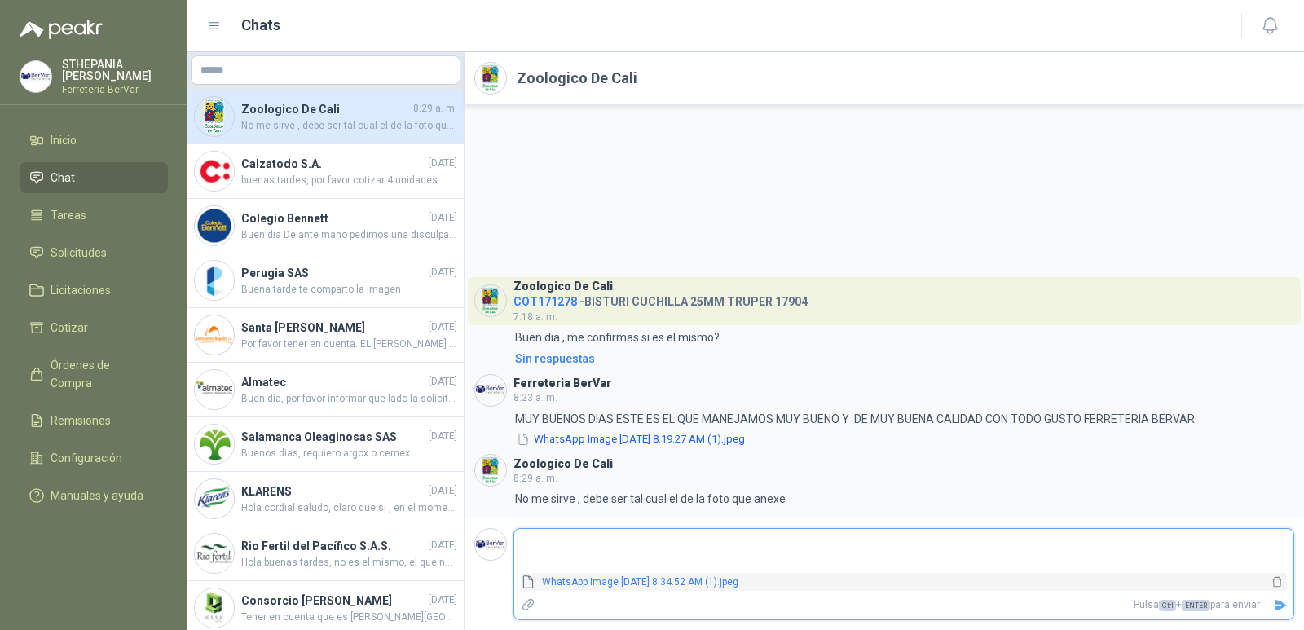
click at [565, 575] on link "WhatsApp Image [DATE] 8.34.52 AM (1).jpeg" at bounding box center [901, 581] width 732 height 15
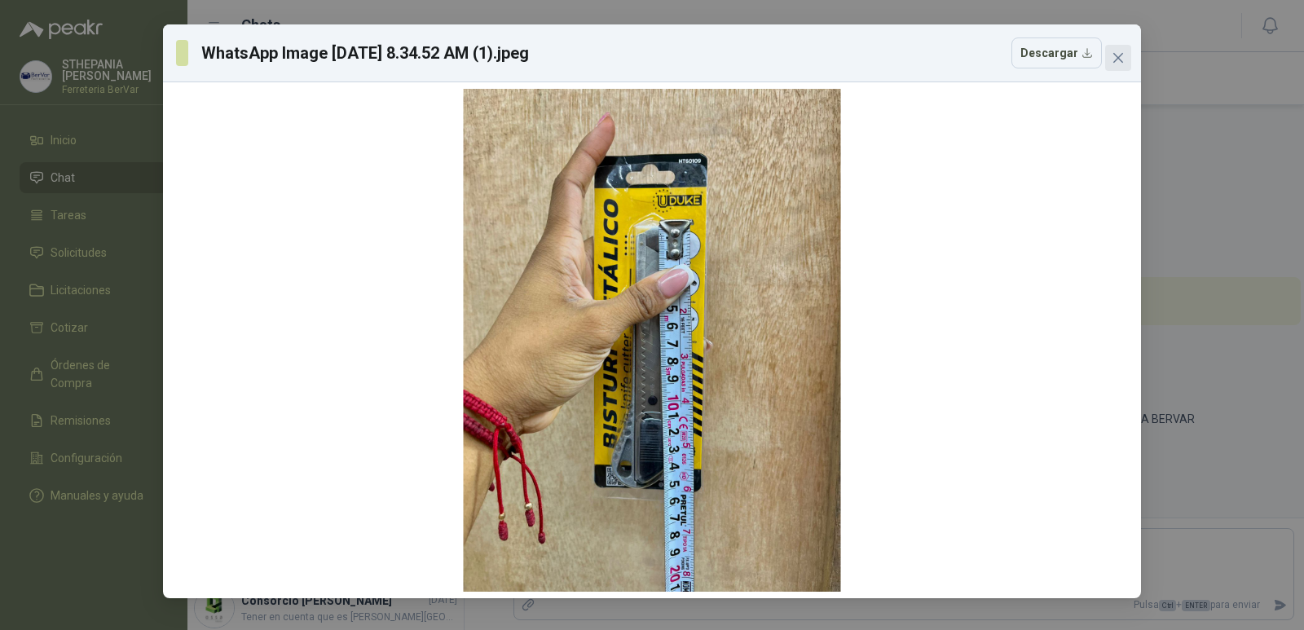
click at [1120, 59] on icon "close" at bounding box center [1117, 57] width 13 height 13
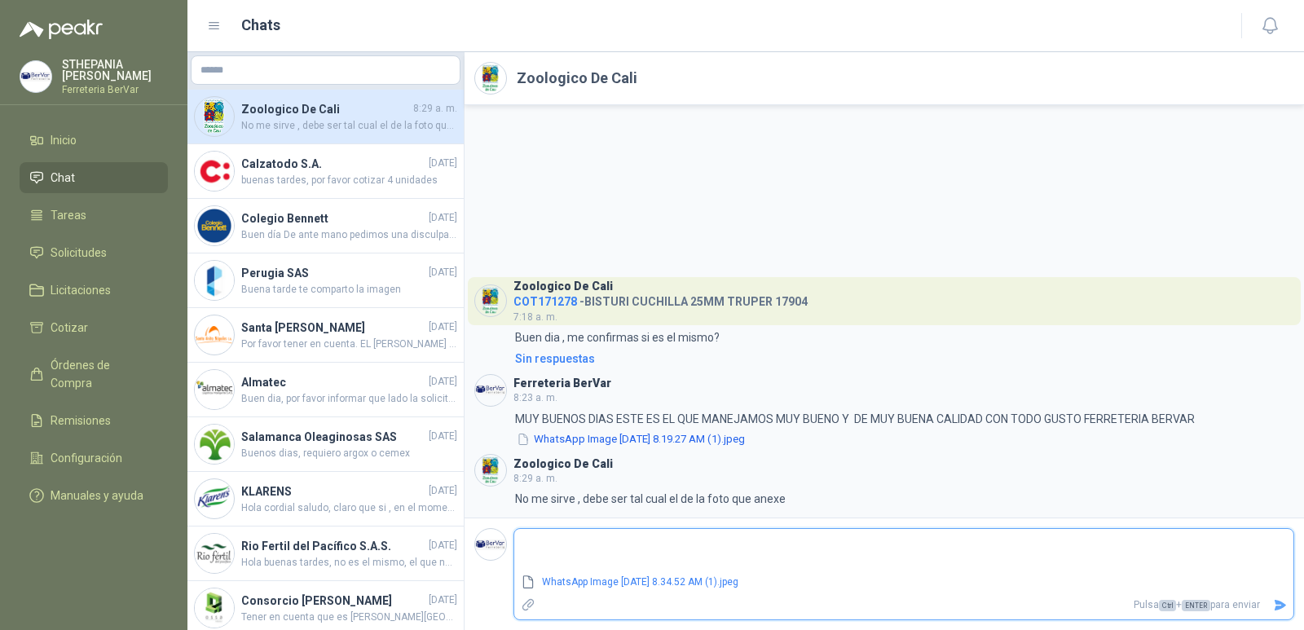
click at [645, 561] on textarea at bounding box center [903, 550] width 779 height 37
click at [1283, 606] on icon "Enviar" at bounding box center [1279, 605] width 11 height 11
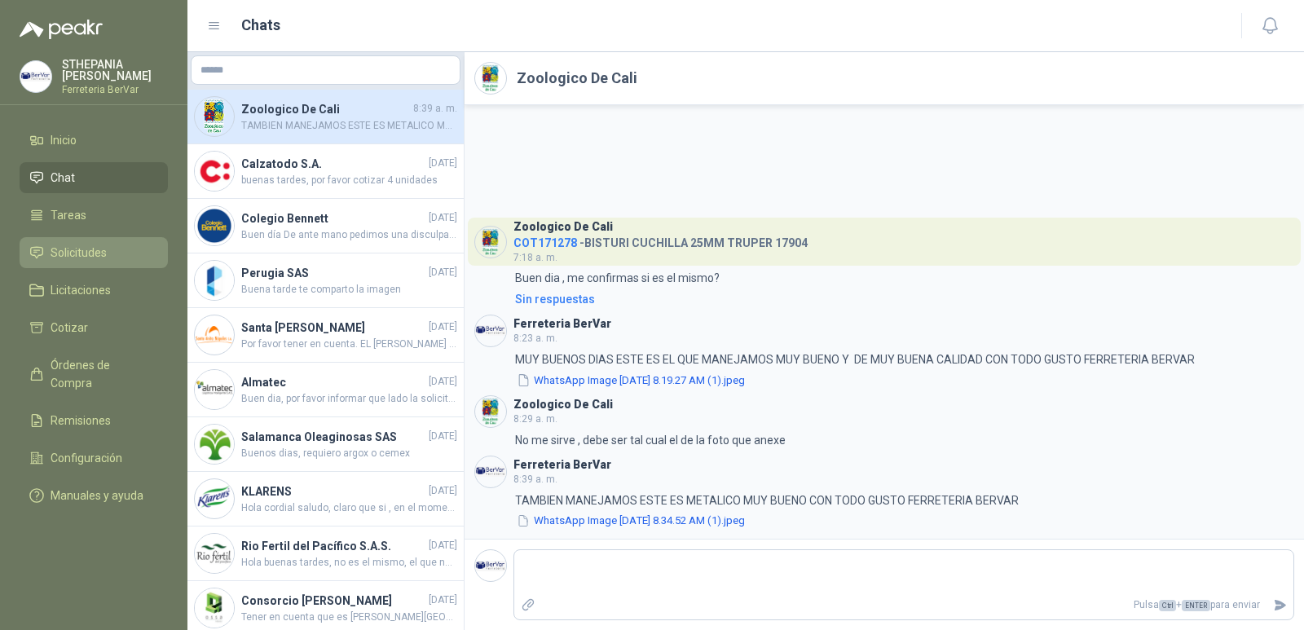
click at [142, 262] on link "Solicitudes" at bounding box center [94, 252] width 148 height 31
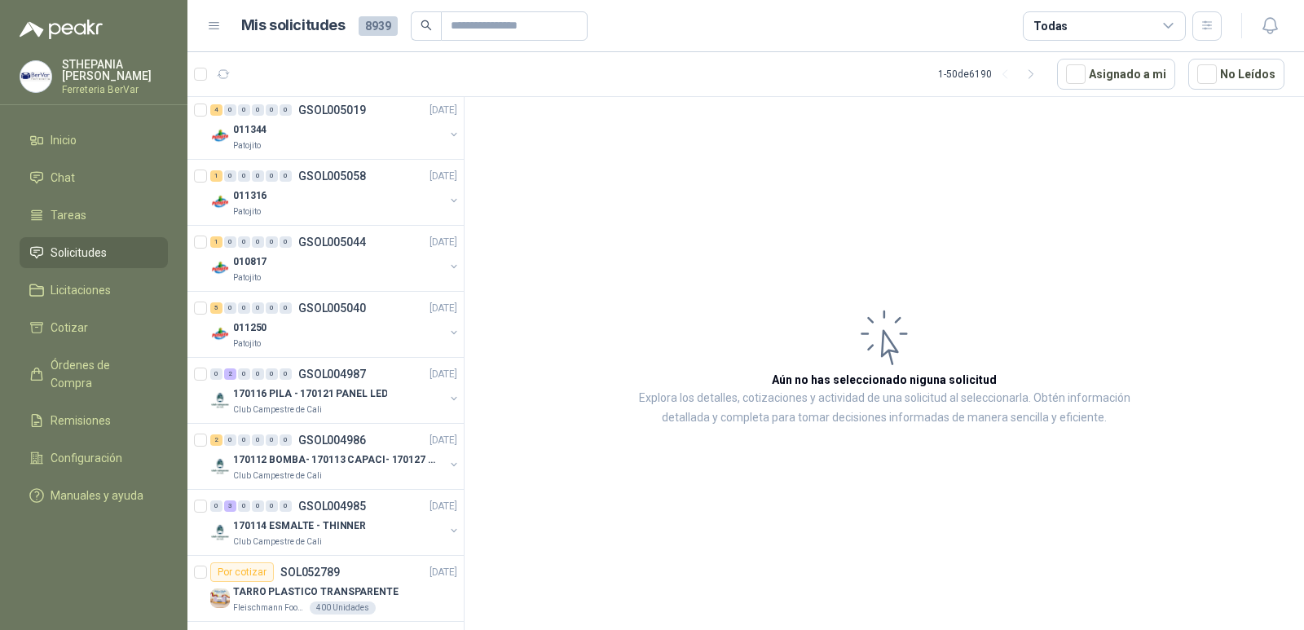
scroll to position [1222, 0]
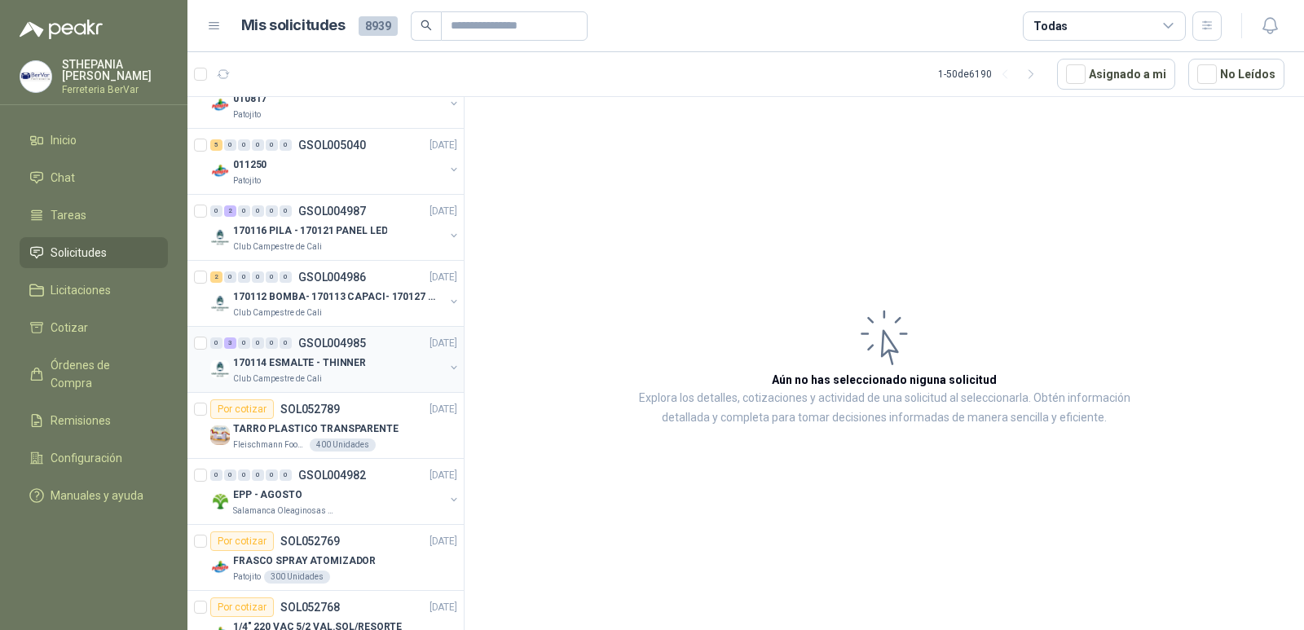
click at [374, 376] on div "Club Campestre de Cali" at bounding box center [338, 378] width 211 height 13
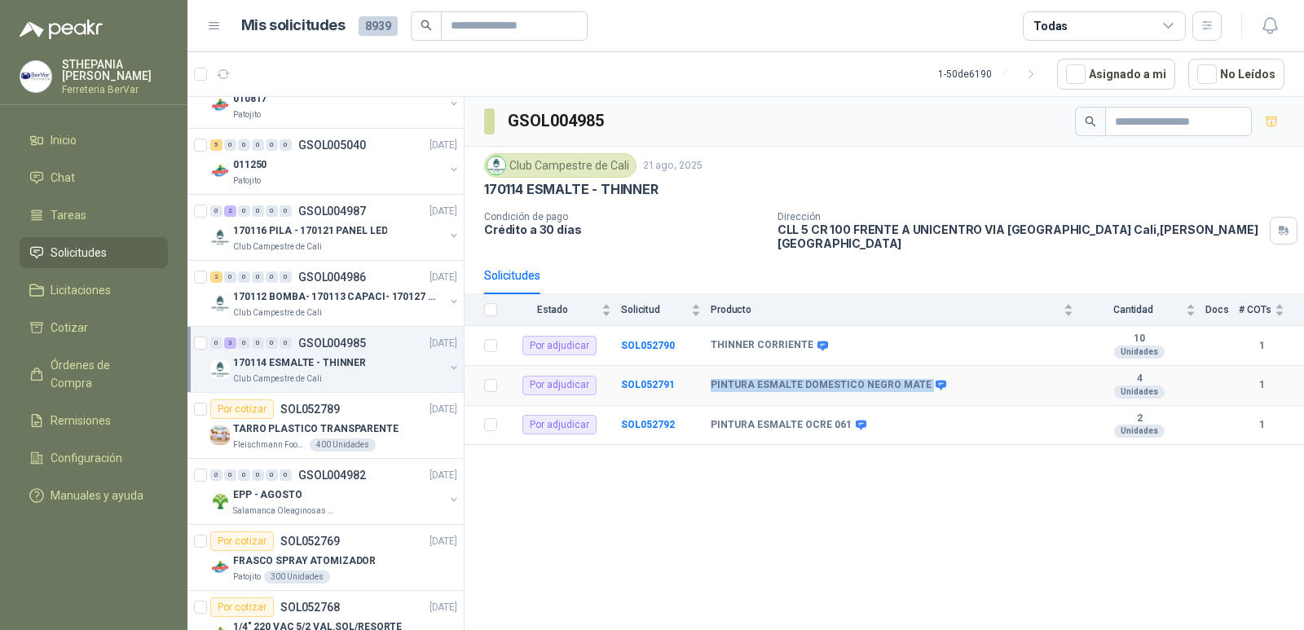
drag, startPoint x: 711, startPoint y: 376, endPoint x: 921, endPoint y: 367, distance: 209.6
click at [921, 379] on div "PINTURA ESMALTE DOMESTICO NEGRO MATE" at bounding box center [826, 385] width 233 height 13
copy div "PINTURA ESMALTE DOMESTICO NEGRO MATE"
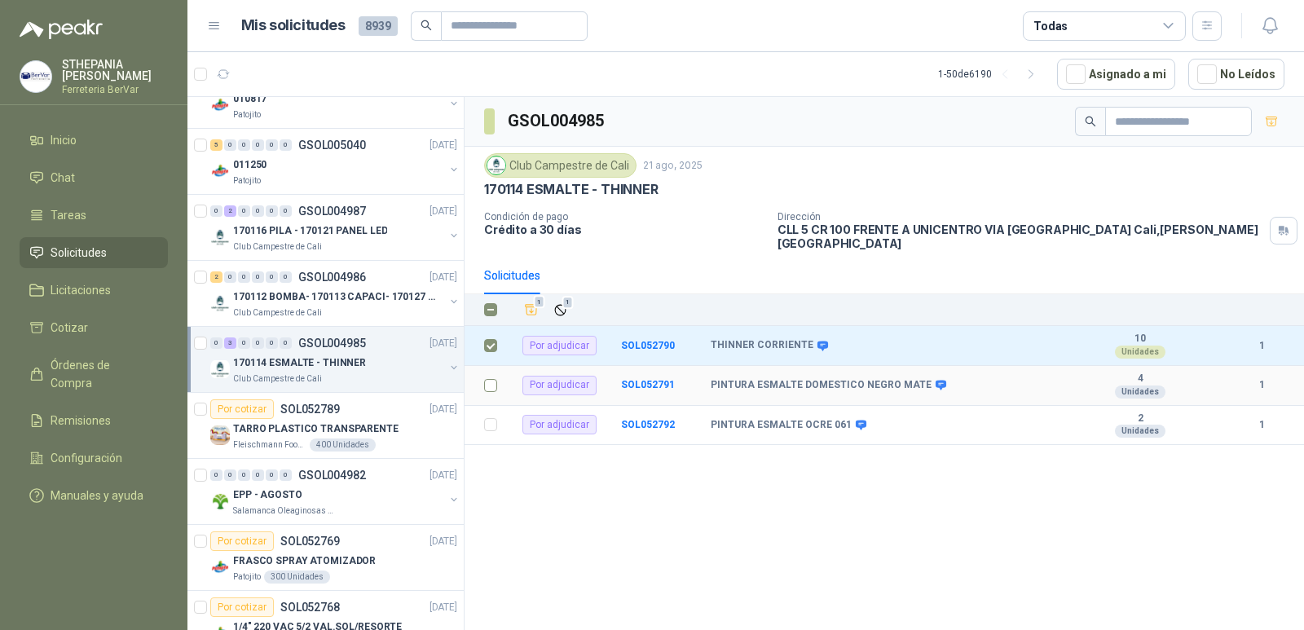
click at [492, 380] on label at bounding box center [490, 385] width 13 height 18
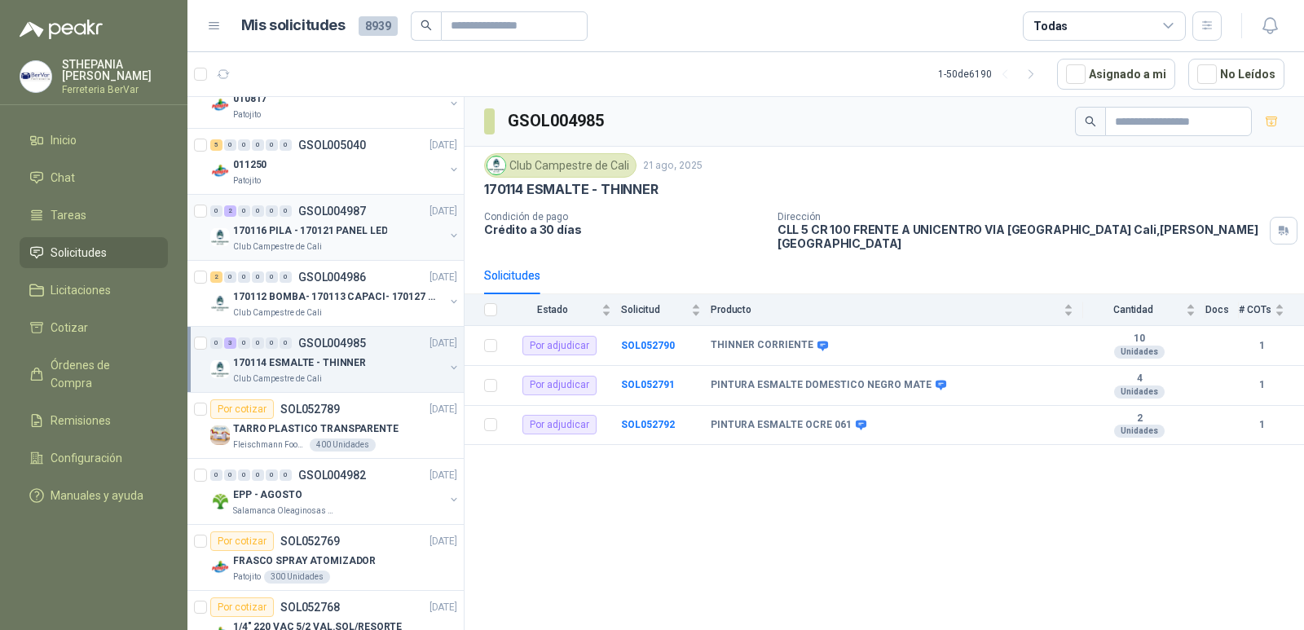
click at [345, 243] on div "Club Campestre de Cali" at bounding box center [338, 246] width 211 height 13
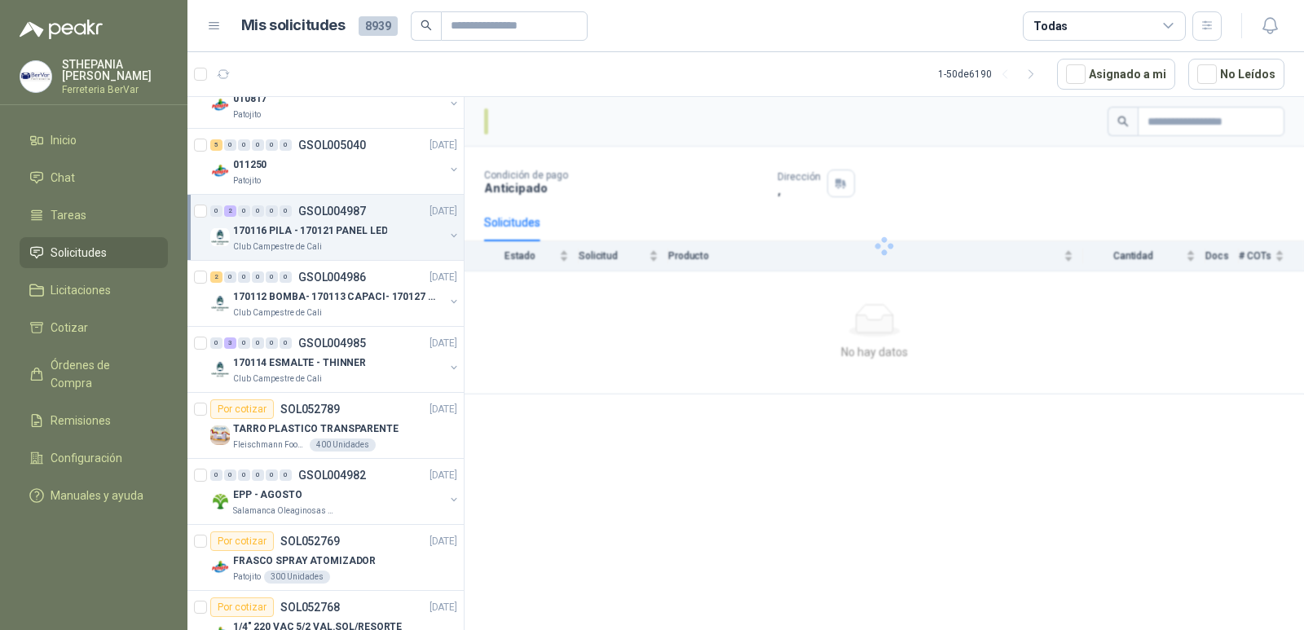
click at [404, 228] on div "170116 PILA - 170121 PANEL LED" at bounding box center [338, 231] width 211 height 20
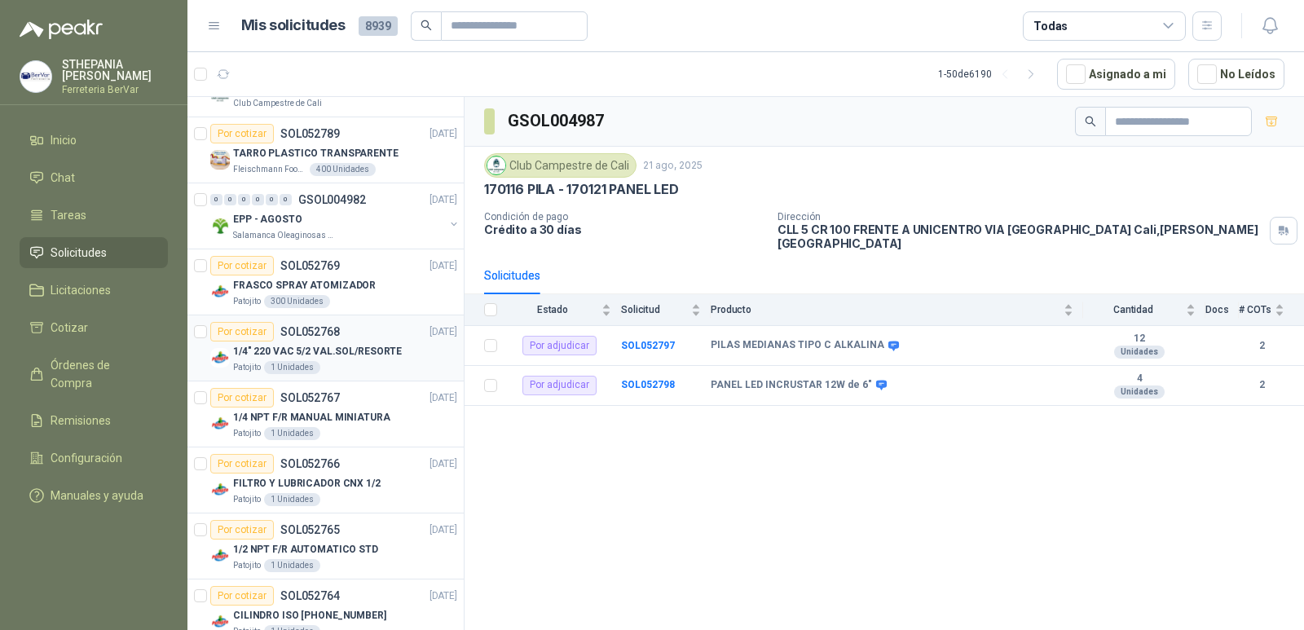
scroll to position [1467, 0]
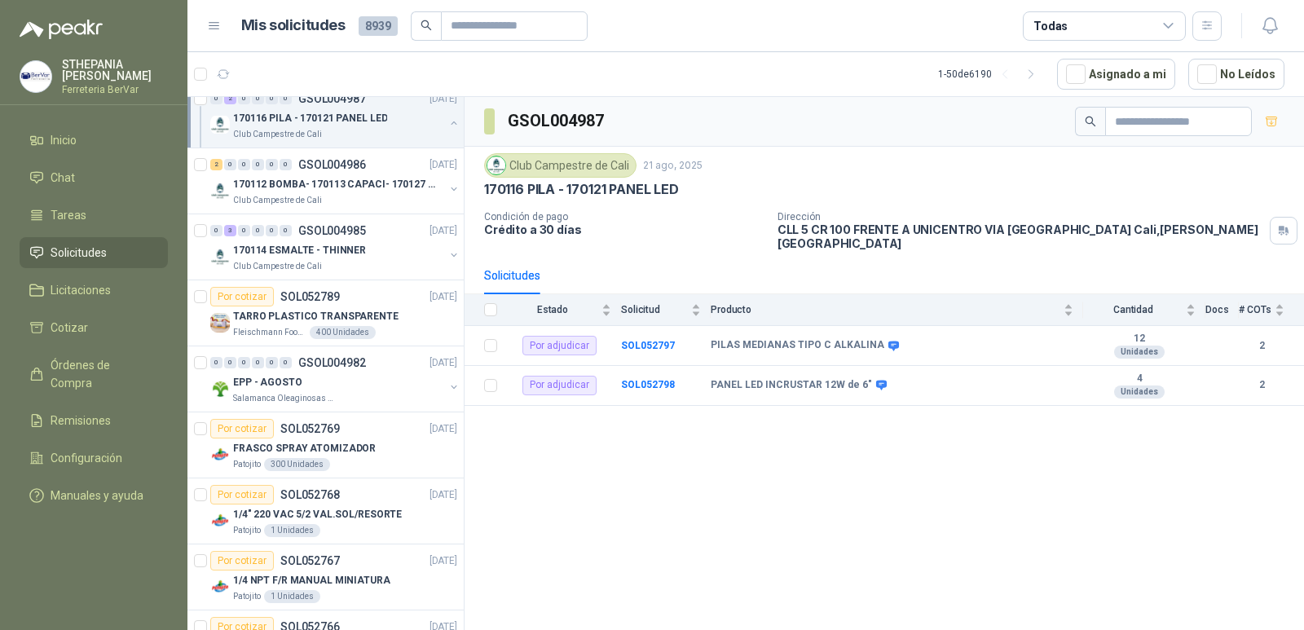
click at [574, 489] on div "GSOL004987 Club Campestre de Cali [DATE] 170116 PILA - 170121 PANEL LED Condici…" at bounding box center [883, 366] width 839 height 539
click at [505, 440] on div "GSOL004987 Club Campestre de Cali [DATE] 170116 PILA - 170121 PANEL LED Condici…" at bounding box center [883, 366] width 839 height 539
click at [382, 307] on div "TARRO PLASTICO TRANSPARENTE" at bounding box center [345, 316] width 224 height 20
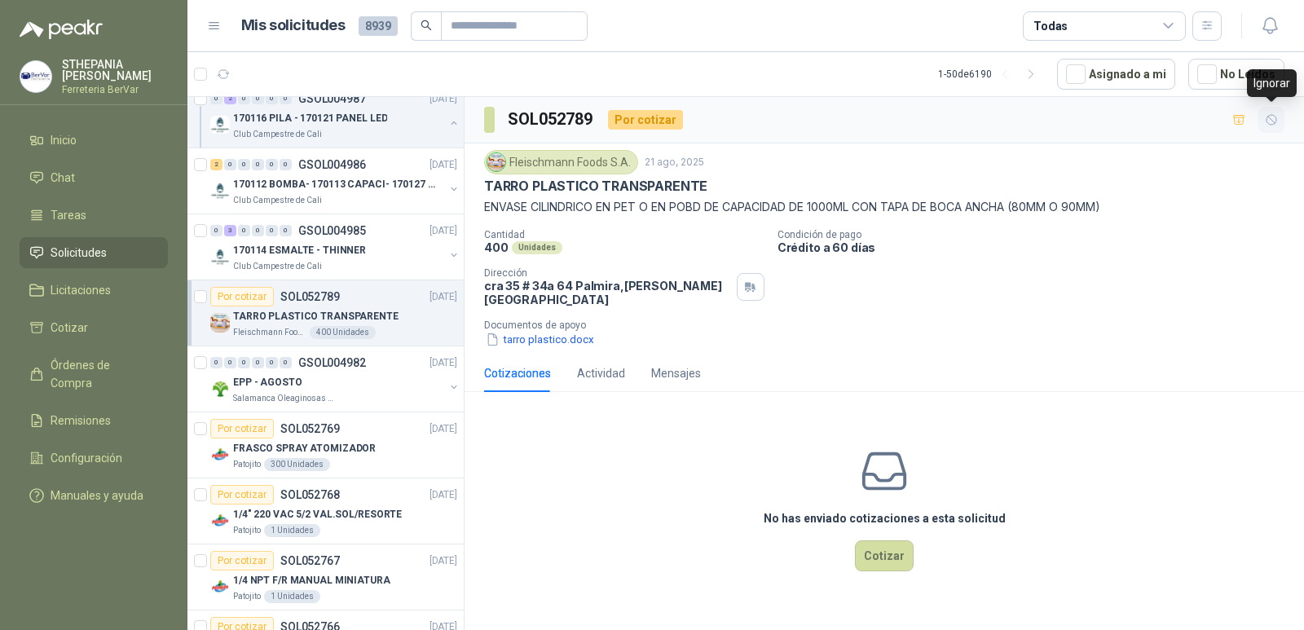
click at [1276, 122] on icon "button" at bounding box center [1271, 120] width 10 height 10
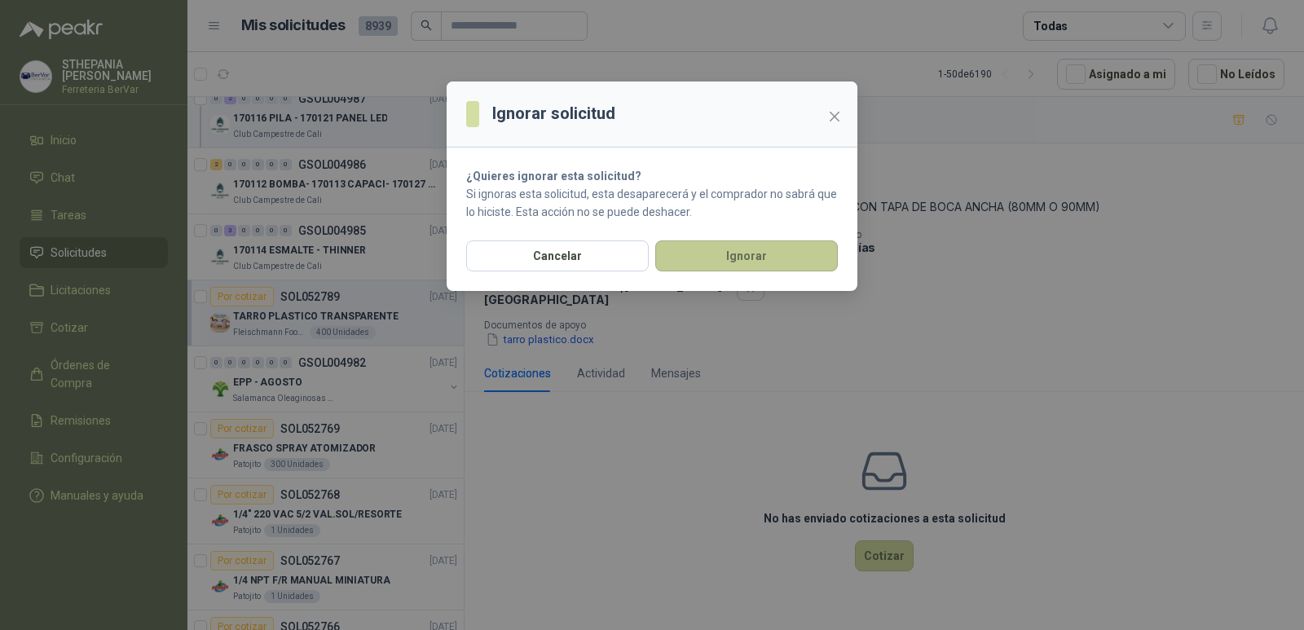
click at [773, 262] on button "Ignorar" at bounding box center [746, 255] width 183 height 31
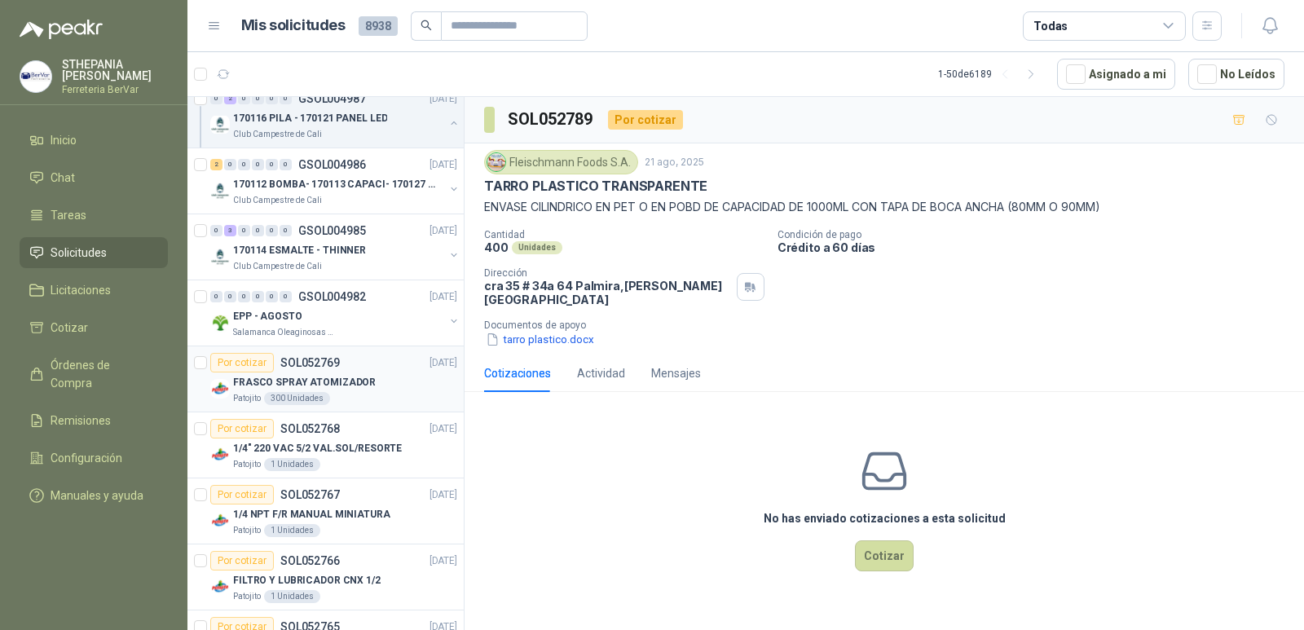
click at [379, 378] on div "FRASCO SPRAY ATOMIZADOR" at bounding box center [345, 382] width 224 height 20
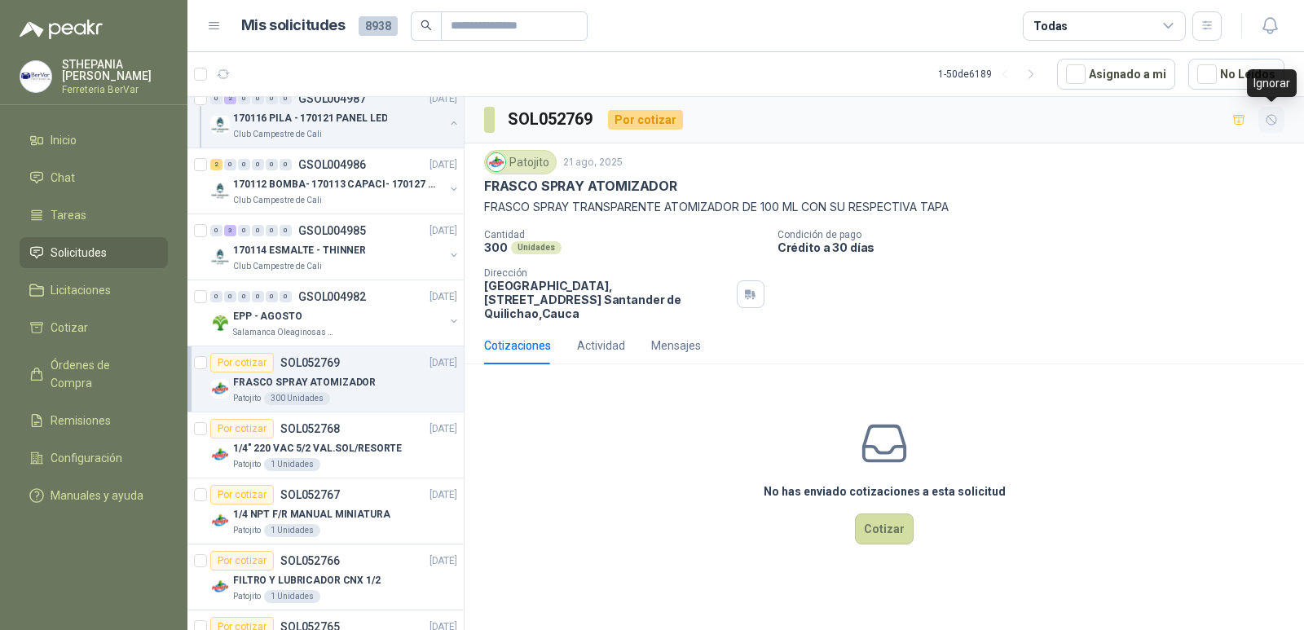
click at [1262, 120] on button "button" at bounding box center [1271, 120] width 26 height 26
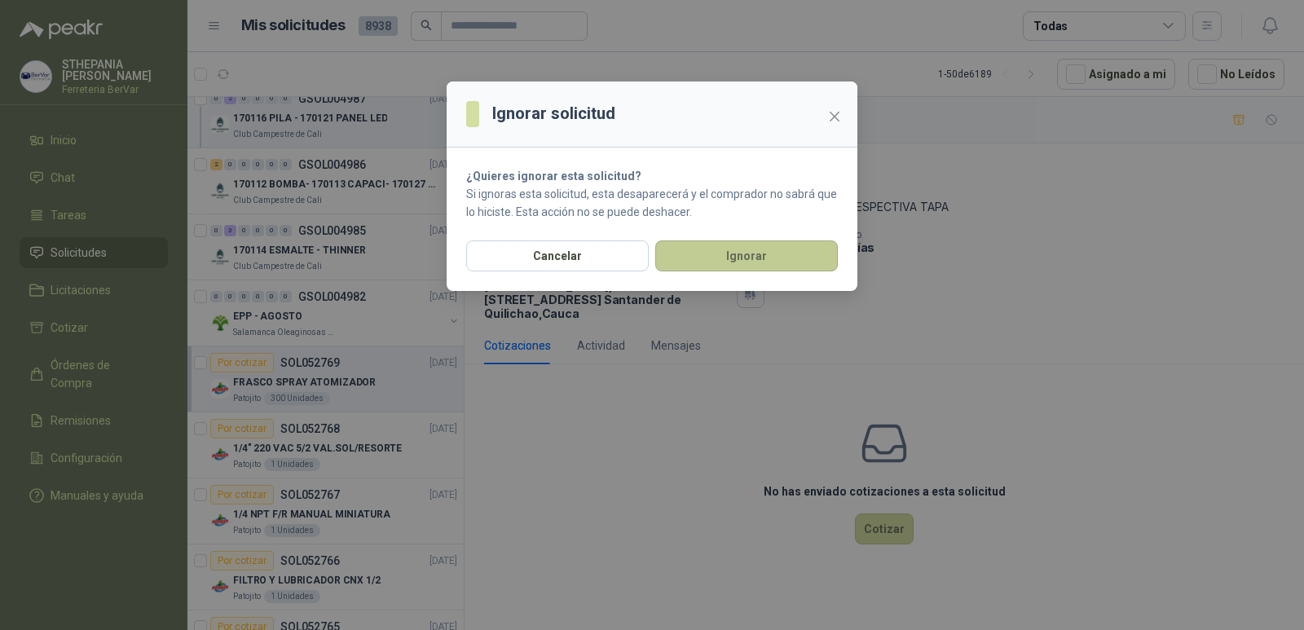
click at [750, 257] on button "Ignorar" at bounding box center [746, 255] width 183 height 31
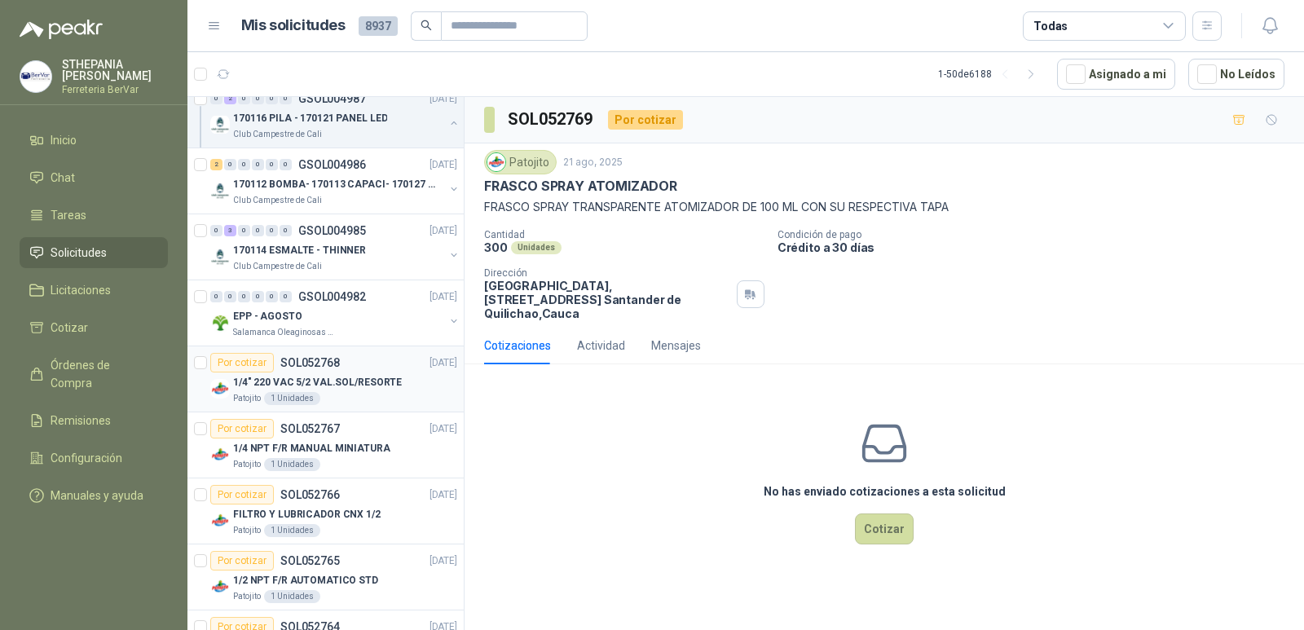
click at [422, 385] on div "1/4" 220 VAC 5/2 VAL.SOL/RESORTE" at bounding box center [345, 382] width 224 height 20
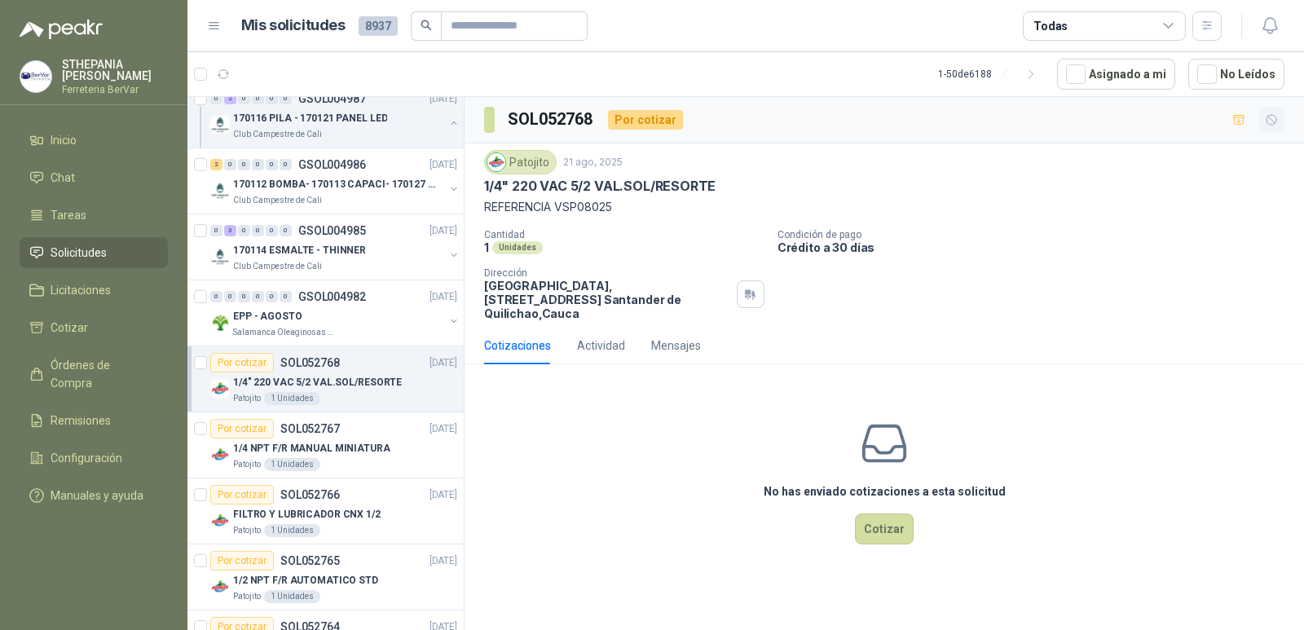
click at [1262, 119] on button "button" at bounding box center [1271, 120] width 26 height 26
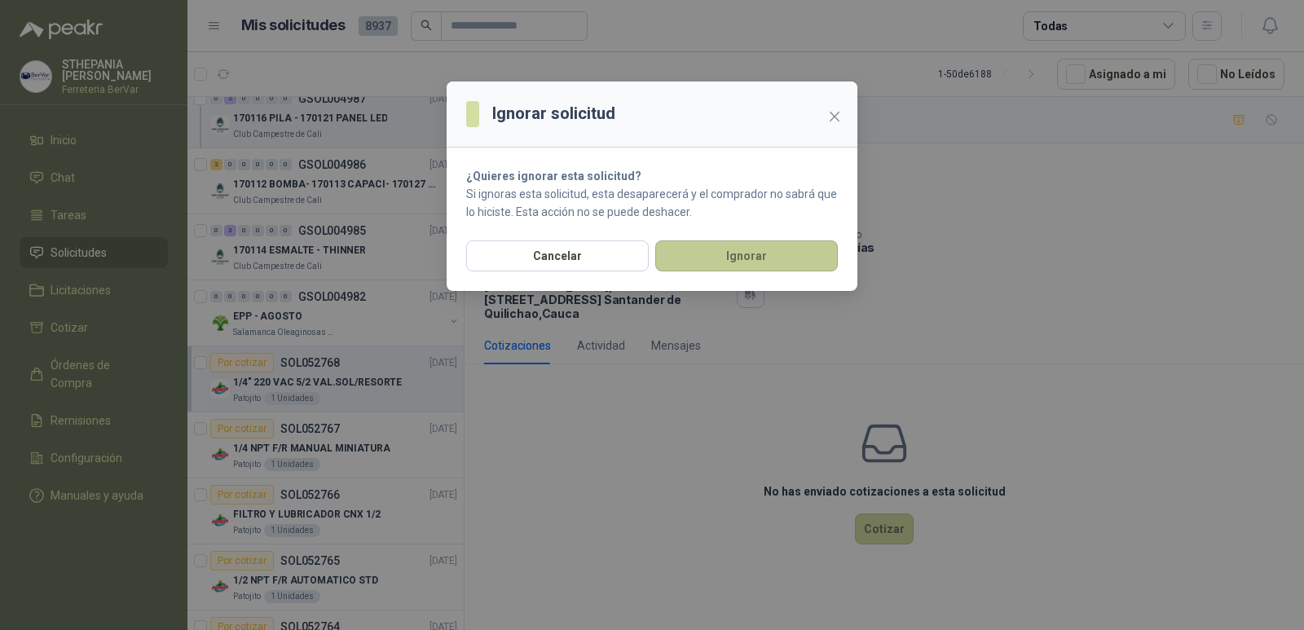
click at [682, 253] on button "Ignorar" at bounding box center [746, 255] width 183 height 31
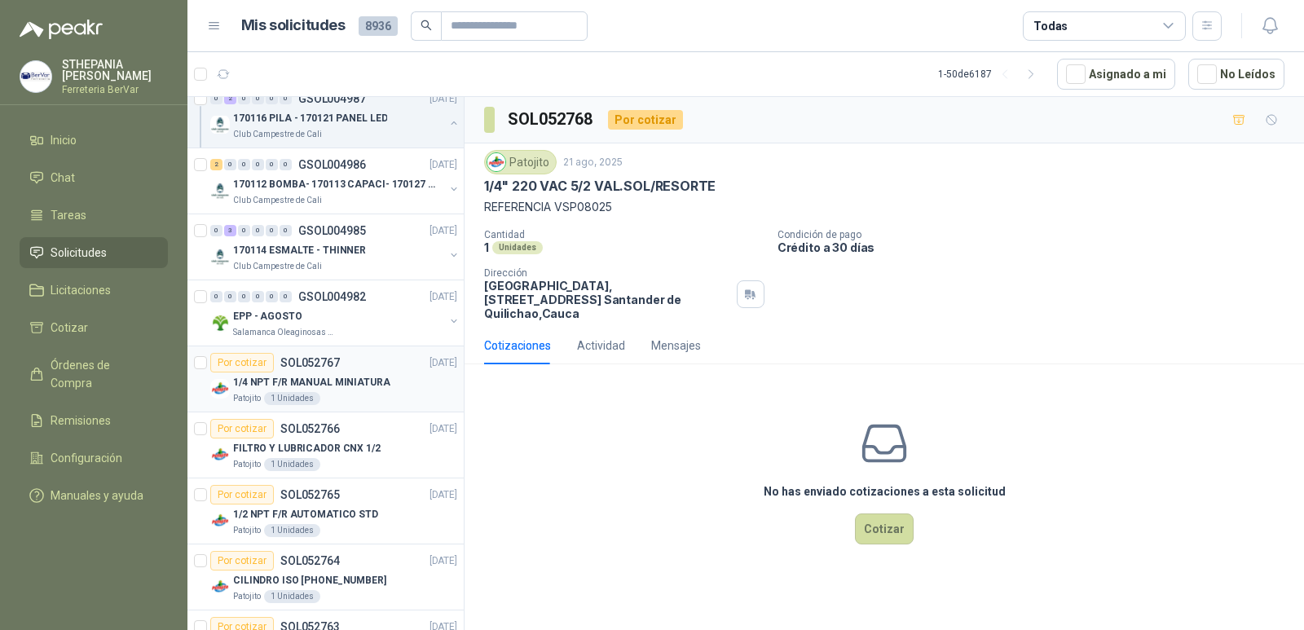
click at [420, 377] on div "1/4 NPT F/R MANUAL MINIATURA" at bounding box center [345, 382] width 224 height 20
click at [1275, 121] on icon "button" at bounding box center [1272, 120] width 14 height 14
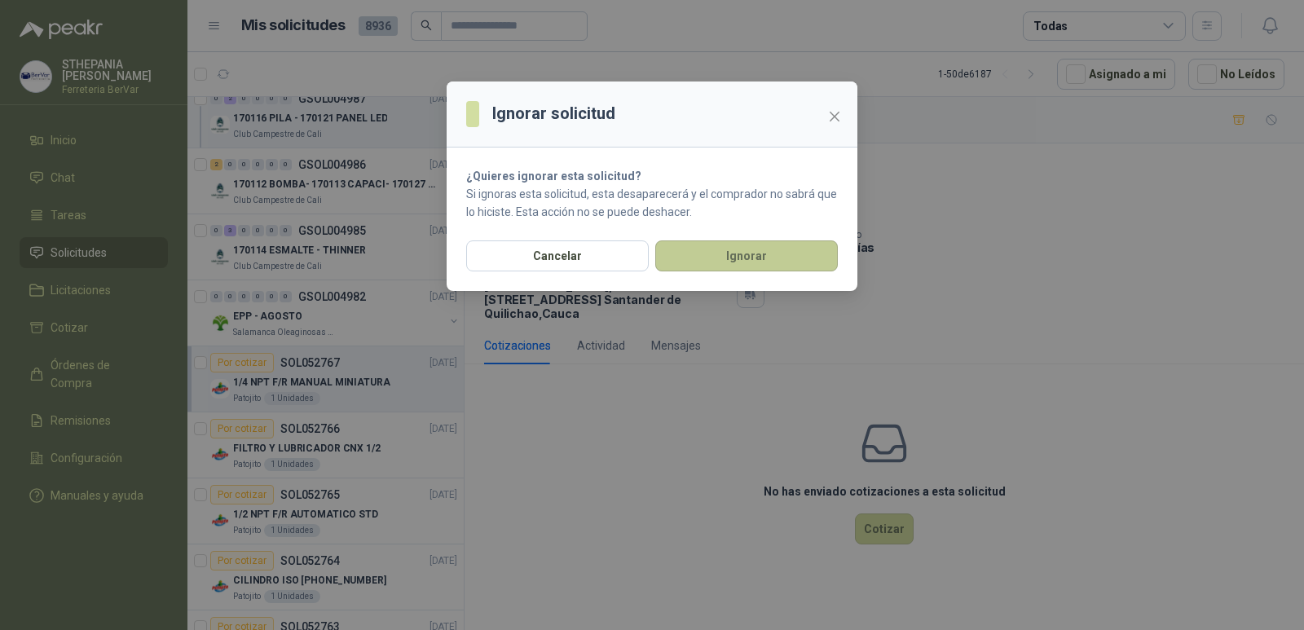
click at [767, 251] on button "Ignorar" at bounding box center [746, 255] width 183 height 31
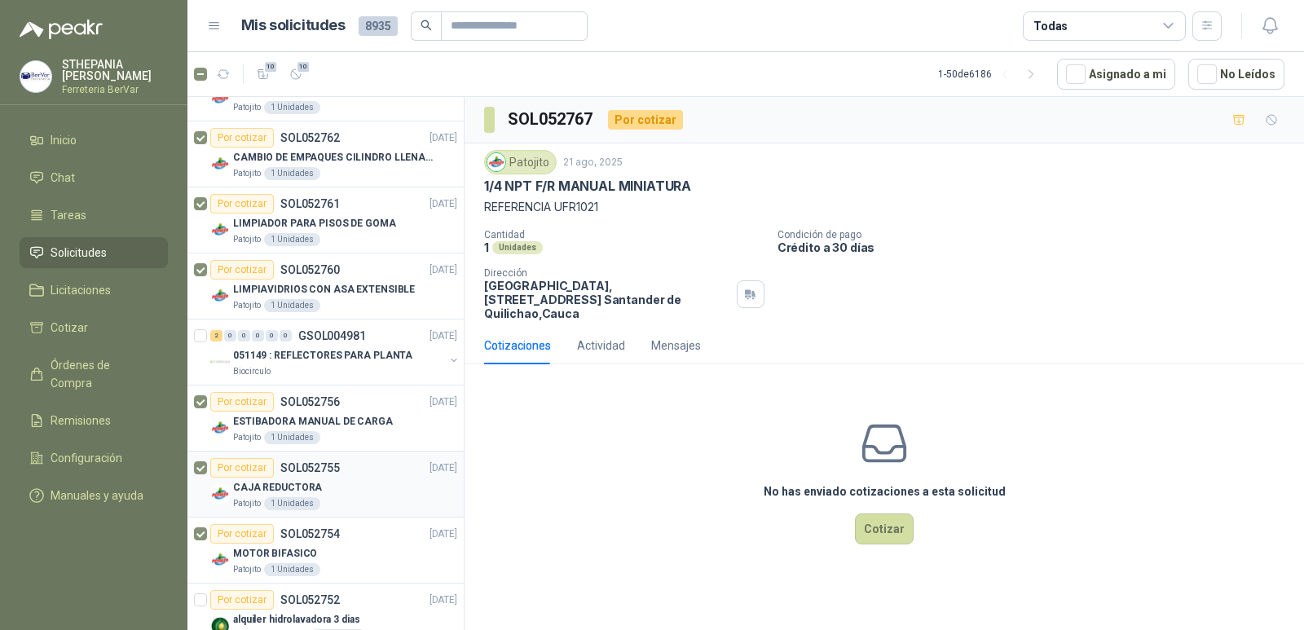
scroll to position [2118, 0]
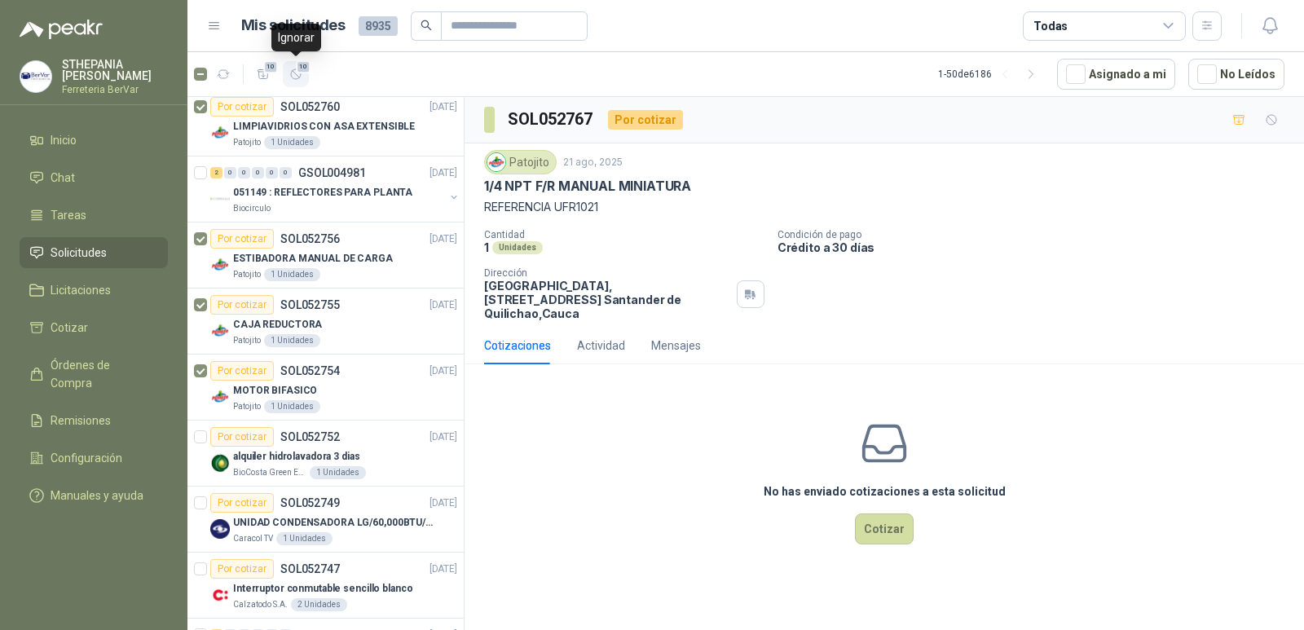
click at [284, 75] on button "10" at bounding box center [296, 74] width 26 height 26
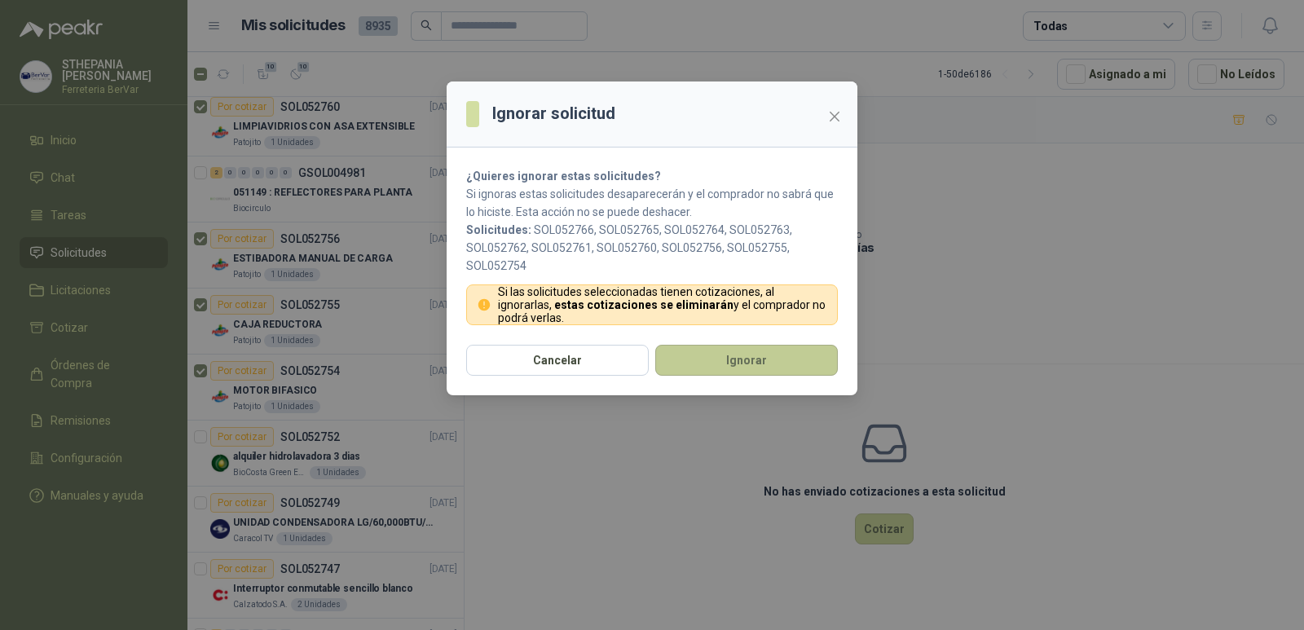
click at [684, 358] on button "Ignorar" at bounding box center [746, 360] width 183 height 31
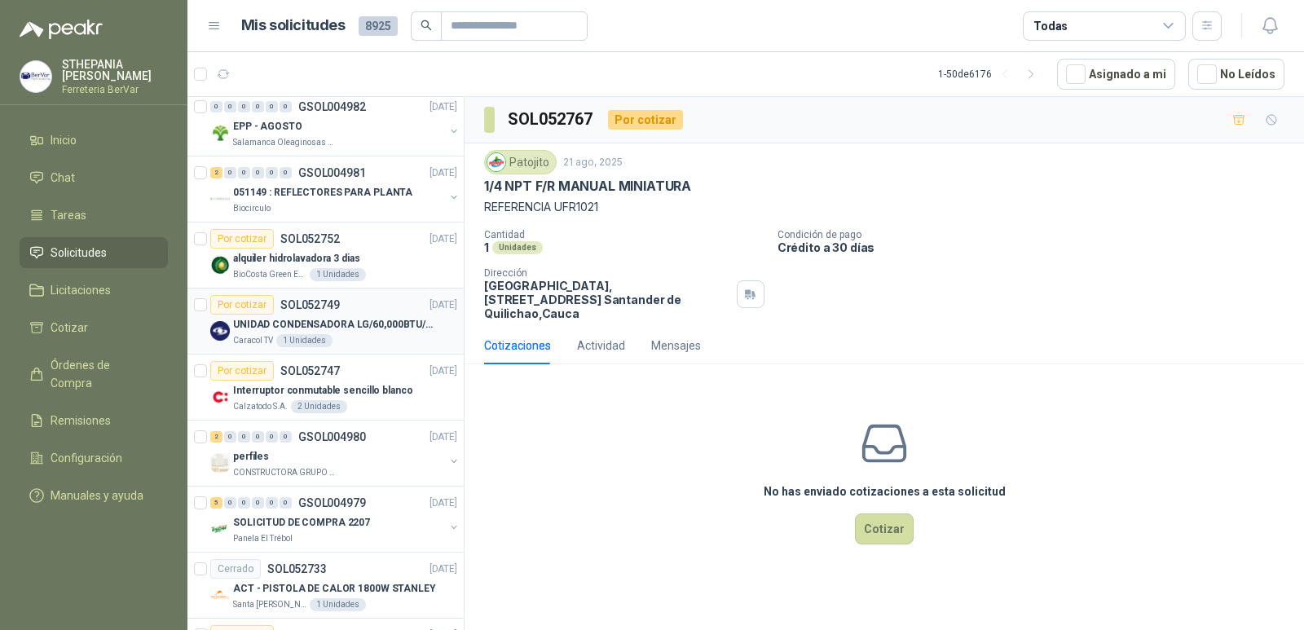
scroll to position [1493, 0]
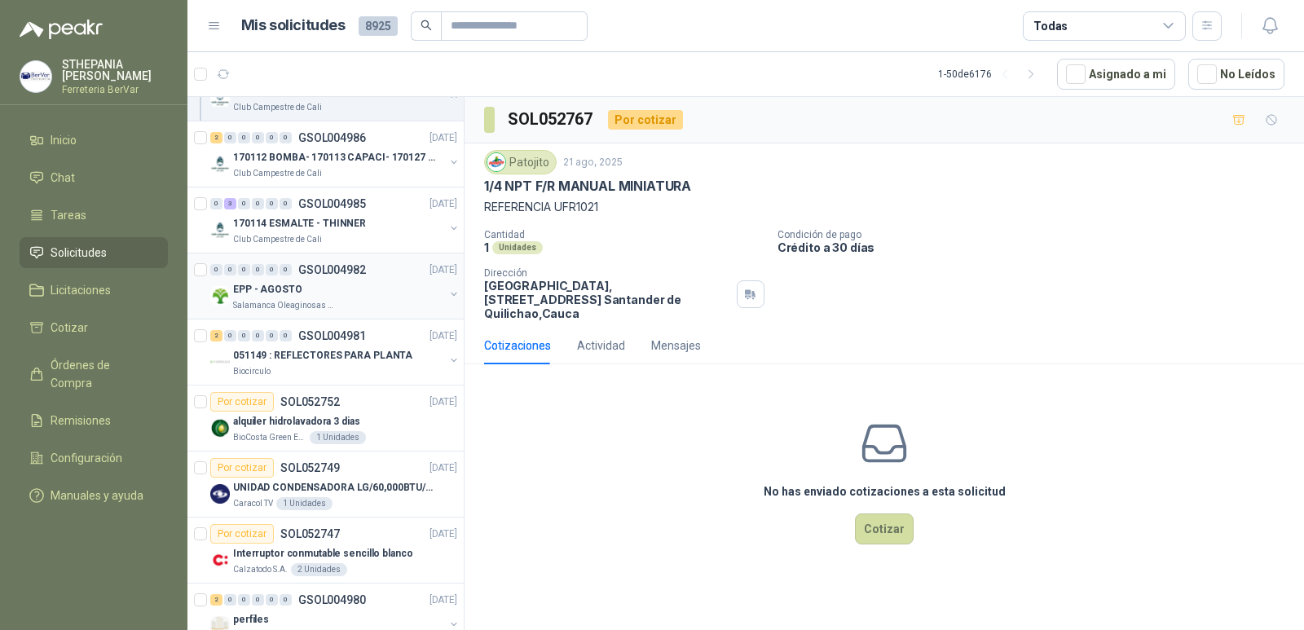
click at [434, 311] on div "EPP - AGOSTO Salamanca Oleaginosas SAS" at bounding box center [335, 295] width 250 height 33
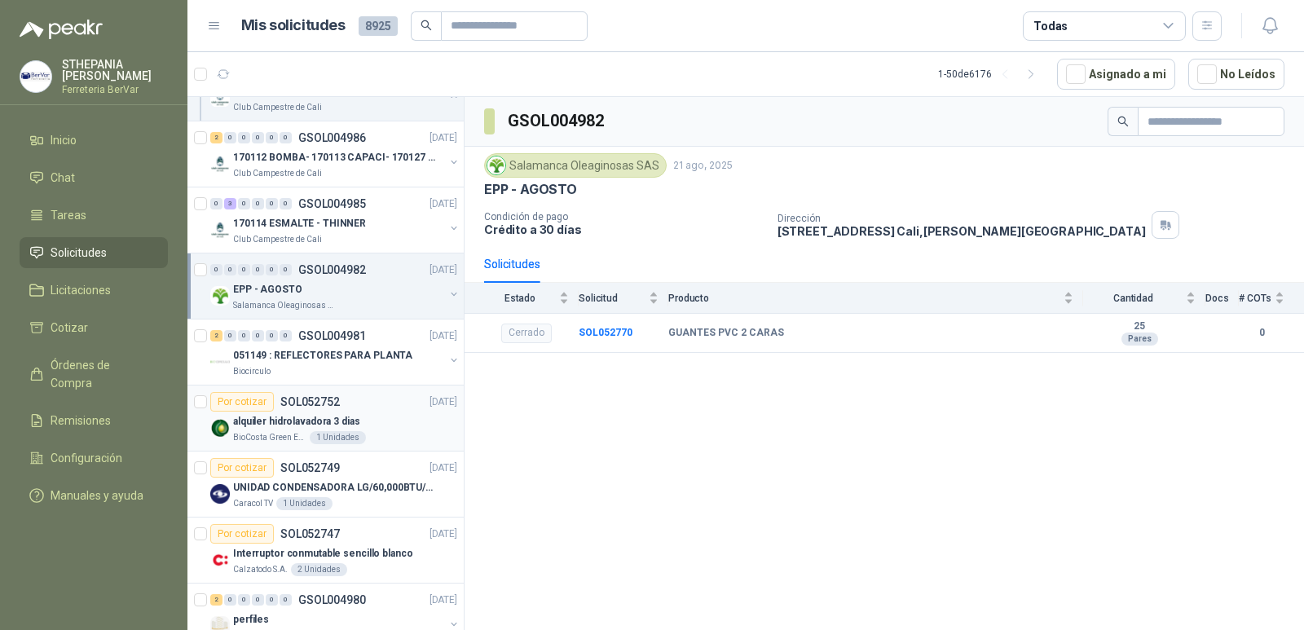
scroll to position [1575, 0]
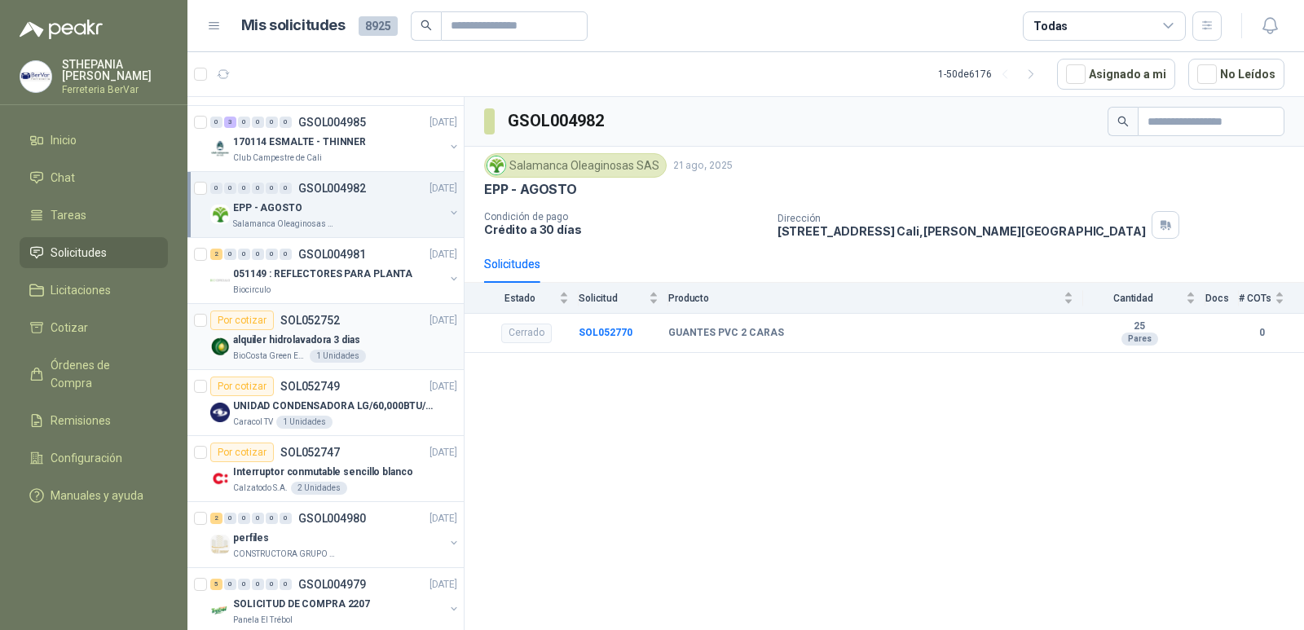
click at [372, 352] on div "BioCosta Green Energy S.A.S 1 Unidades" at bounding box center [345, 356] width 224 height 13
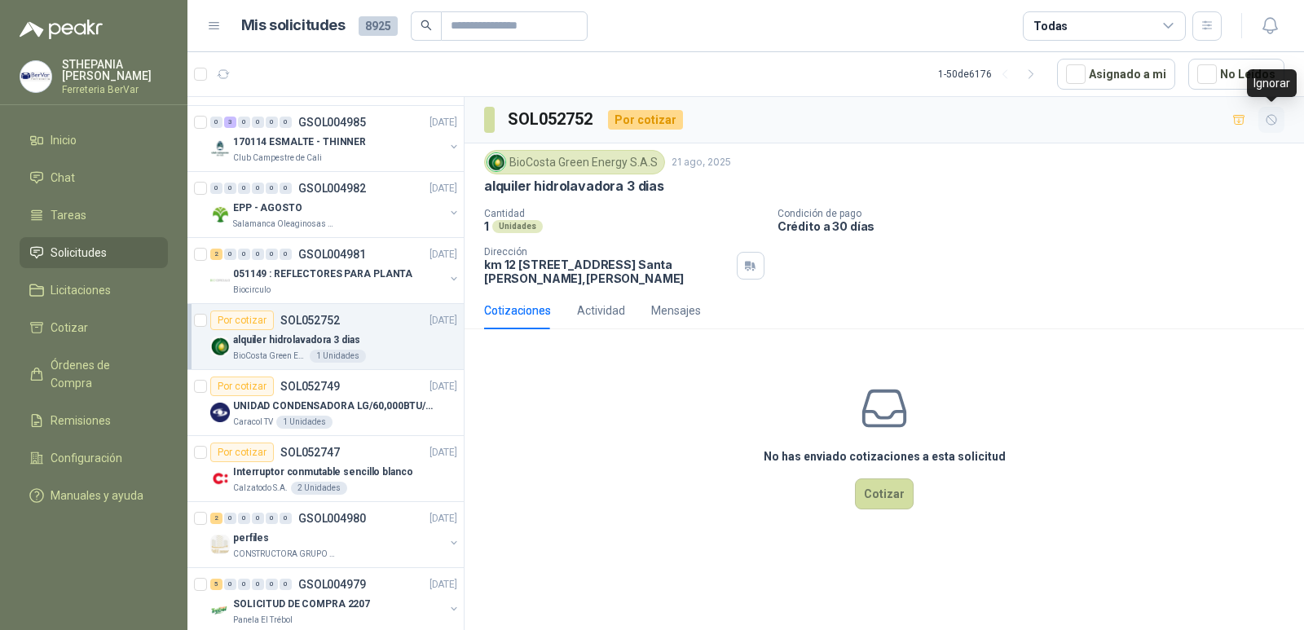
click at [1272, 125] on icon "button" at bounding box center [1272, 120] width 14 height 14
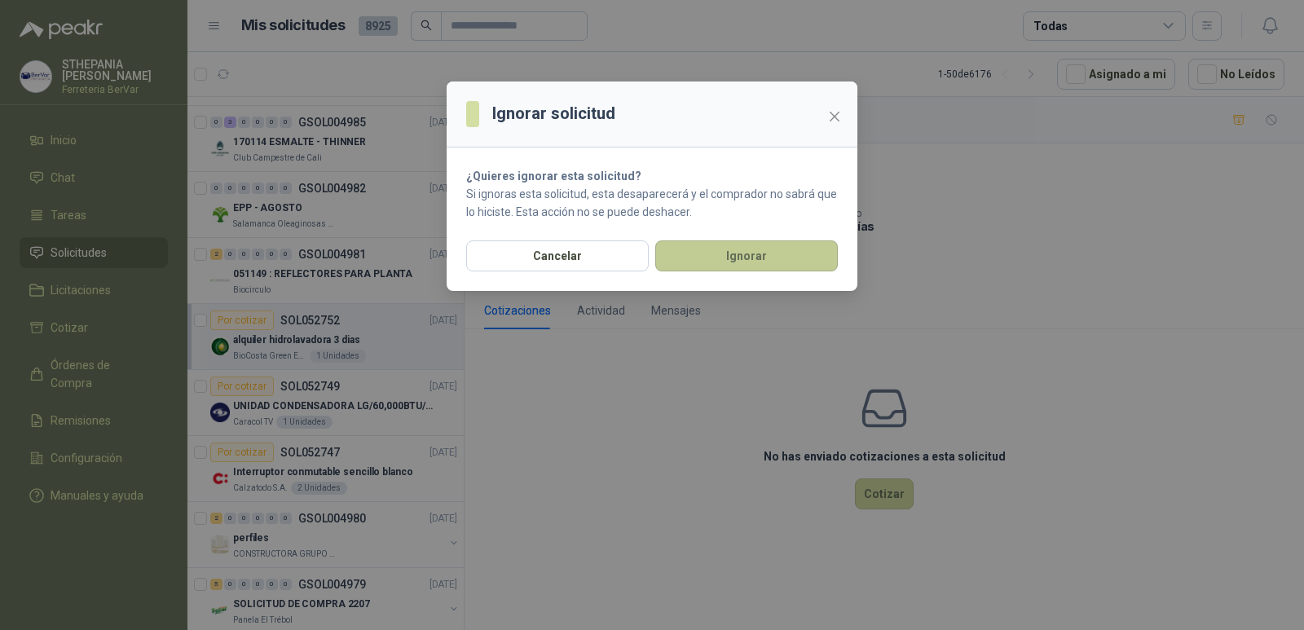
click at [713, 259] on button "Ignorar" at bounding box center [746, 255] width 183 height 31
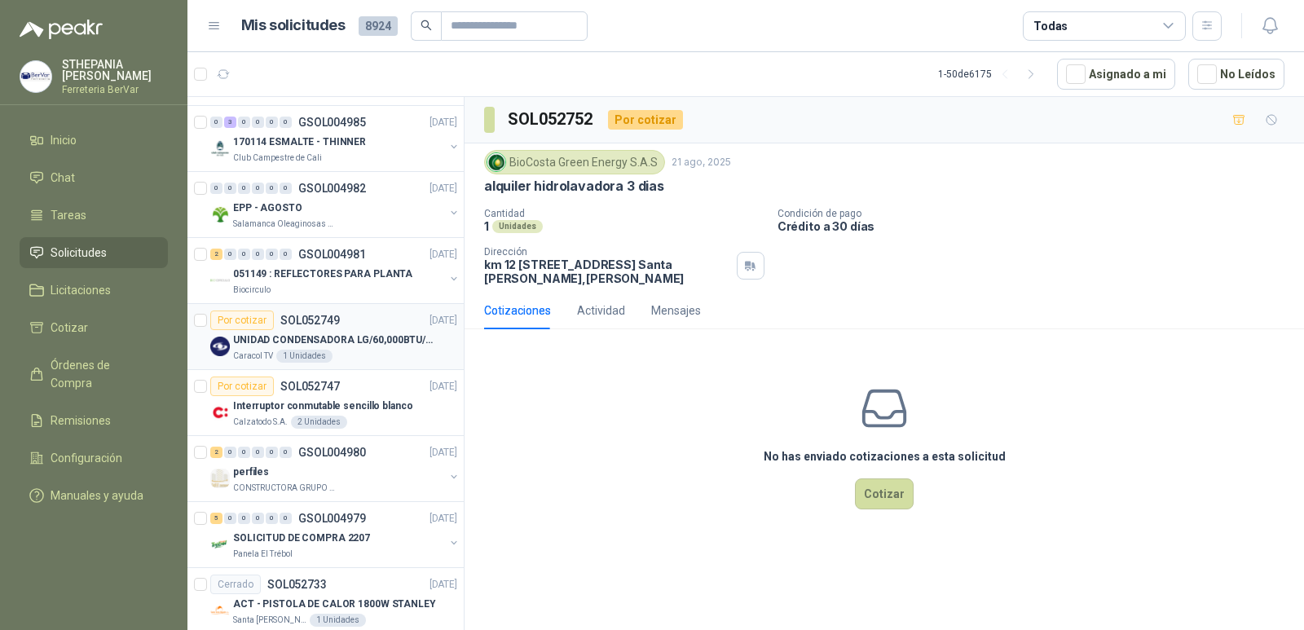
click at [370, 320] on div "Por cotizar SOL052749 [DATE]" at bounding box center [333, 320] width 247 height 20
click at [429, 328] on p "[DATE]" at bounding box center [443, 320] width 28 height 15
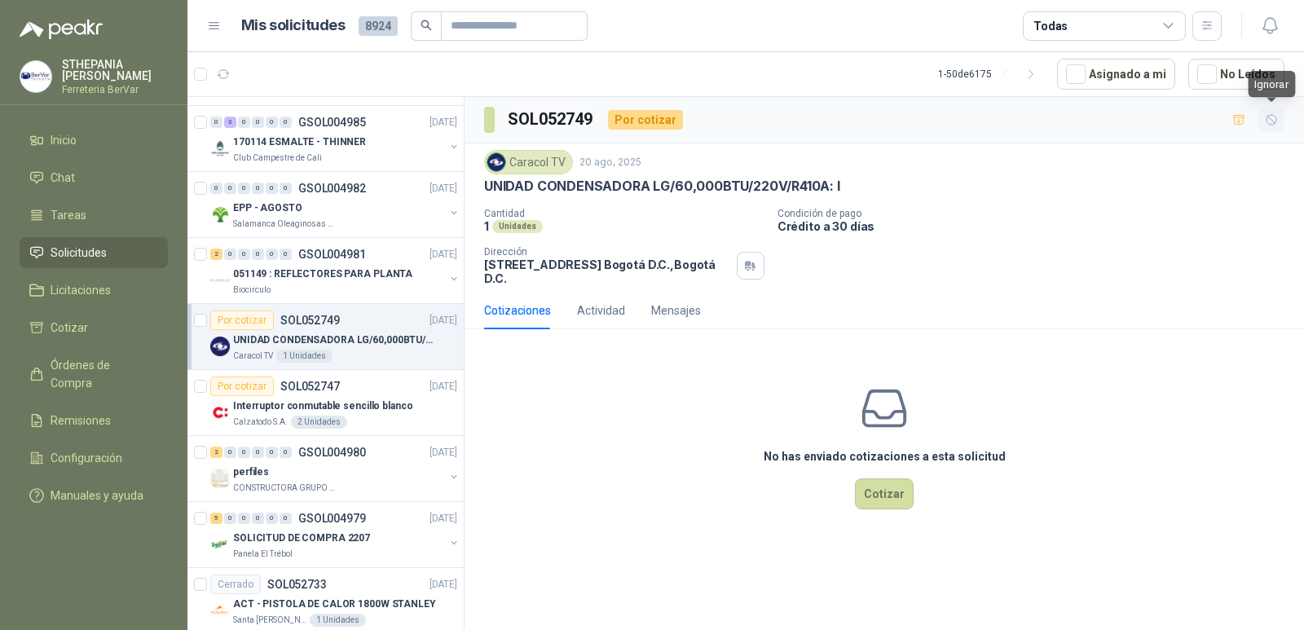
click at [1279, 117] on button "button" at bounding box center [1271, 120] width 26 height 26
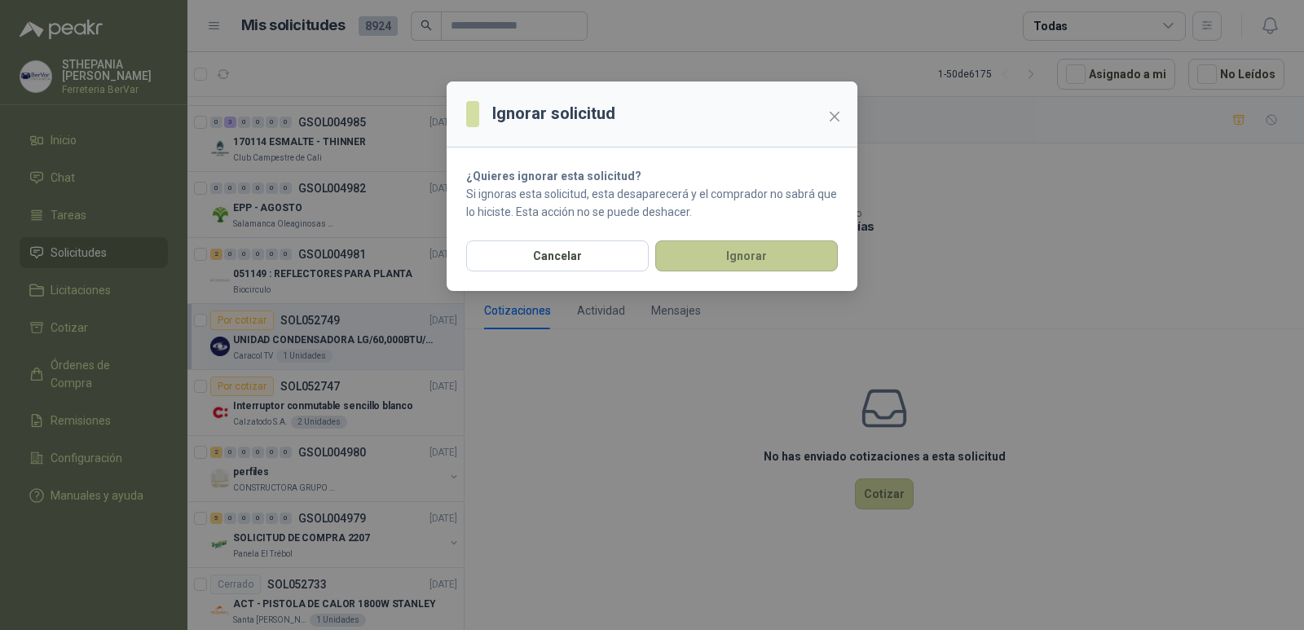
click at [755, 251] on button "Ignorar" at bounding box center [746, 255] width 183 height 31
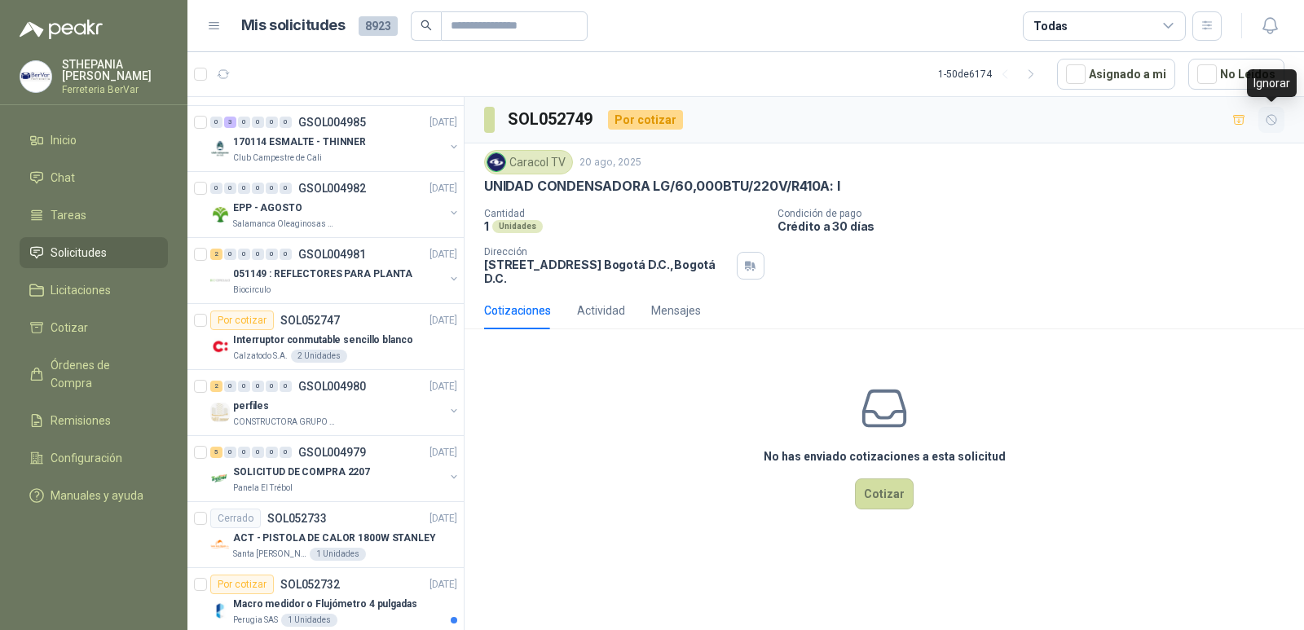
click at [1262, 112] on button "button" at bounding box center [1271, 120] width 26 height 26
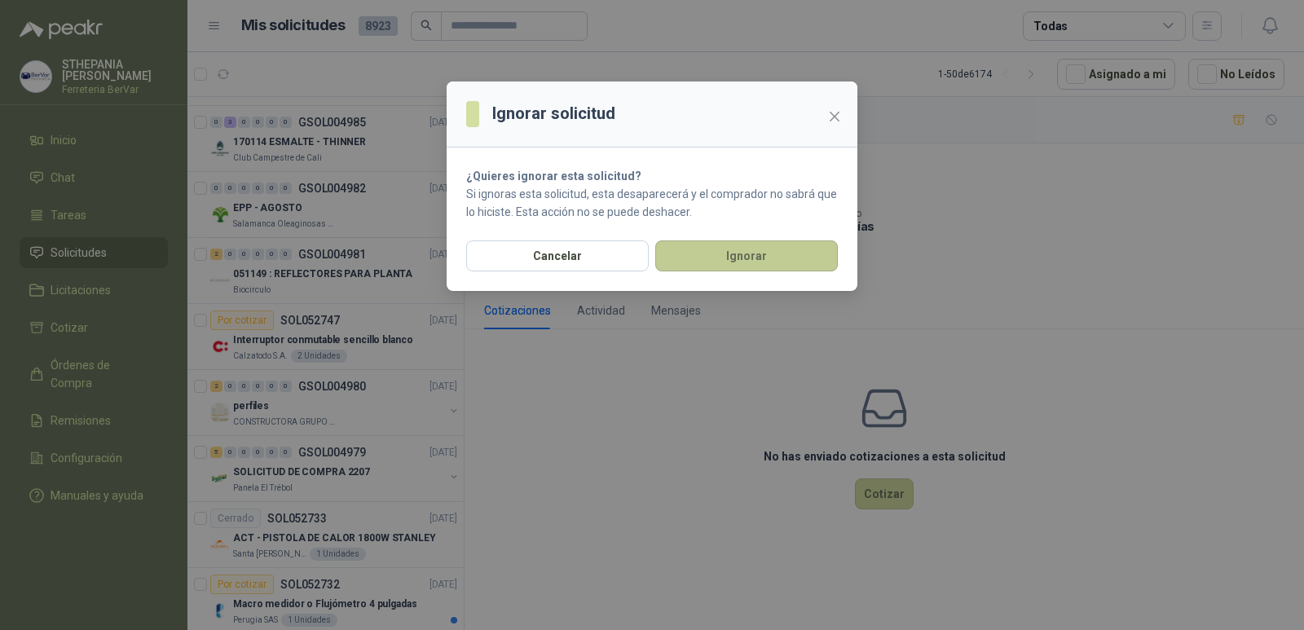
click at [812, 256] on button "Ignorar" at bounding box center [746, 255] width 183 height 31
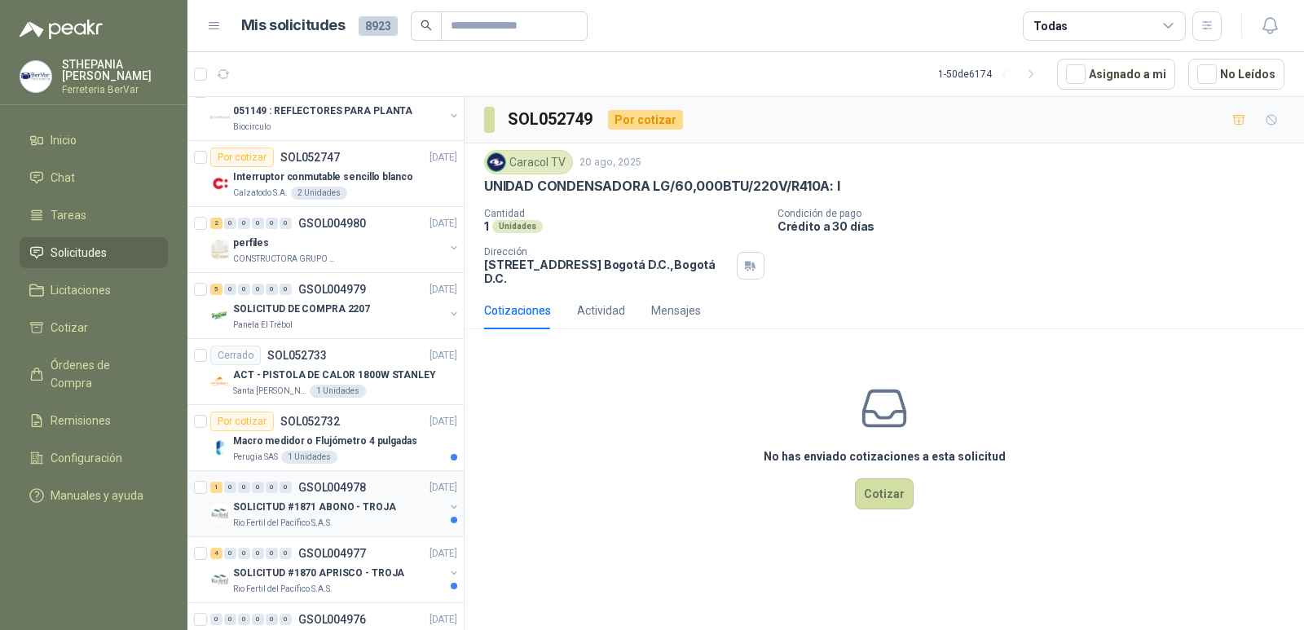
scroll to position [1819, 0]
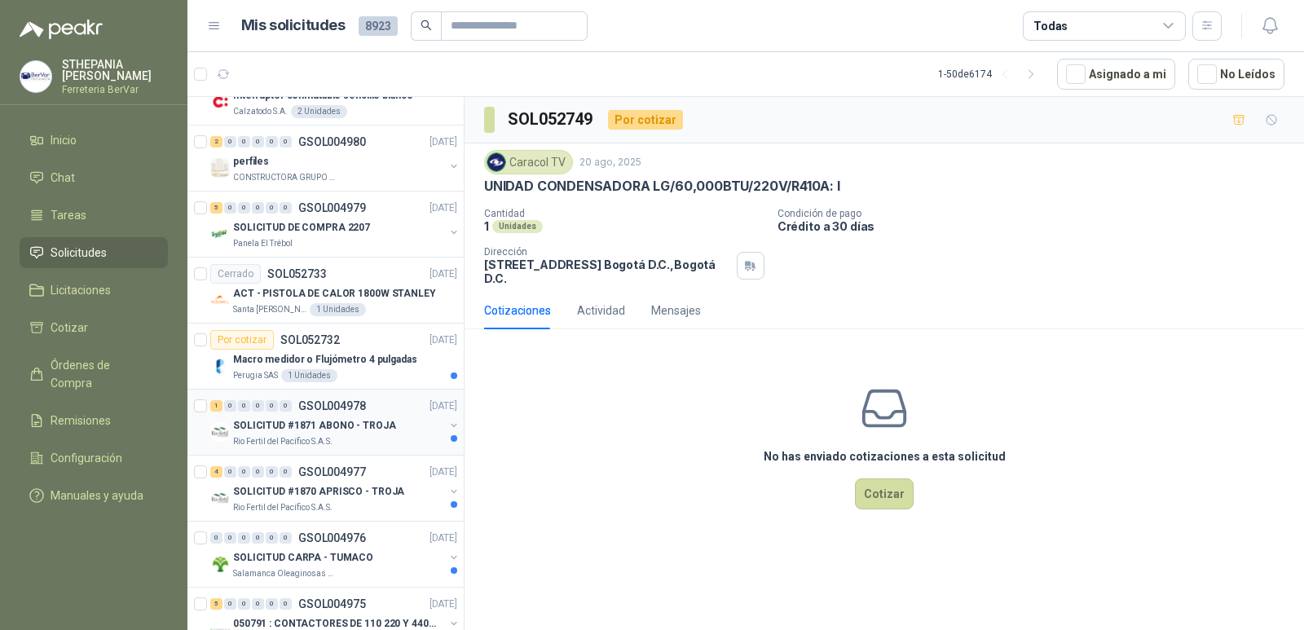
click at [353, 428] on p "SOLICITUD #1871 ABONO - TROJA" at bounding box center [314, 425] width 163 height 15
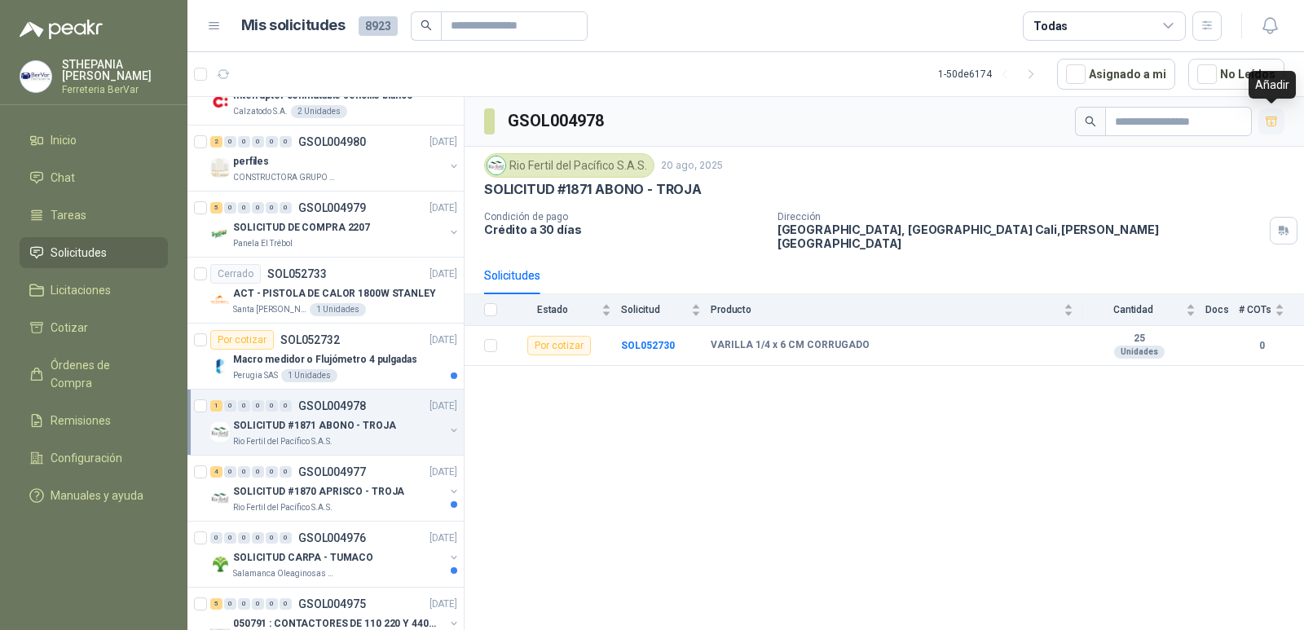
click at [1268, 117] on icon "button" at bounding box center [1270, 121] width 11 height 9
click at [51, 336] on span "Cotizar" at bounding box center [69, 328] width 37 height 18
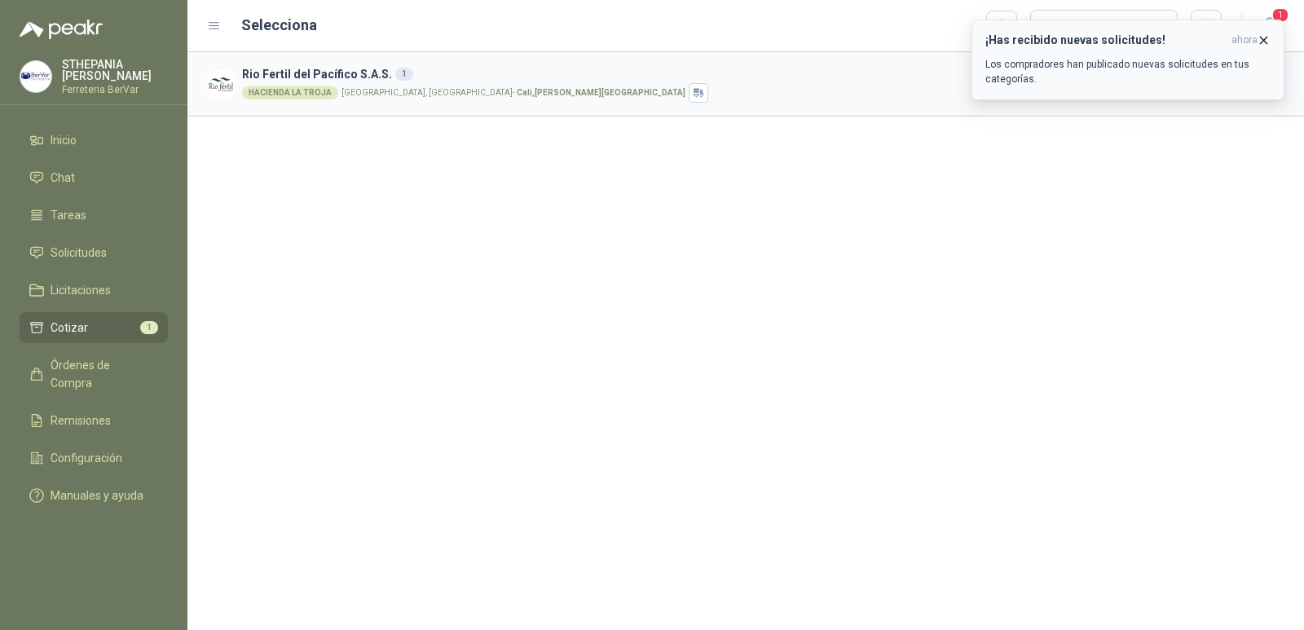
click at [1260, 38] on icon "button" at bounding box center [1263, 40] width 14 height 14
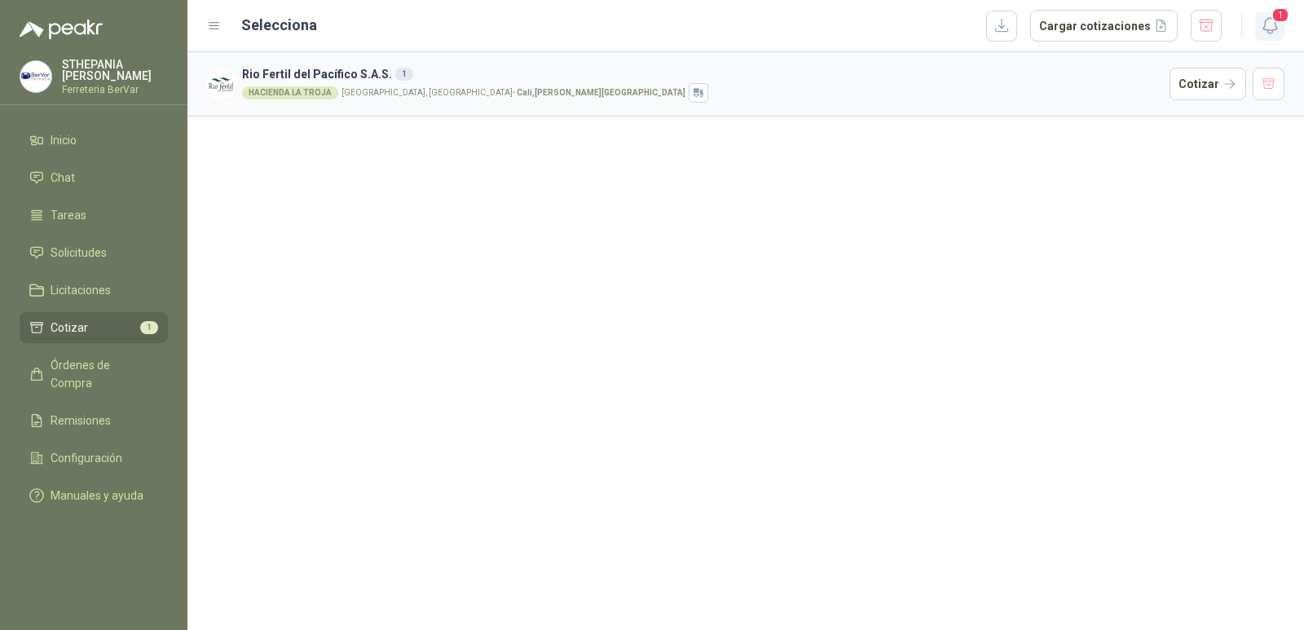
click at [1268, 36] on button "1" at bounding box center [1269, 25] width 29 height 29
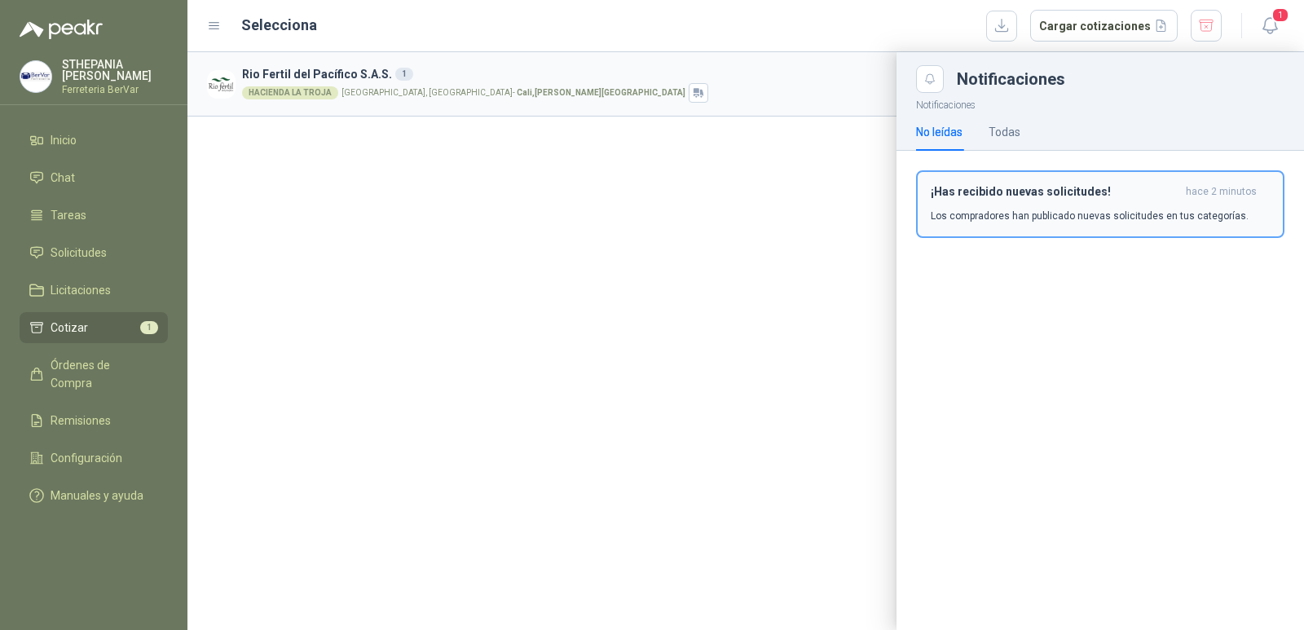
click at [1143, 194] on h3 "¡Has recibido nuevas solicitudes!" at bounding box center [1054, 192] width 249 height 14
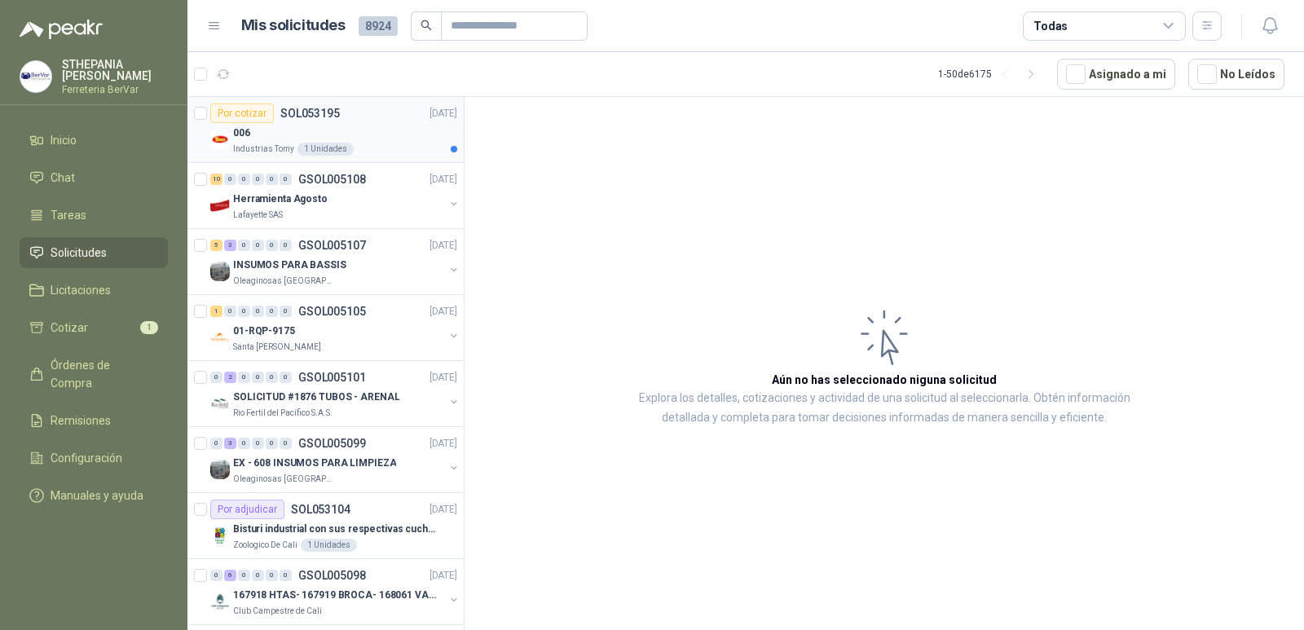
click at [427, 148] on div "Industrias Tomy 1 Unidades" at bounding box center [345, 149] width 224 height 13
click at [372, 131] on div "006" at bounding box center [345, 133] width 224 height 20
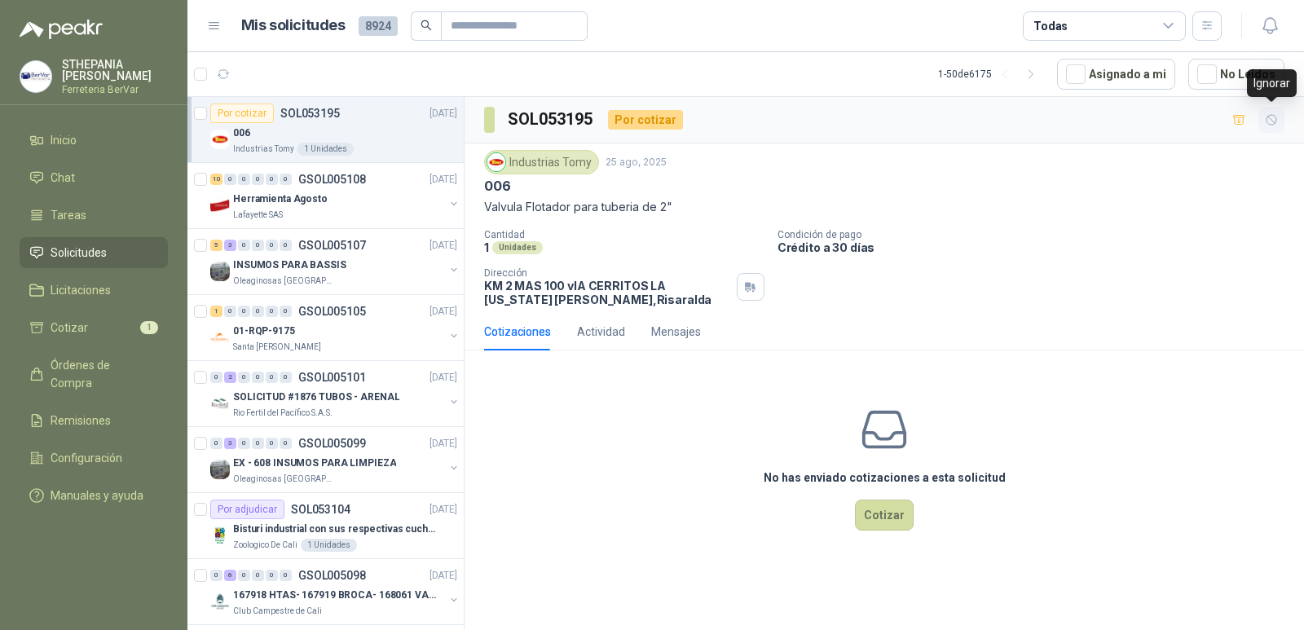
click at [1269, 117] on icon "button" at bounding box center [1272, 120] width 14 height 14
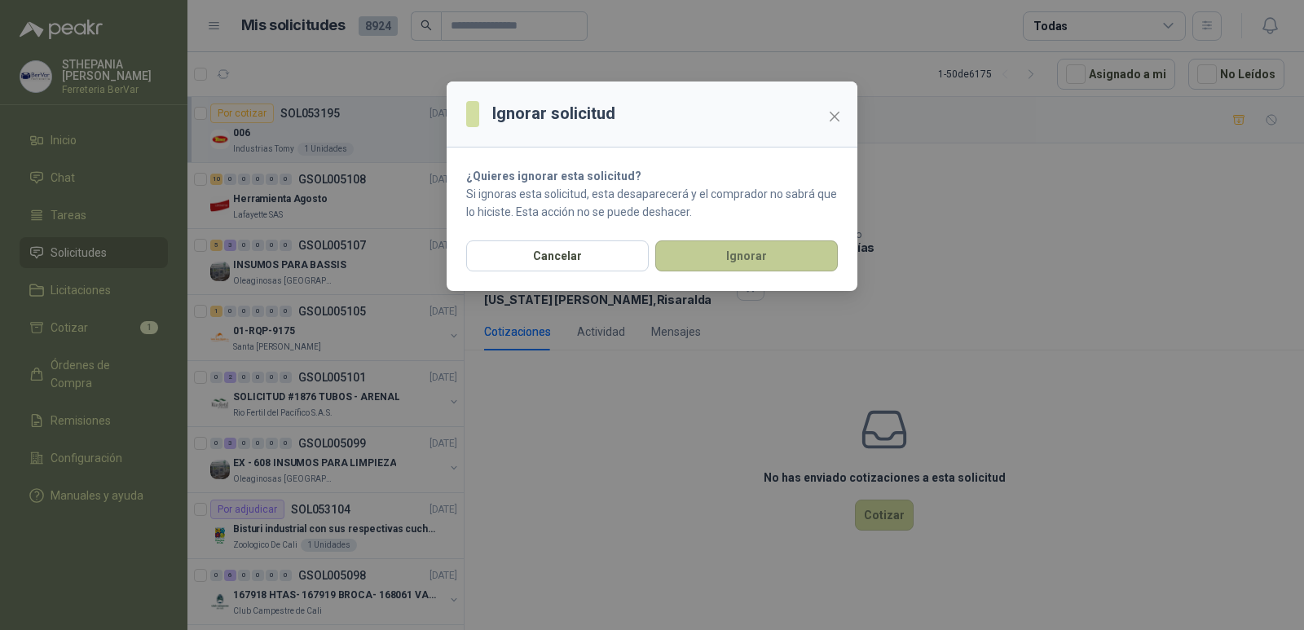
click at [771, 245] on button "Ignorar" at bounding box center [746, 255] width 183 height 31
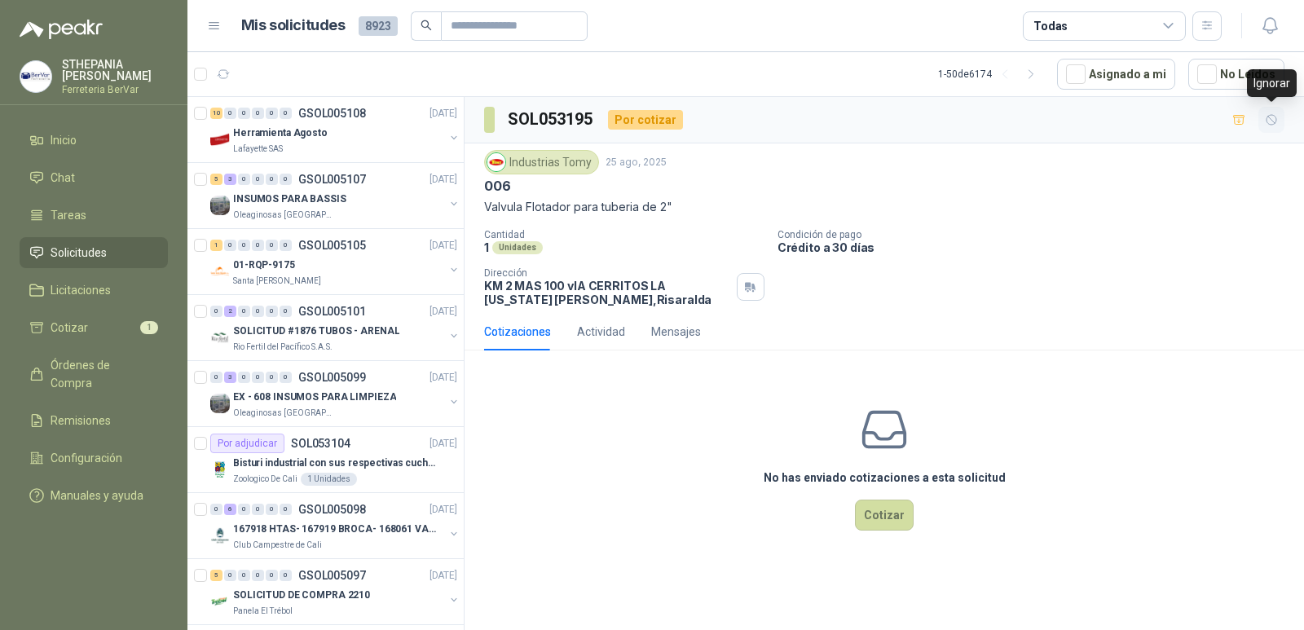
click at [1265, 117] on icon "button" at bounding box center [1272, 120] width 14 height 14
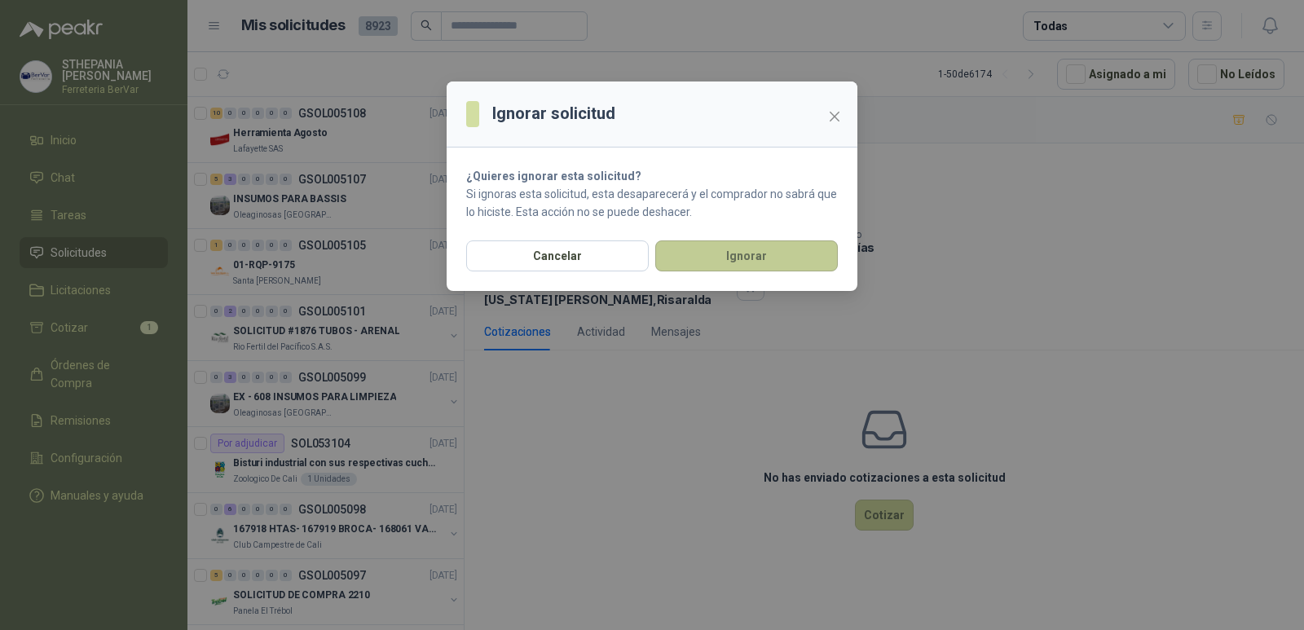
click at [773, 262] on button "Ignorar" at bounding box center [746, 255] width 183 height 31
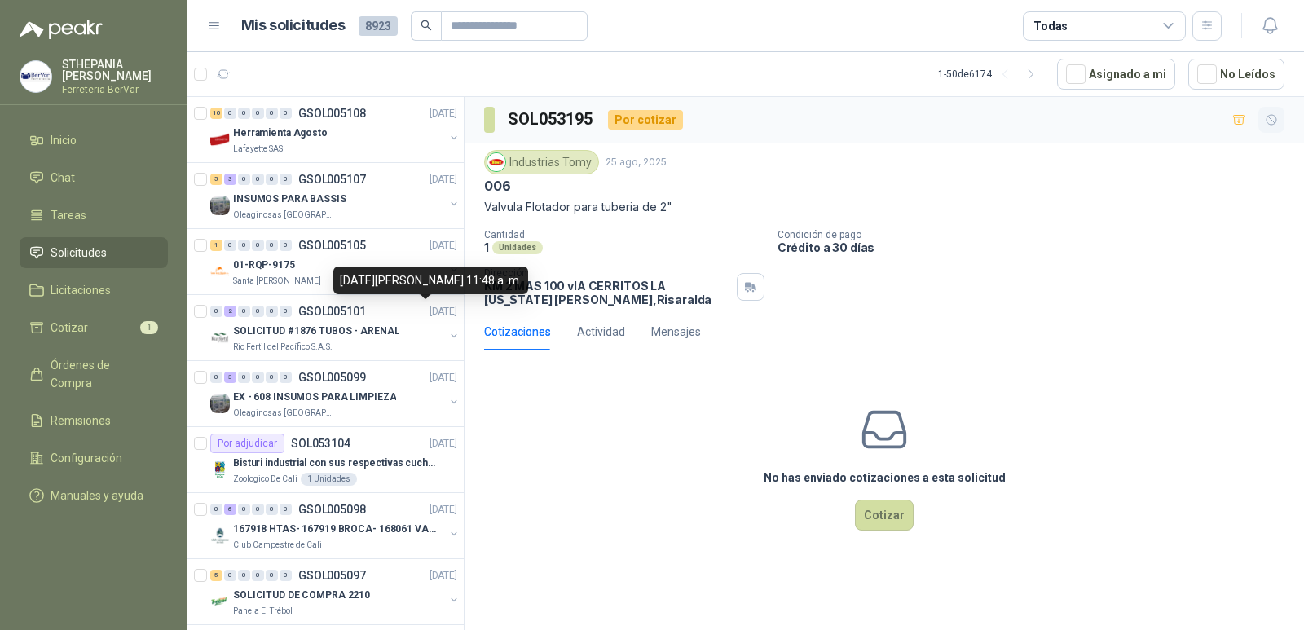
click at [1271, 121] on icon "button" at bounding box center [1272, 120] width 14 height 14
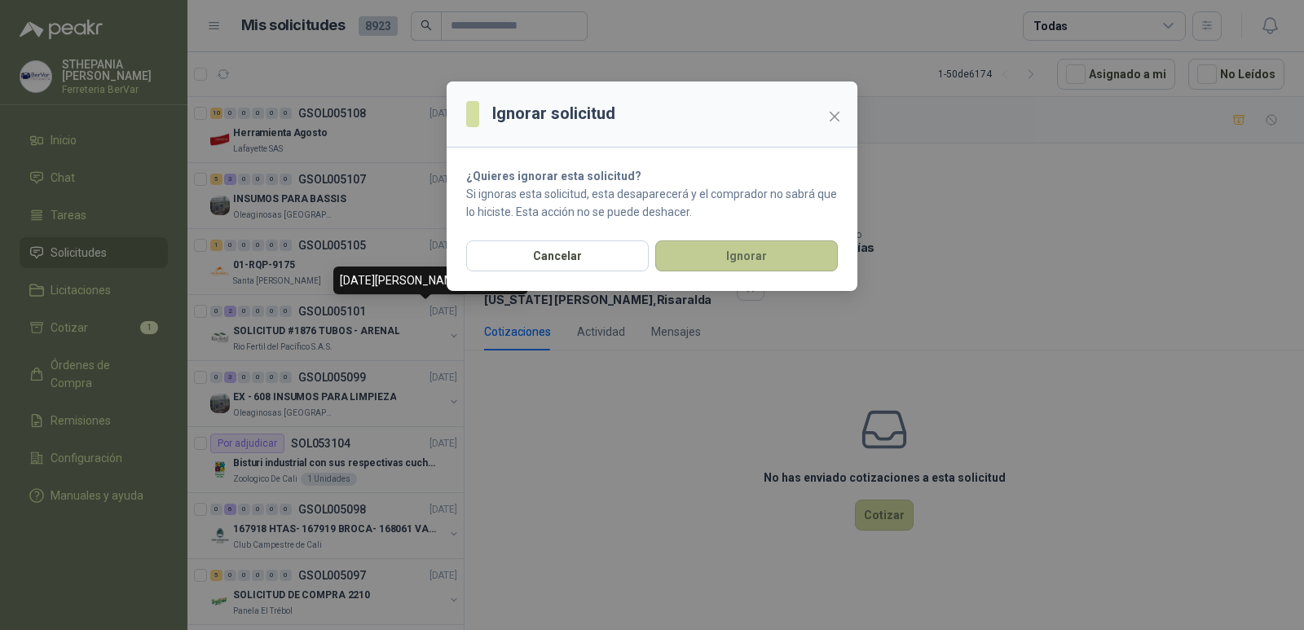
click at [681, 257] on button "Ignorar" at bounding box center [746, 255] width 183 height 31
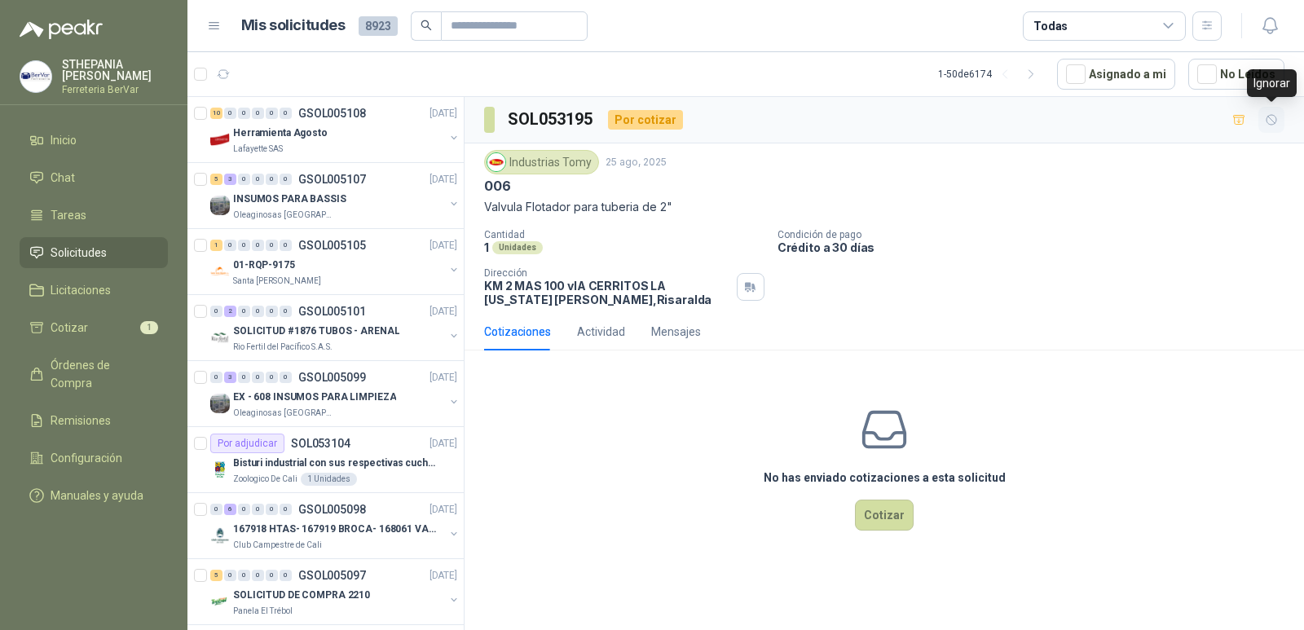
click at [1265, 122] on icon "button" at bounding box center [1272, 120] width 14 height 14
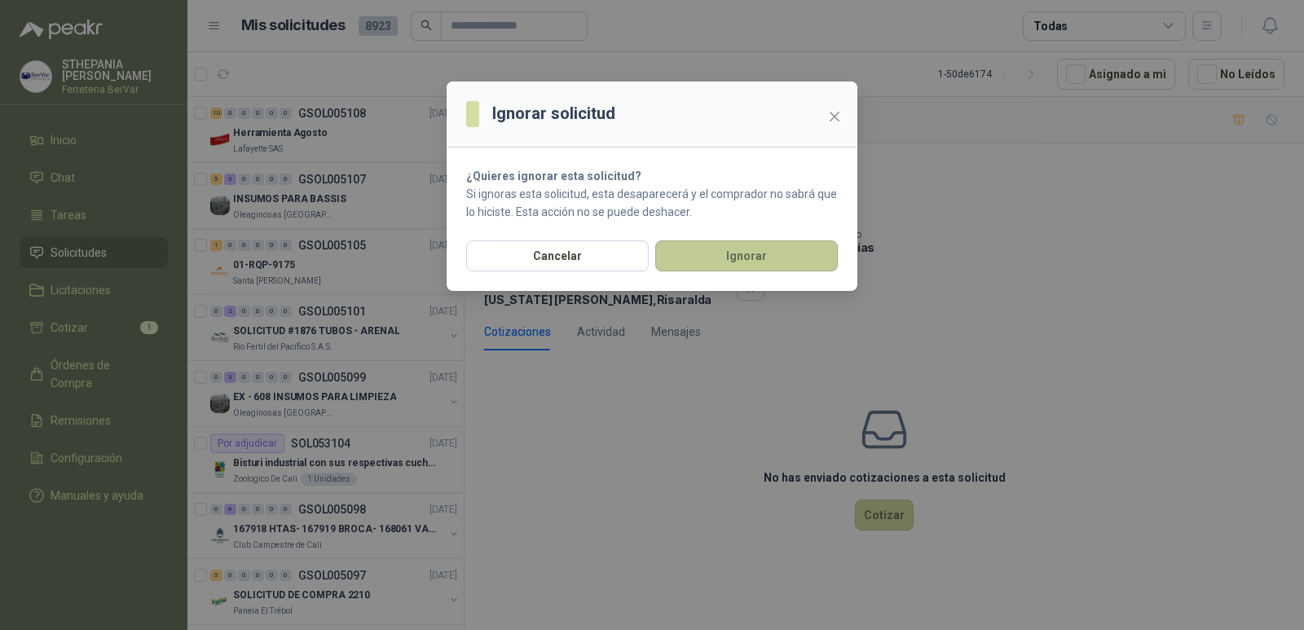
click at [789, 243] on button "Ignorar" at bounding box center [746, 255] width 183 height 31
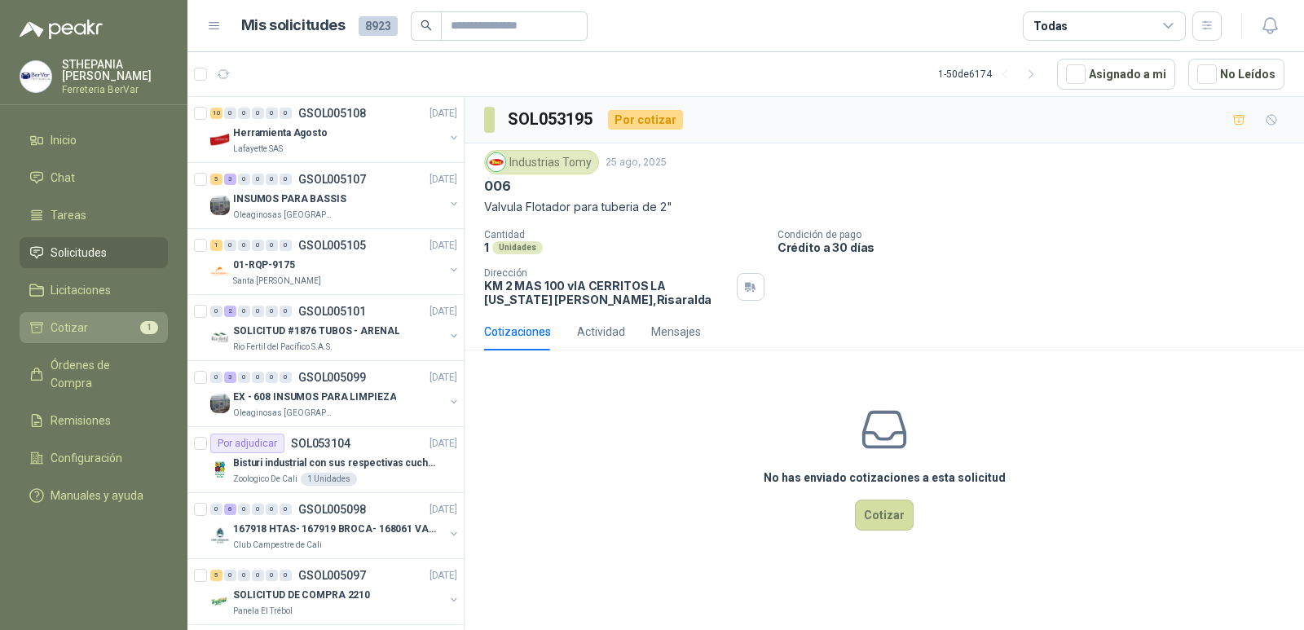
click at [85, 332] on span "Cotizar" at bounding box center [69, 328] width 37 height 18
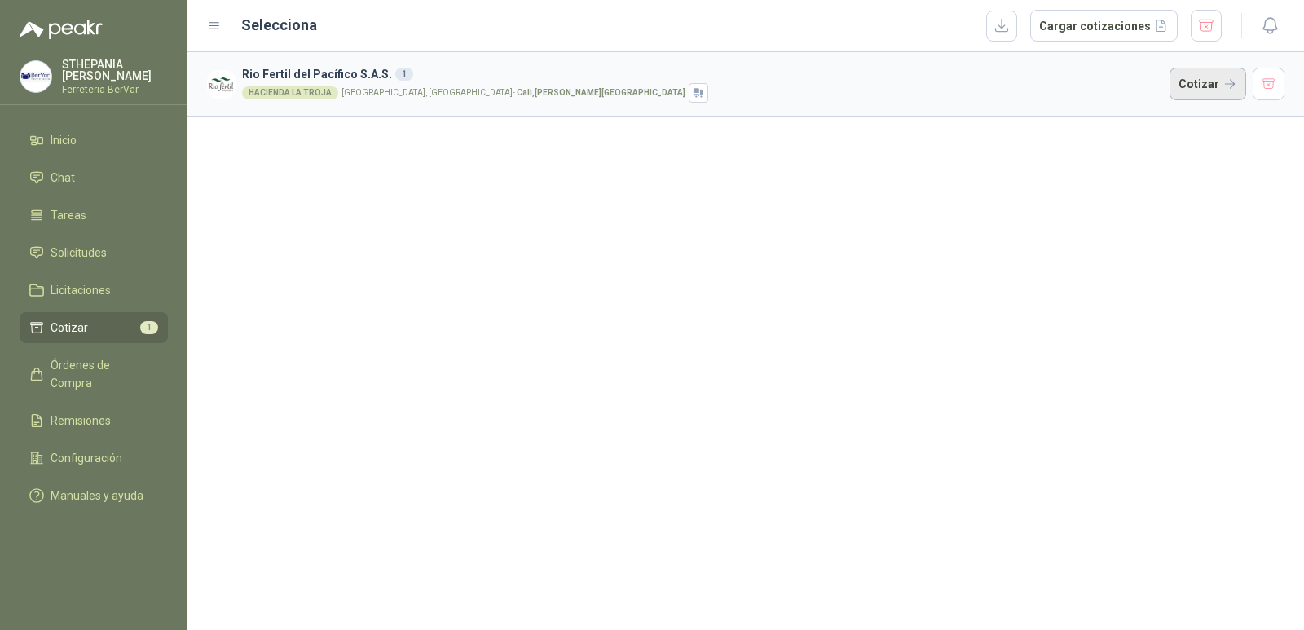
click at [1230, 80] on button "Cotizar" at bounding box center [1207, 84] width 77 height 33
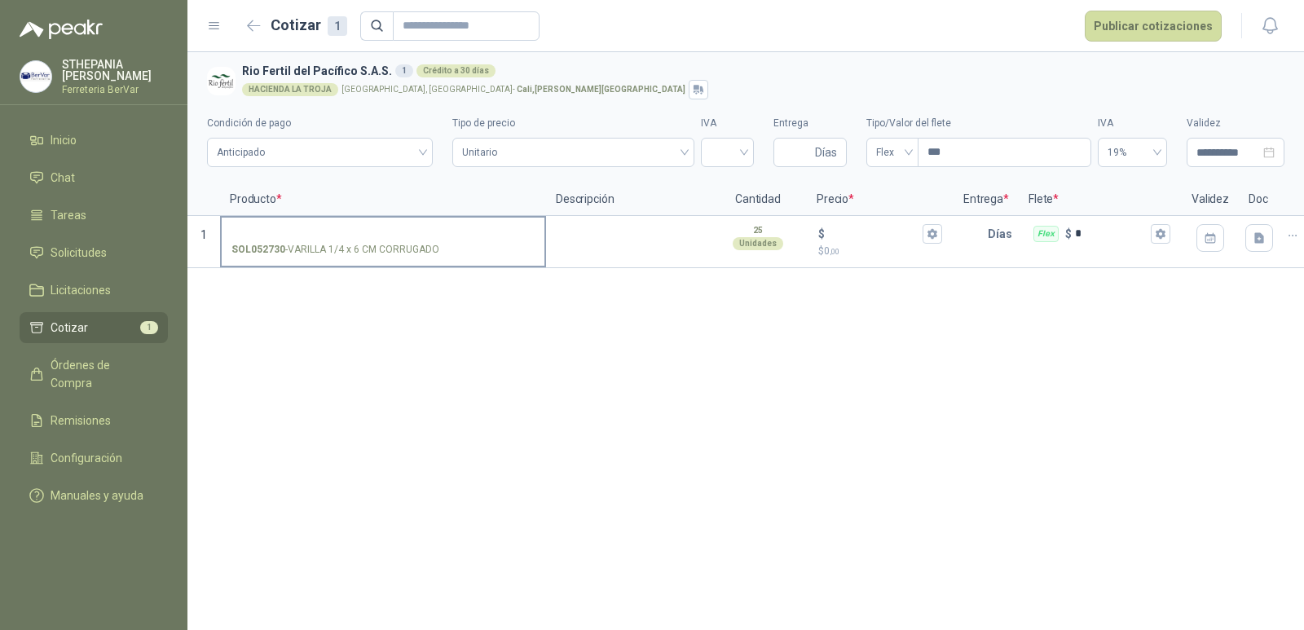
drag, startPoint x: 286, startPoint y: 249, endPoint x: 433, endPoint y: 247, distance: 147.5
click at [433, 247] on p "SOL052730 - VARILLA 1/4 x 6 CM CORRUGADO" at bounding box center [335, 249] width 208 height 15
copy p "VARILLA 1/4 x 6 CM CORRUGADO"
click at [333, 327] on div "**********" at bounding box center [745, 341] width 1116 height 578
click at [61, 185] on span "Chat" at bounding box center [63, 178] width 24 height 18
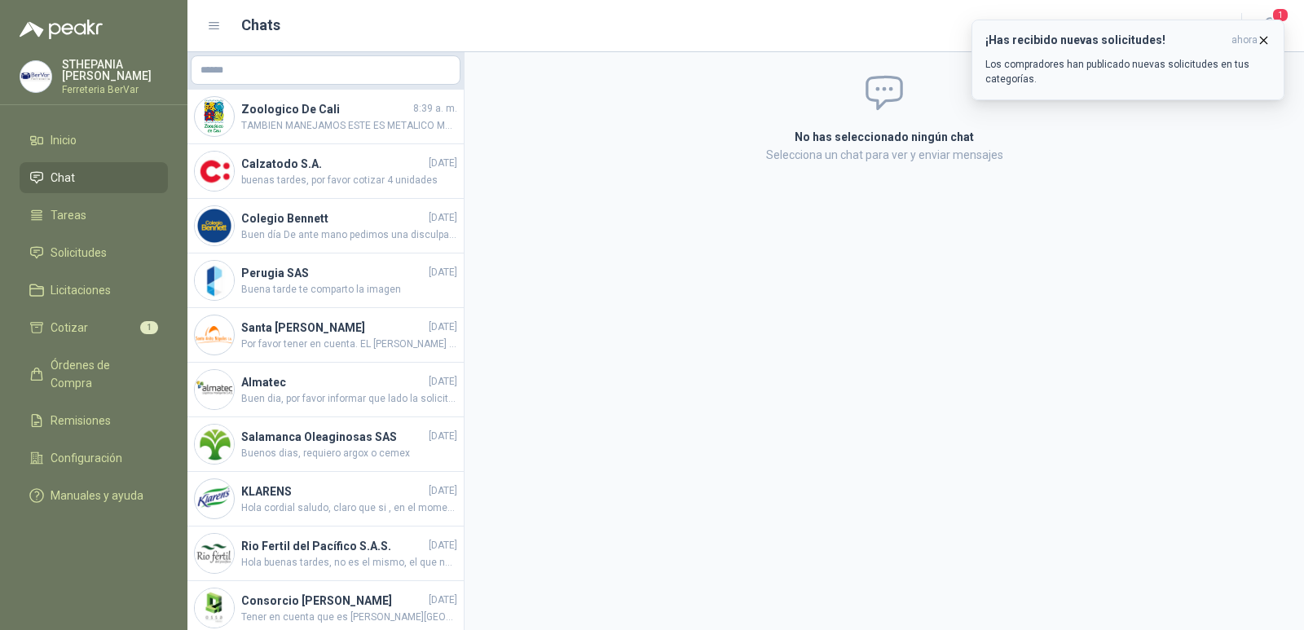
click at [1115, 91] on button "¡Has recibido nuevas solicitudes! ahora Los compradores han publicado nuevas so…" at bounding box center [1127, 60] width 313 height 81
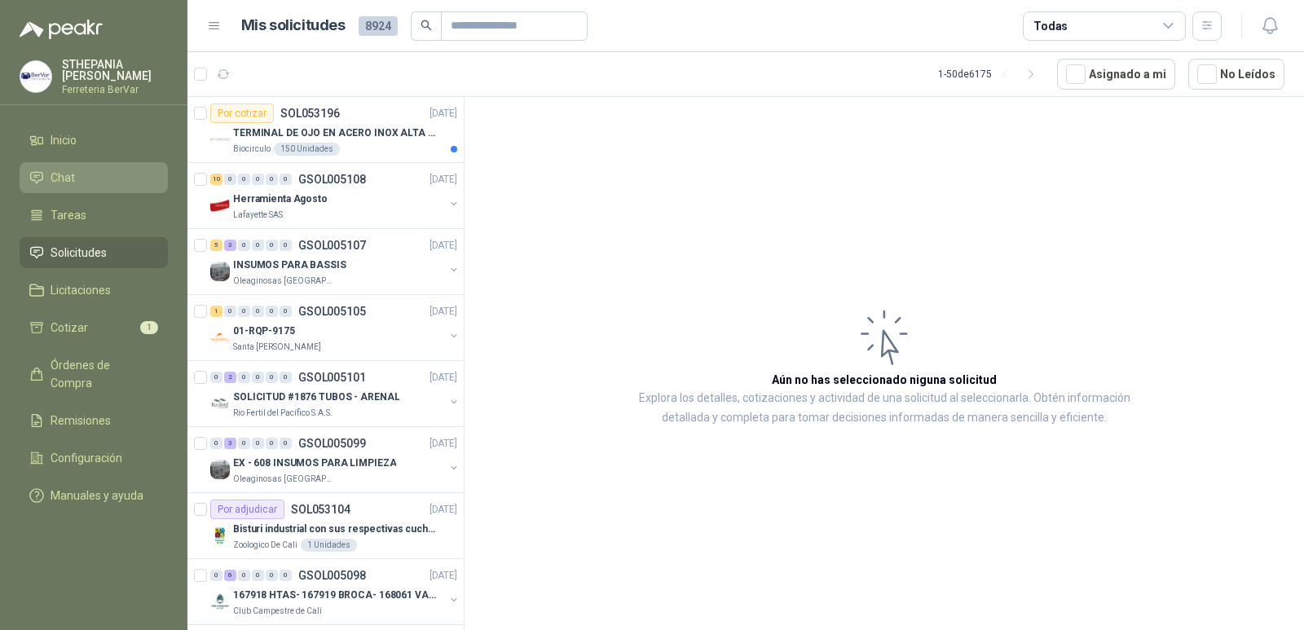
click at [106, 169] on li "Chat" at bounding box center [93, 178] width 129 height 18
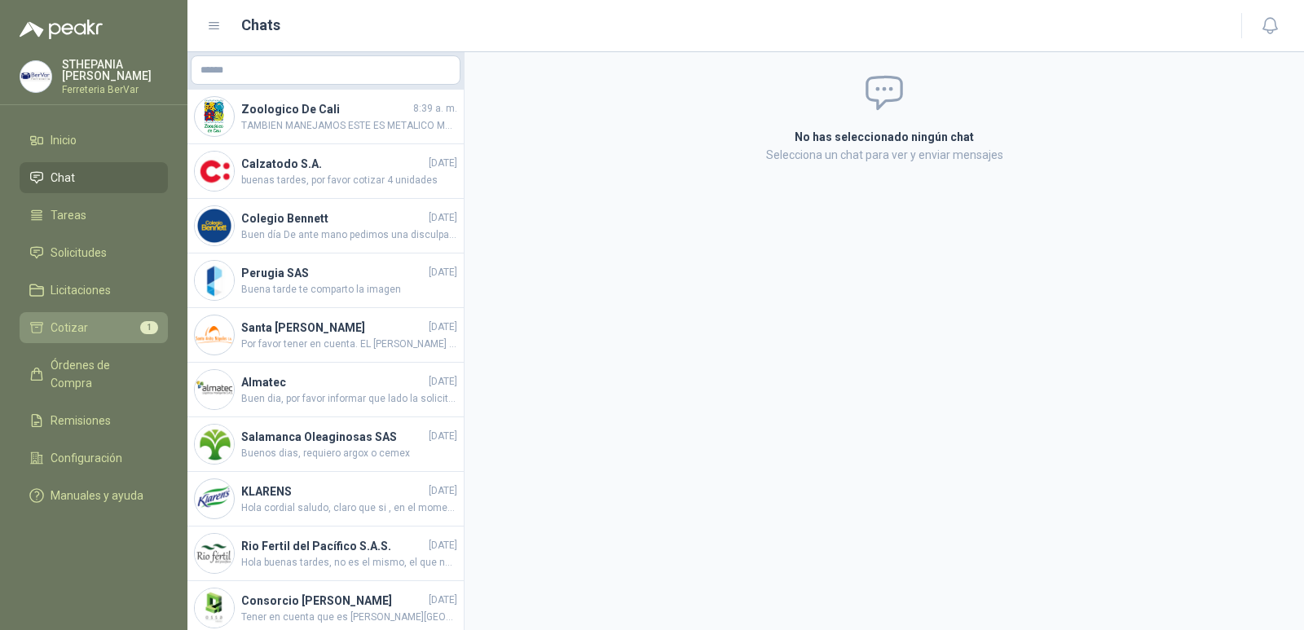
click at [128, 330] on li "Cotizar 1" at bounding box center [93, 328] width 129 height 18
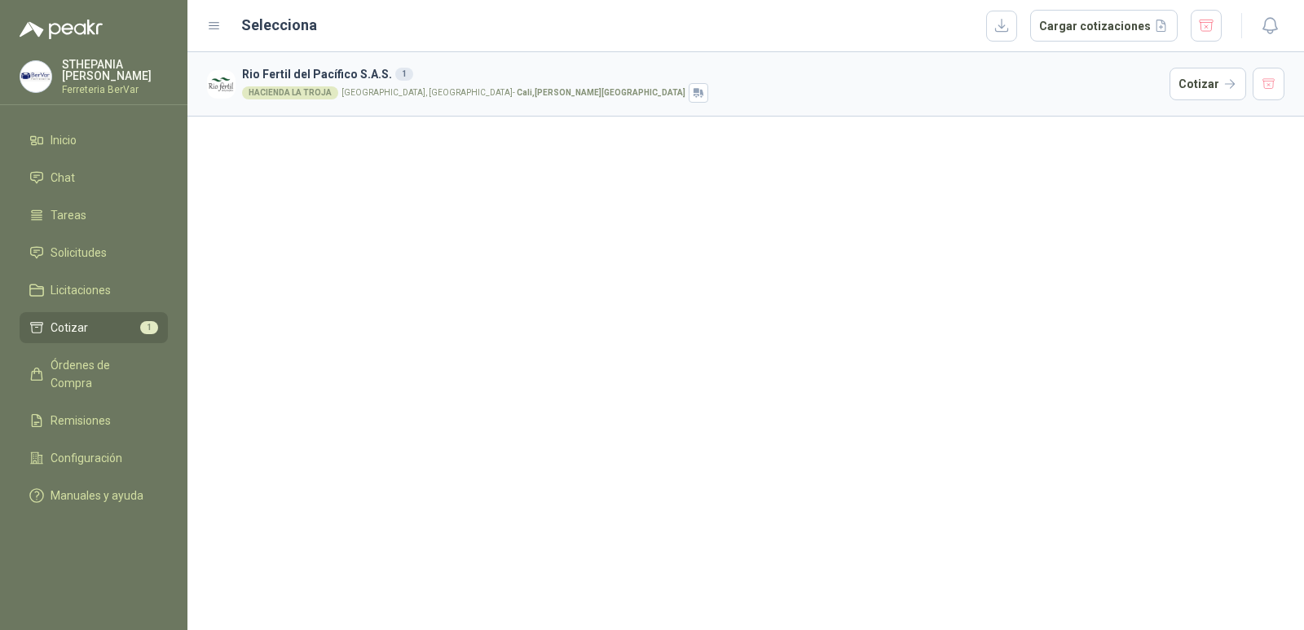
click at [671, 78] on h3 "Rio Fertil [PERSON_NAME] S.A.S. 1" at bounding box center [702, 74] width 921 height 18
click at [290, 92] on div "HACIENDA LA TROJA" at bounding box center [290, 92] width 96 height 13
click at [297, 68] on h3 "Rio Fertil [PERSON_NAME] S.A.S. 1" at bounding box center [702, 74] width 921 height 18
click at [543, 84] on div "HACIENDA LA TROJA [GEOGRAPHIC_DATA], [GEOGRAPHIC_DATA] , [PERSON_NAME][GEOGRAPH…" at bounding box center [702, 93] width 921 height 20
click at [1261, 80] on button "button" at bounding box center [1268, 84] width 33 height 33
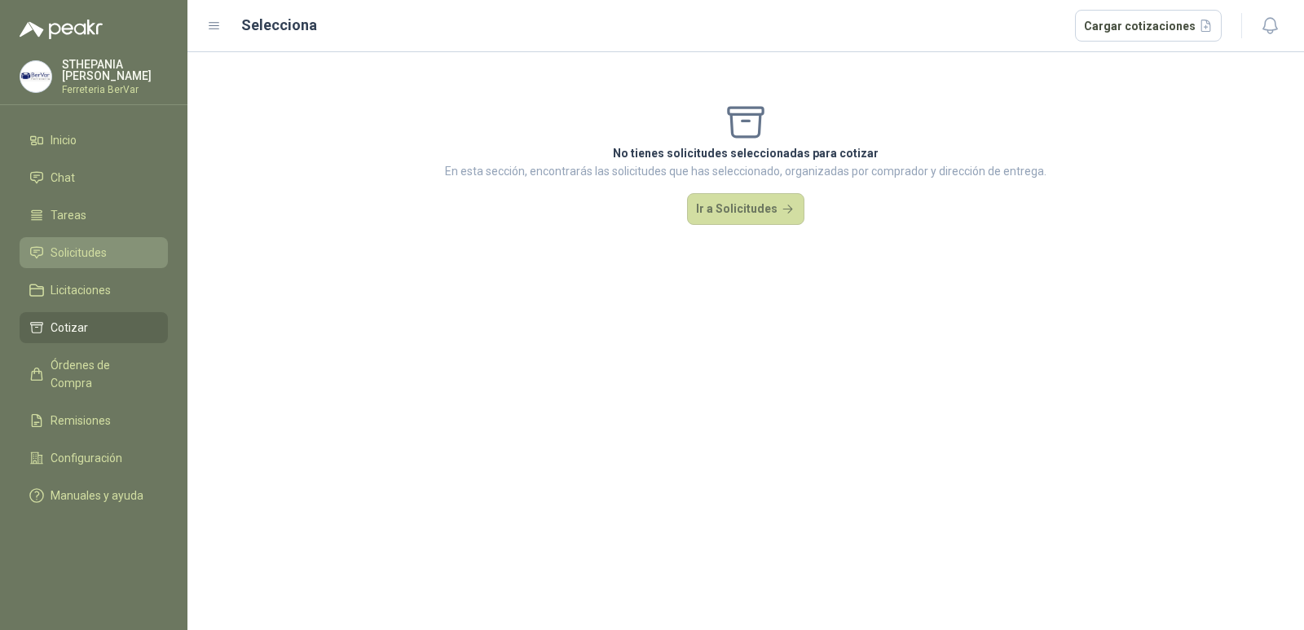
click at [118, 244] on li "Solicitudes" at bounding box center [93, 253] width 129 height 18
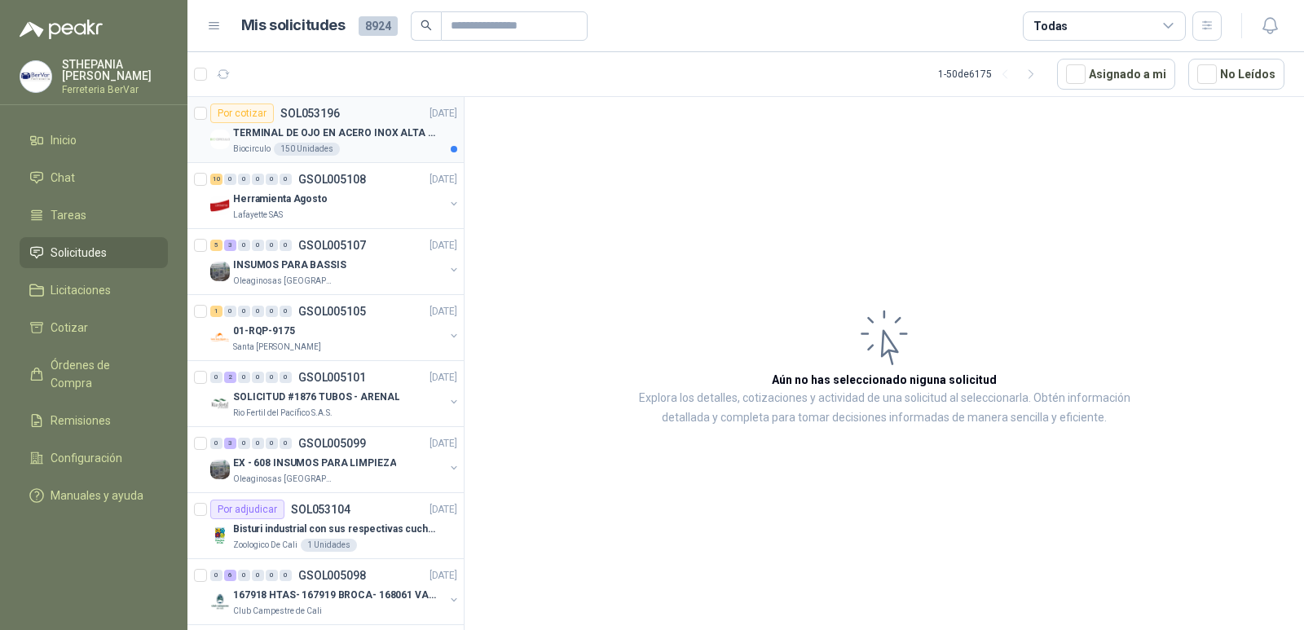
click at [372, 141] on div "TERMINAL DE OJO EN ACERO INOX ALTA EMPERATURA" at bounding box center [345, 133] width 224 height 20
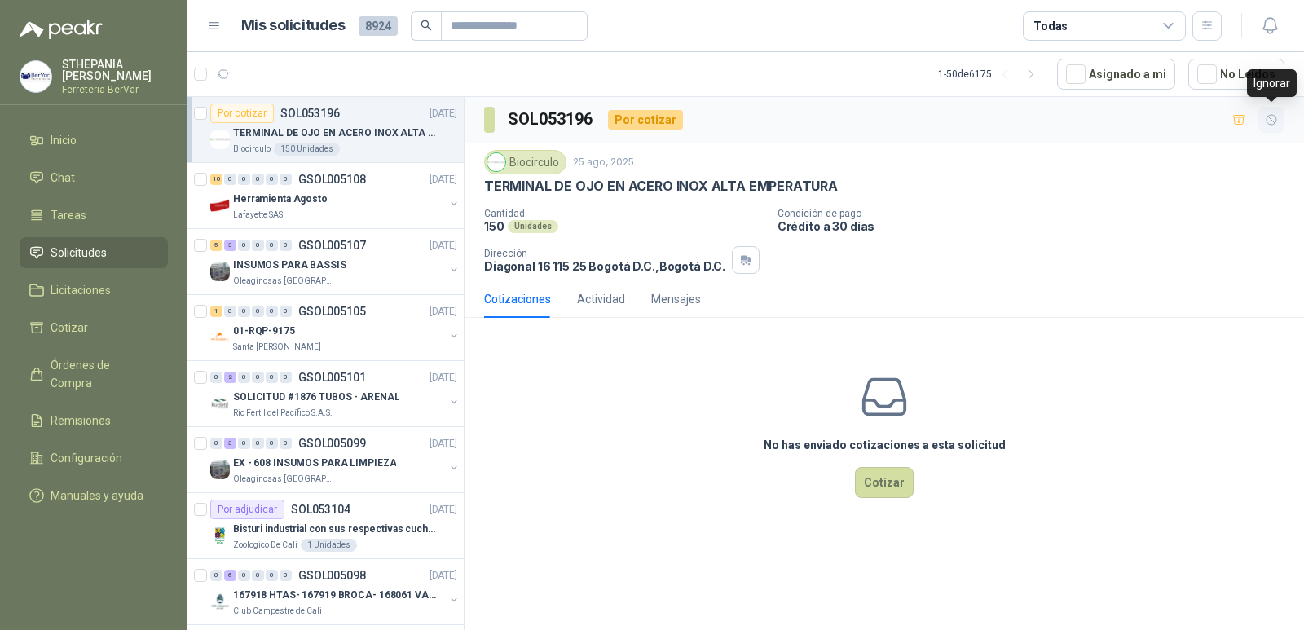
click at [1265, 116] on icon "button" at bounding box center [1272, 120] width 14 height 14
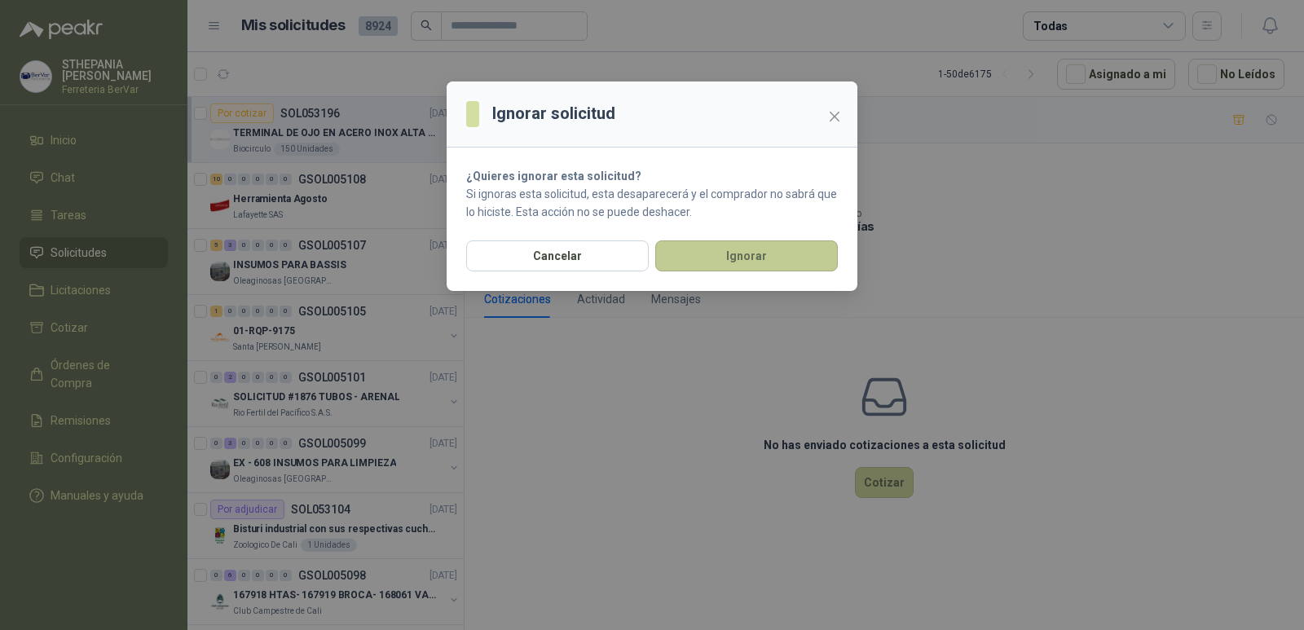
click at [747, 249] on button "Ignorar" at bounding box center [746, 255] width 183 height 31
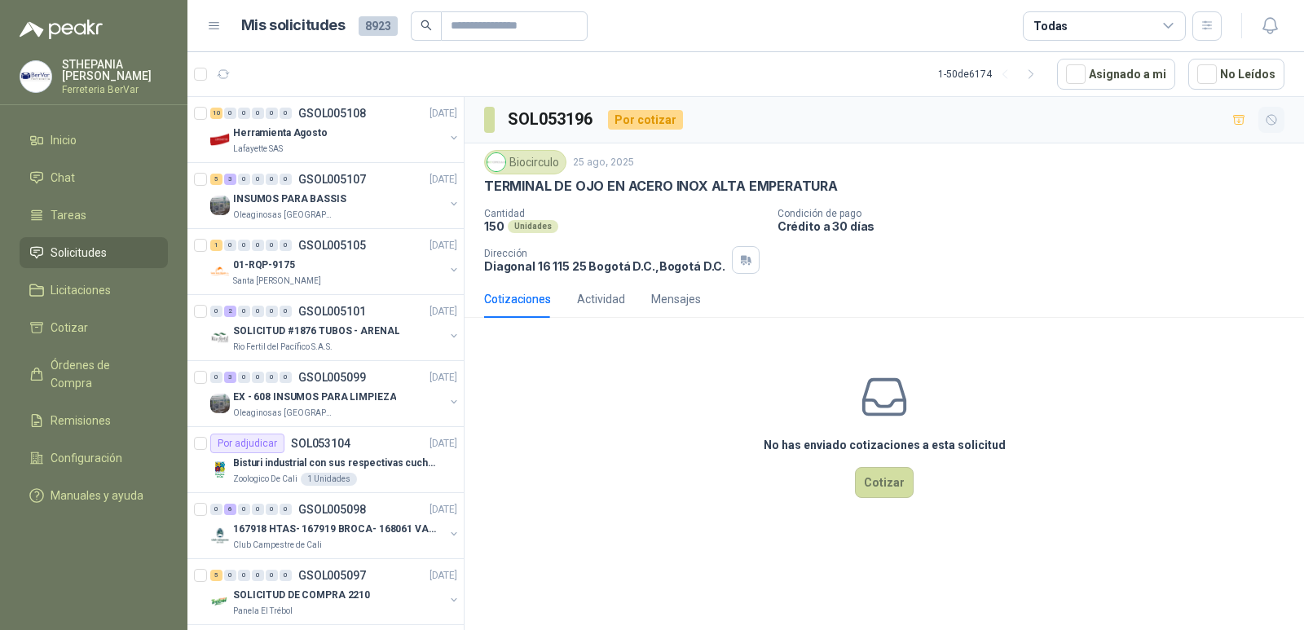
click at [1273, 121] on icon "button" at bounding box center [1272, 120] width 14 height 14
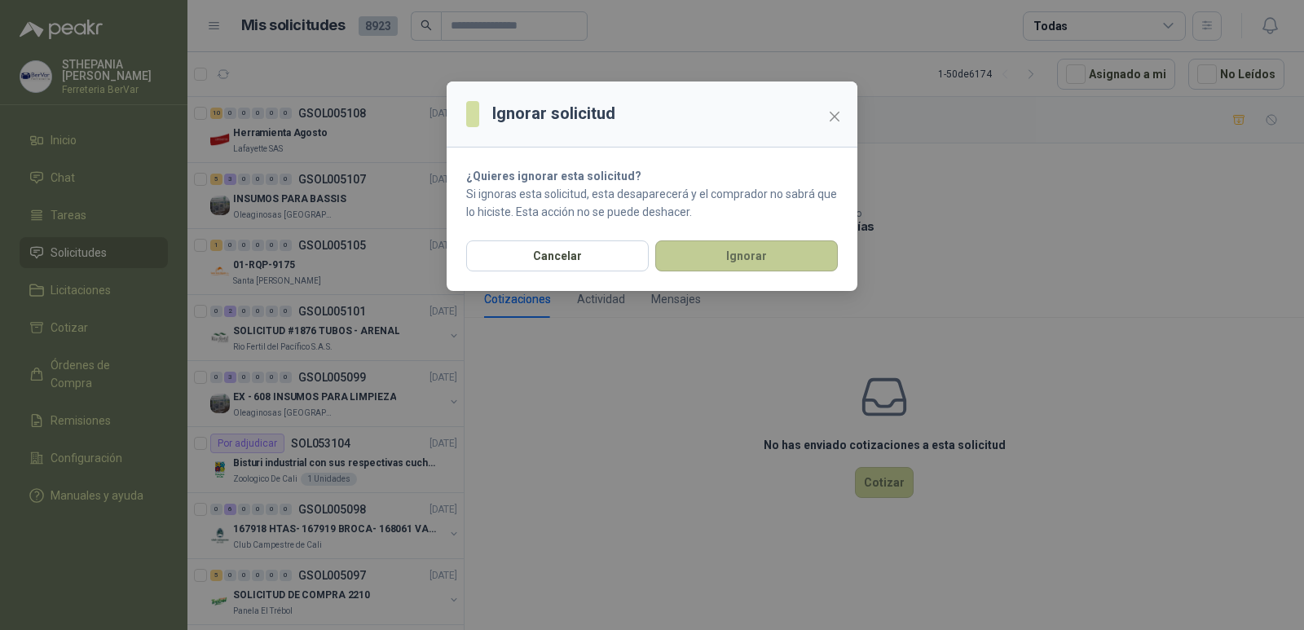
click at [746, 248] on button "Ignorar" at bounding box center [746, 255] width 183 height 31
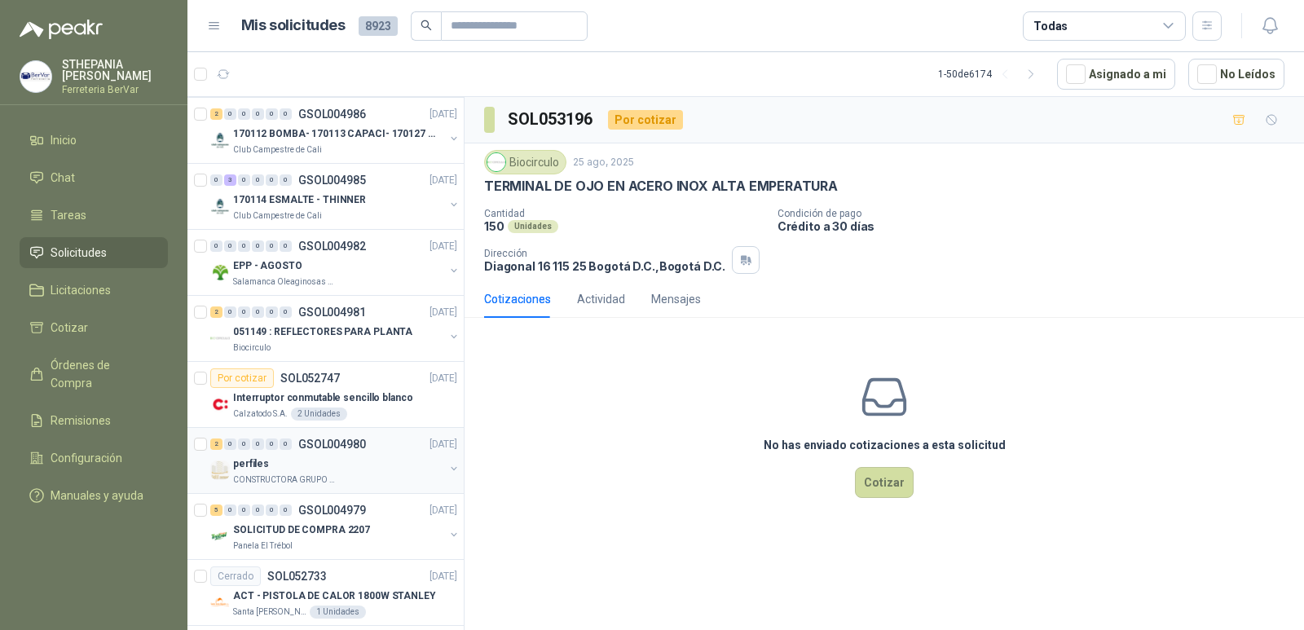
scroll to position [1467, 0]
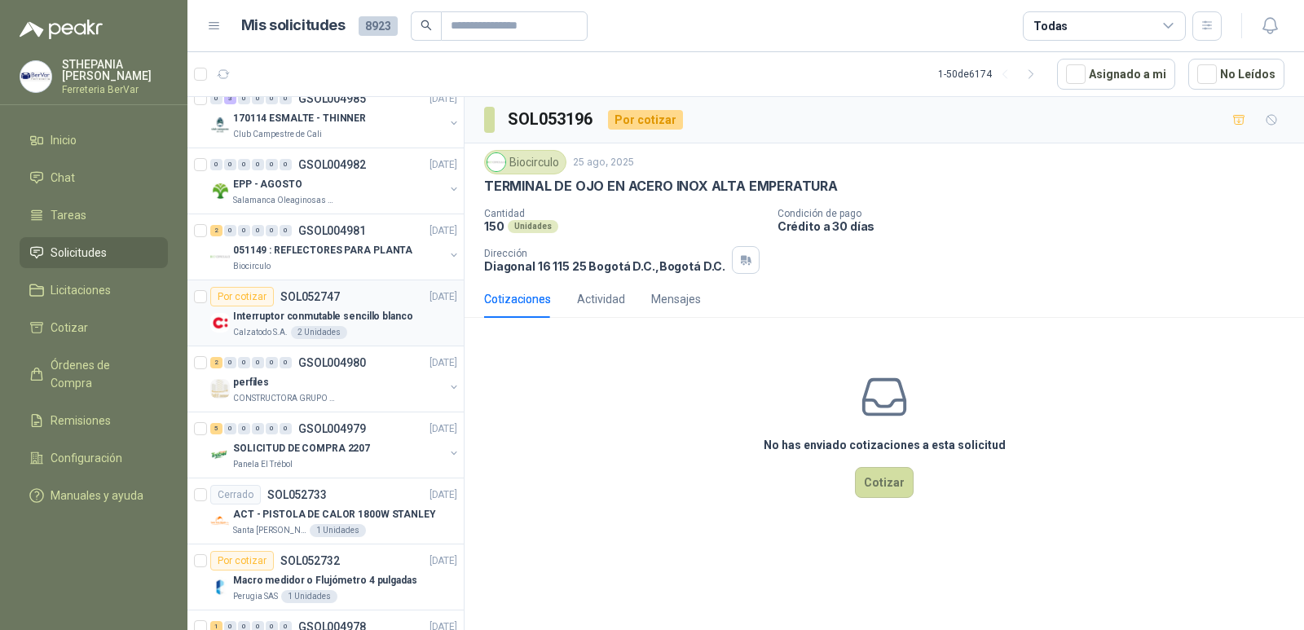
click at [361, 296] on div "Por cotizar SOL052747 [DATE]" at bounding box center [333, 297] width 247 height 20
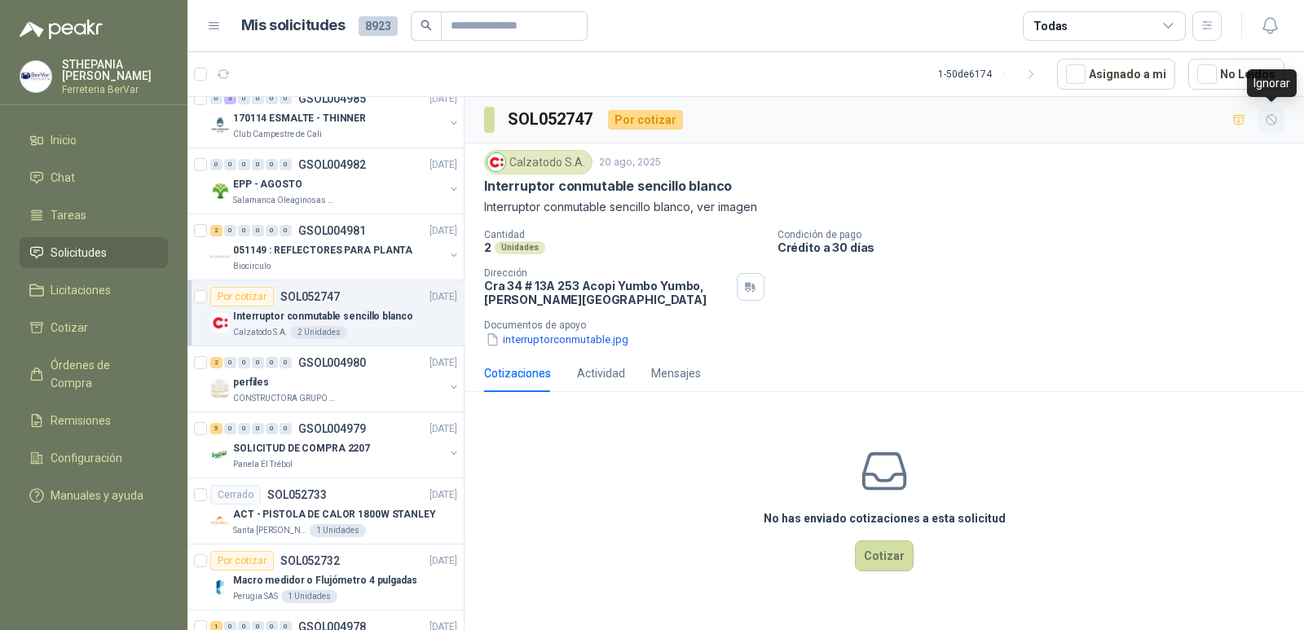
click at [1265, 121] on icon "button" at bounding box center [1272, 120] width 14 height 14
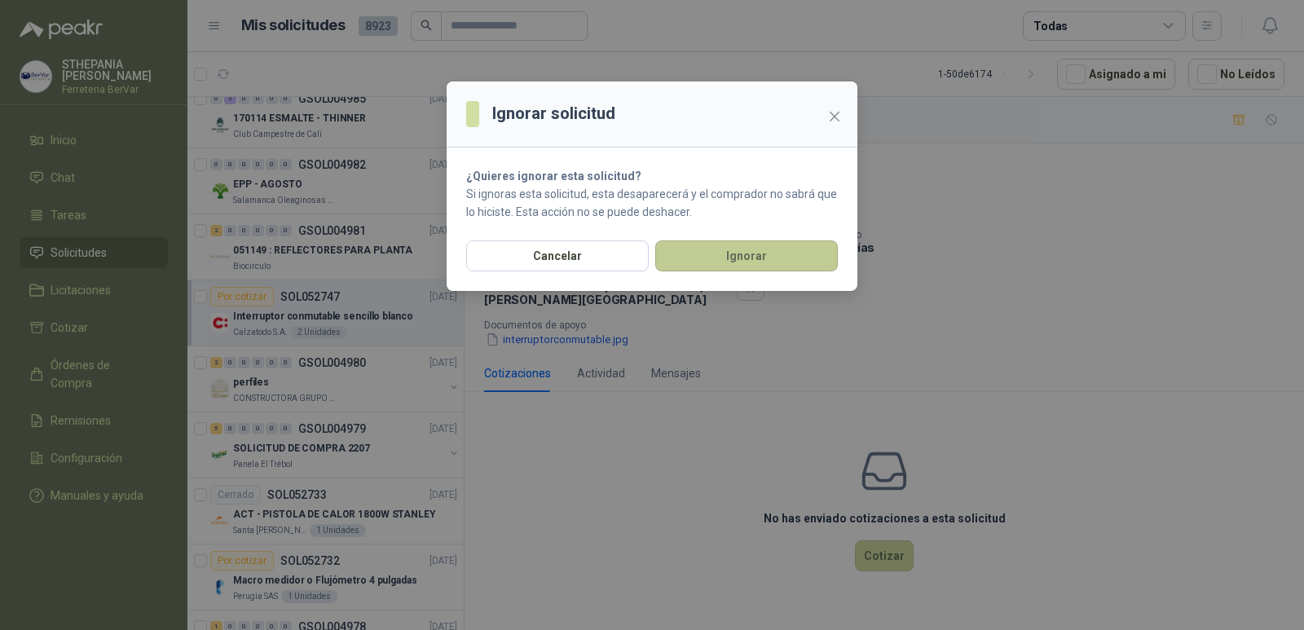
click at [713, 259] on button "Ignorar" at bounding box center [746, 255] width 183 height 31
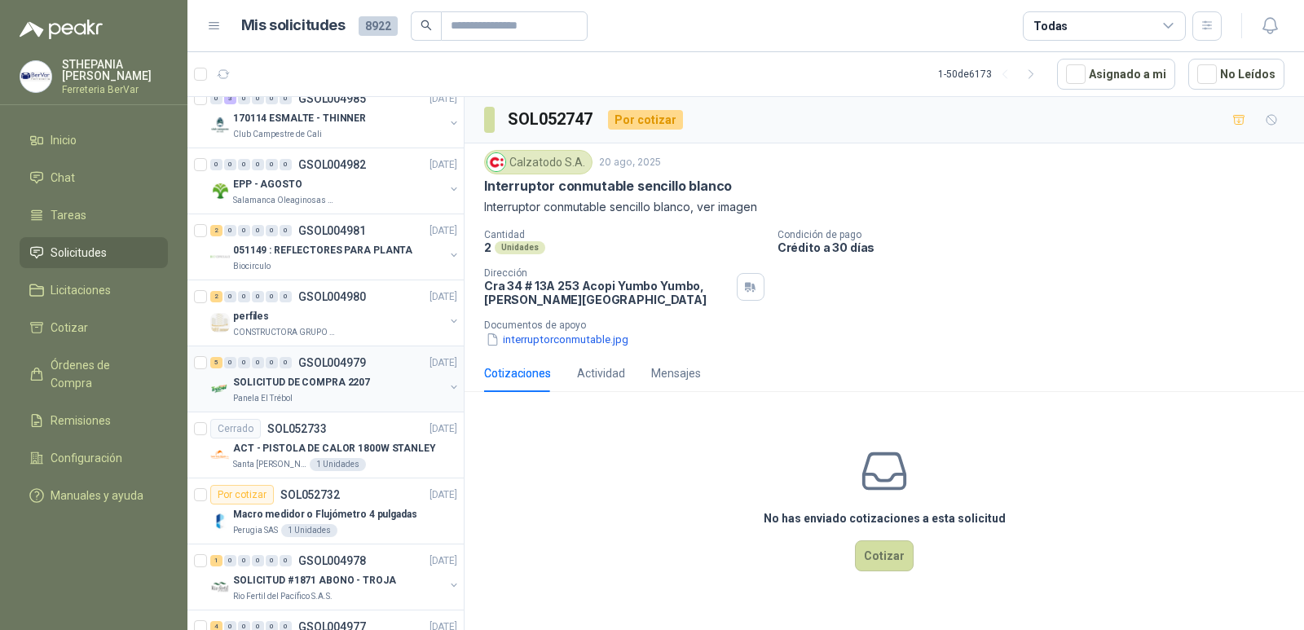
scroll to position [1630, 0]
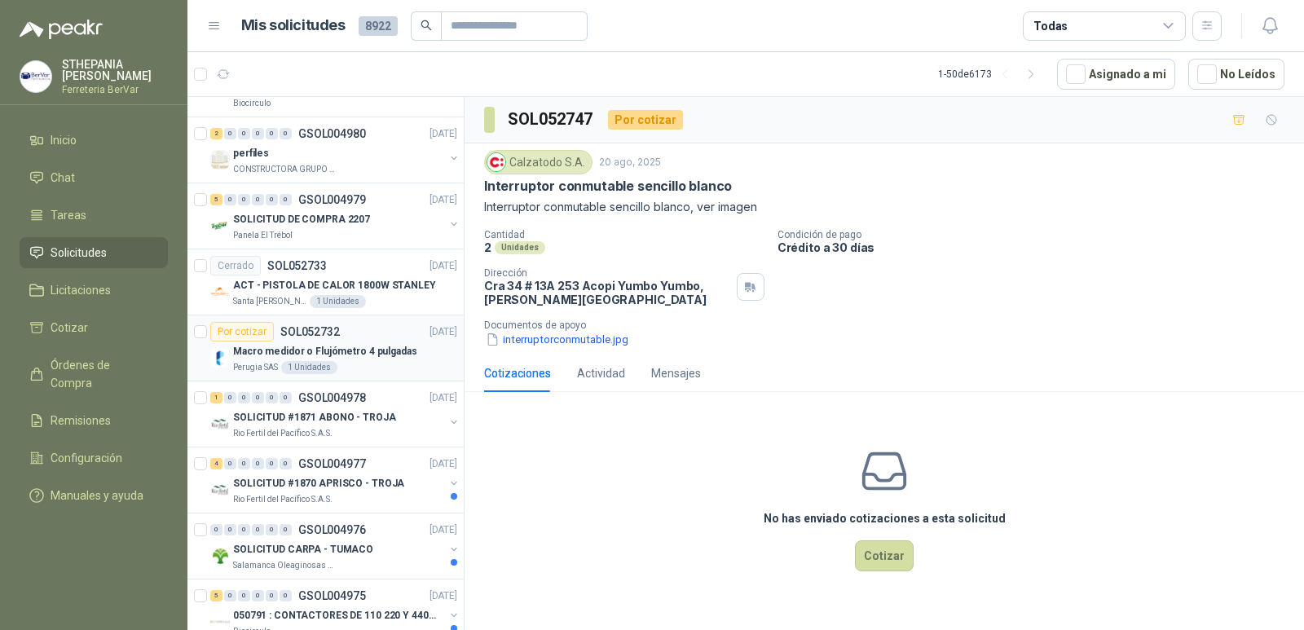
click at [385, 350] on p "Macro medidor o Flujómetro 4 pulgadas" at bounding box center [325, 351] width 184 height 15
click at [389, 280] on p "ACT - PISTOLA DE CALOR 1800W STANLEY" at bounding box center [334, 285] width 203 height 15
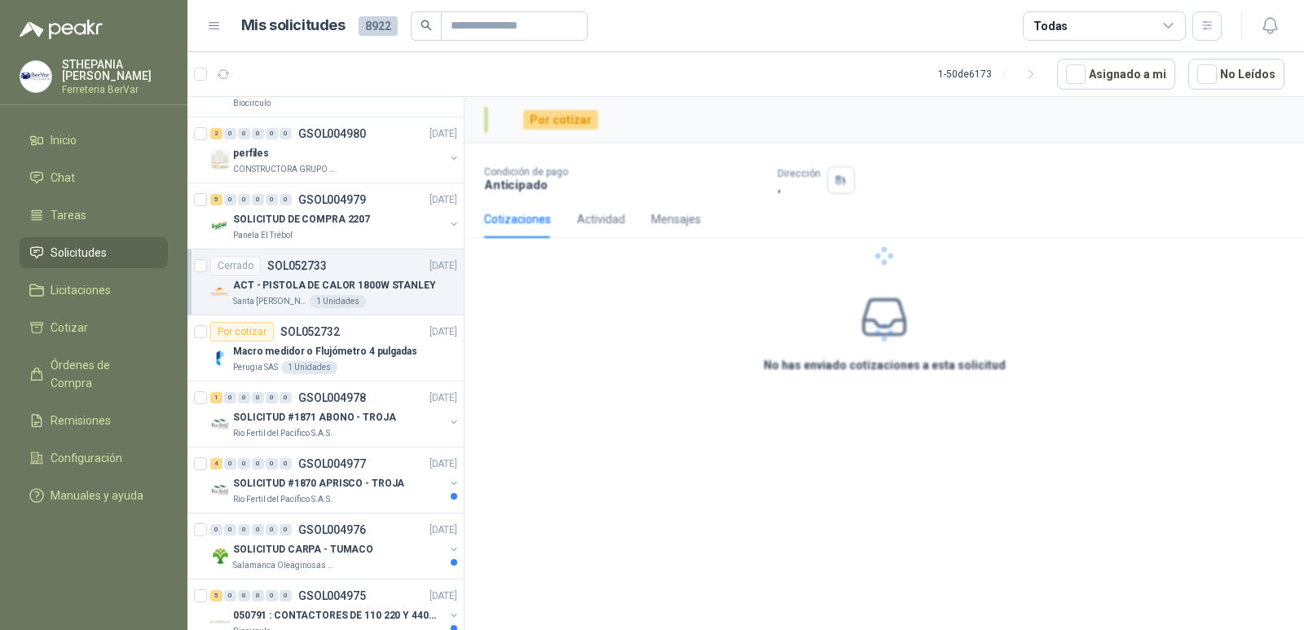
click at [385, 293] on div "ACT - PISTOLA DE CALOR 1800W STANLEY" at bounding box center [345, 285] width 224 height 20
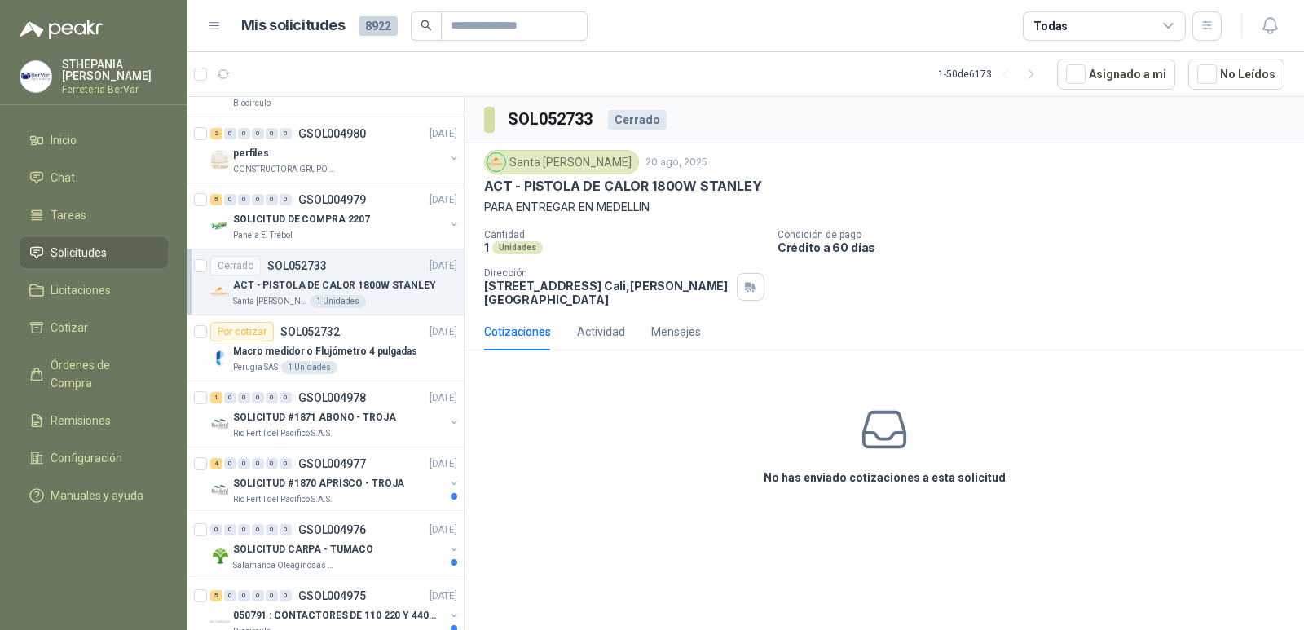
click at [285, 283] on p "ACT - PISTOLA DE CALOR 1800W STANLEY" at bounding box center [334, 285] width 203 height 15
click at [374, 279] on p "ACT - PISTOLA DE CALOR 1800W STANLEY" at bounding box center [334, 285] width 203 height 15
click at [323, 235] on div "Panela El Trébol" at bounding box center [338, 235] width 211 height 13
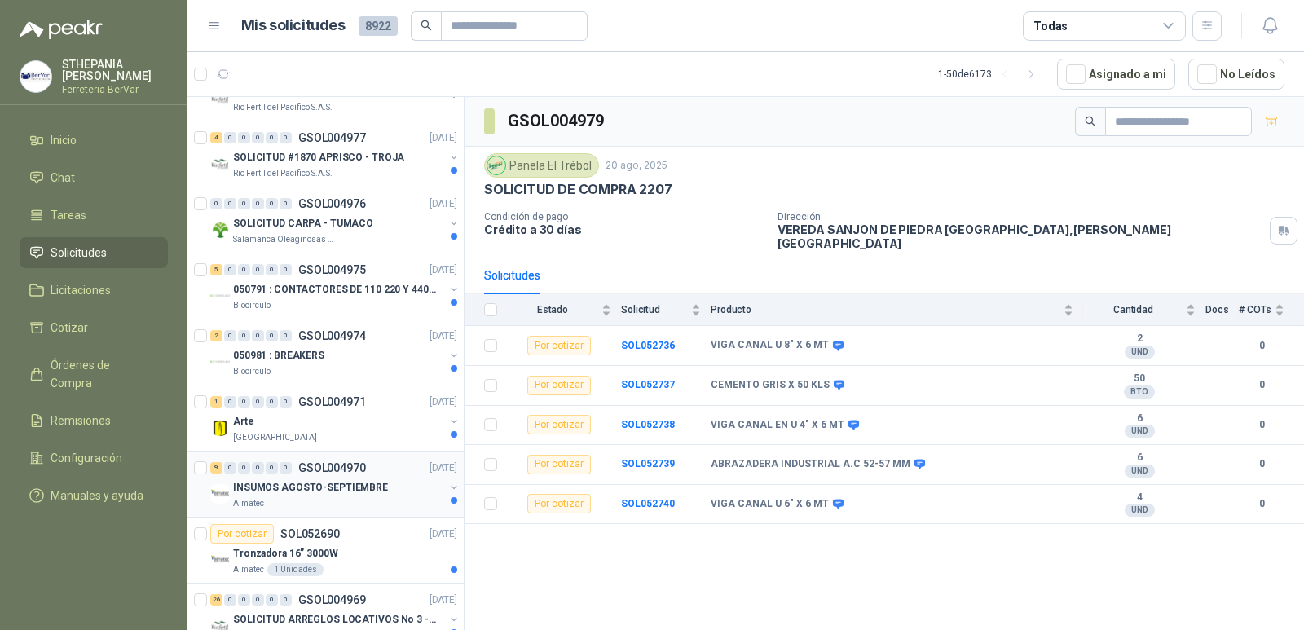
scroll to position [2037, 0]
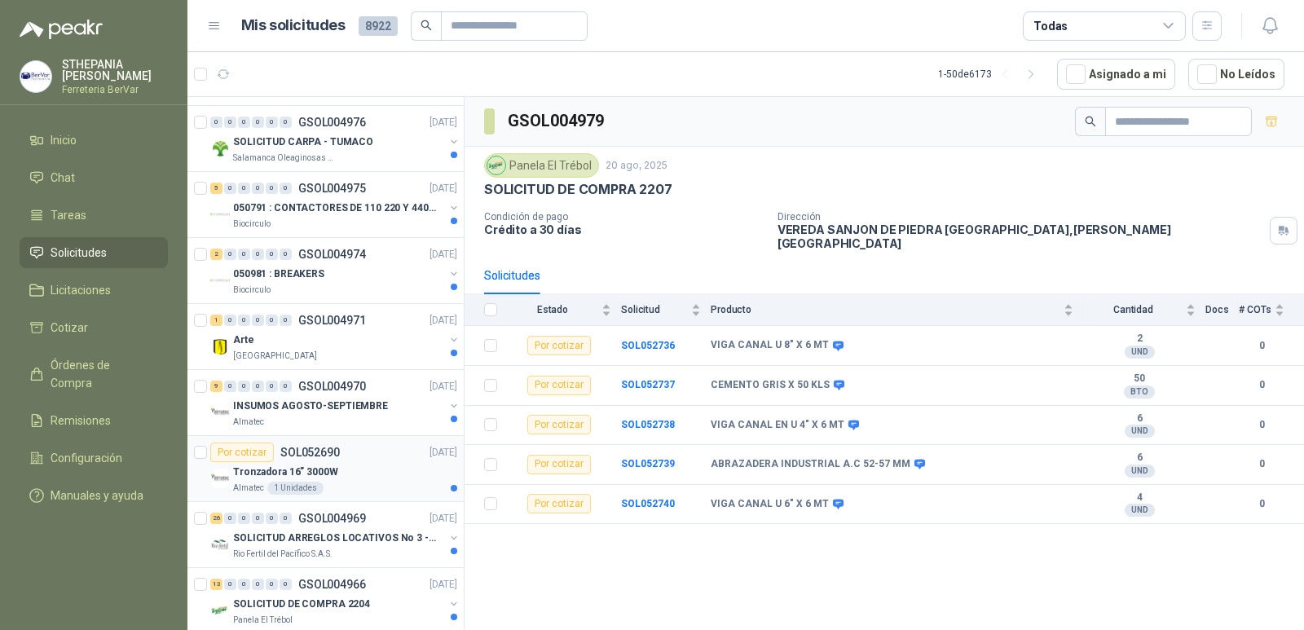
click at [401, 466] on div "Tronzadora 16” 3000W" at bounding box center [345, 472] width 224 height 20
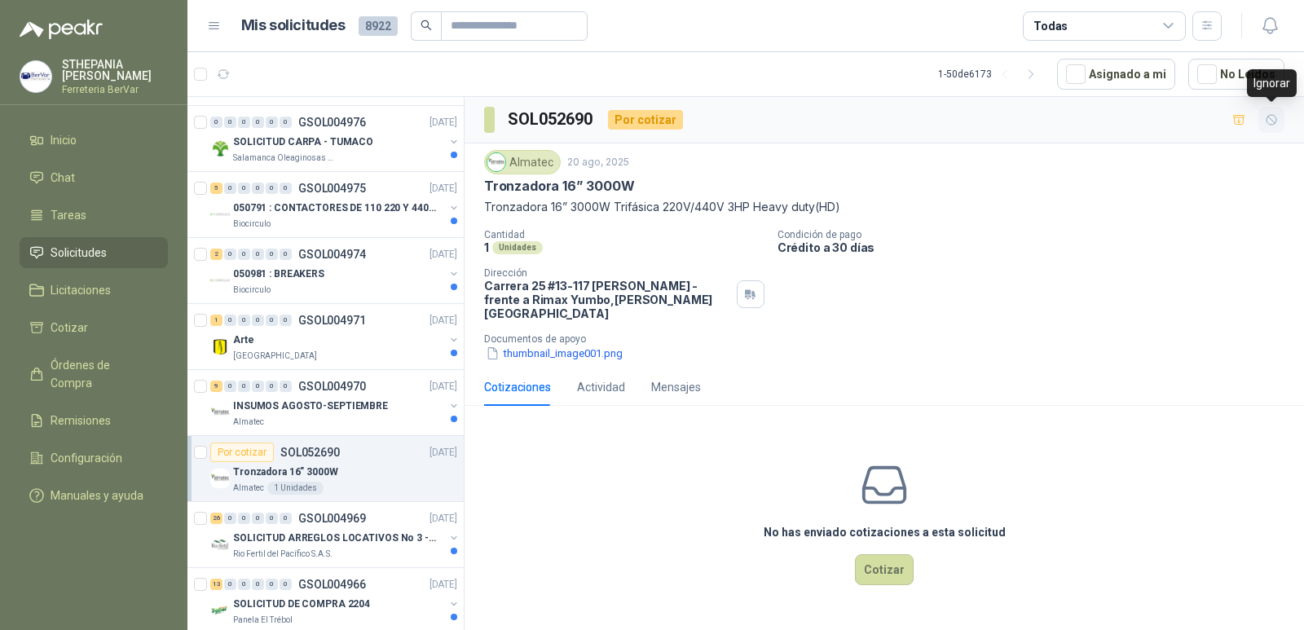
click at [1269, 126] on icon "button" at bounding box center [1272, 120] width 14 height 14
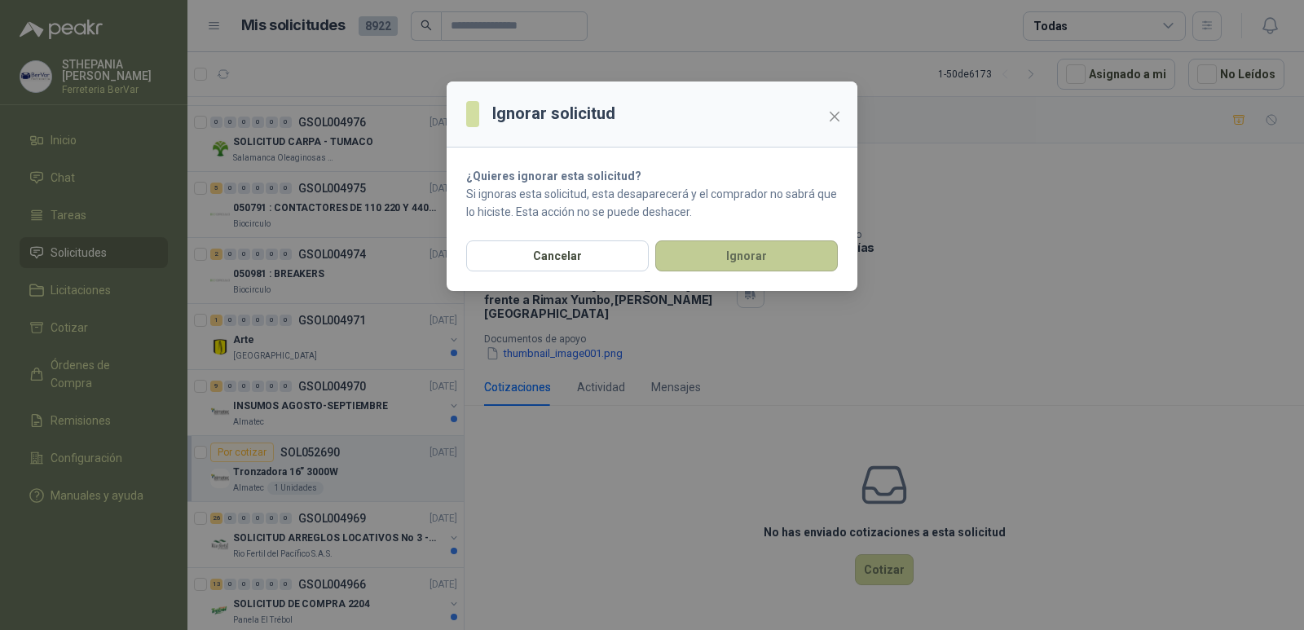
click at [798, 242] on button "Ignorar" at bounding box center [746, 255] width 183 height 31
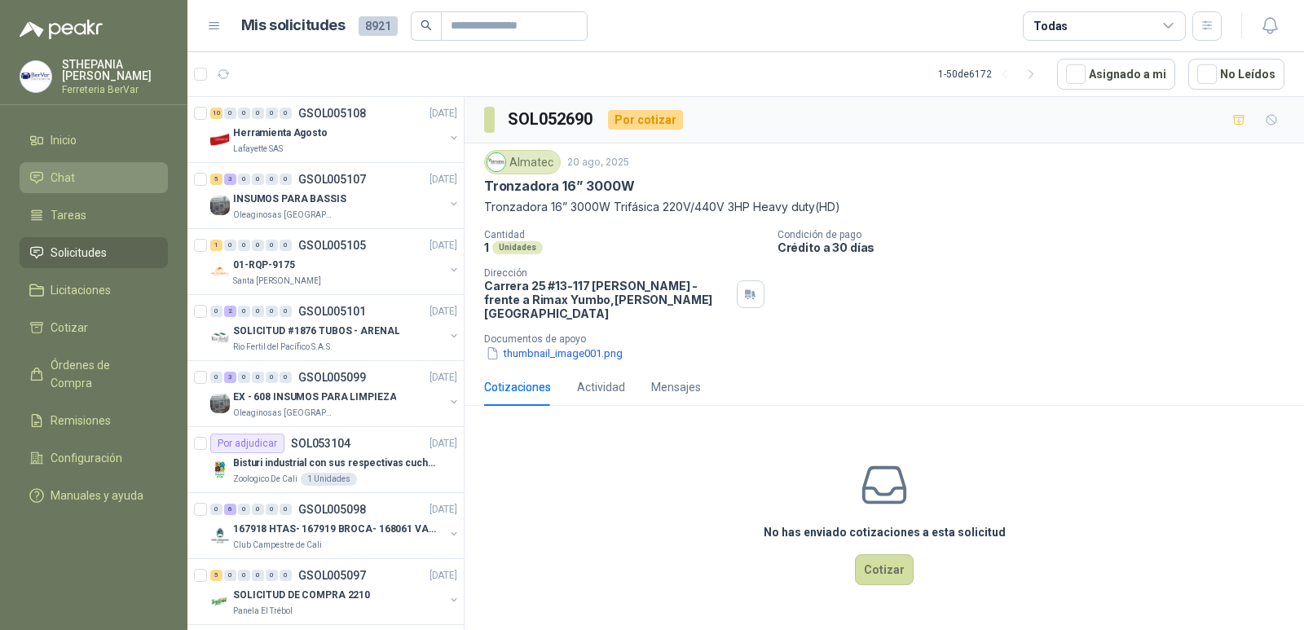
click at [109, 174] on li "Chat" at bounding box center [93, 178] width 129 height 18
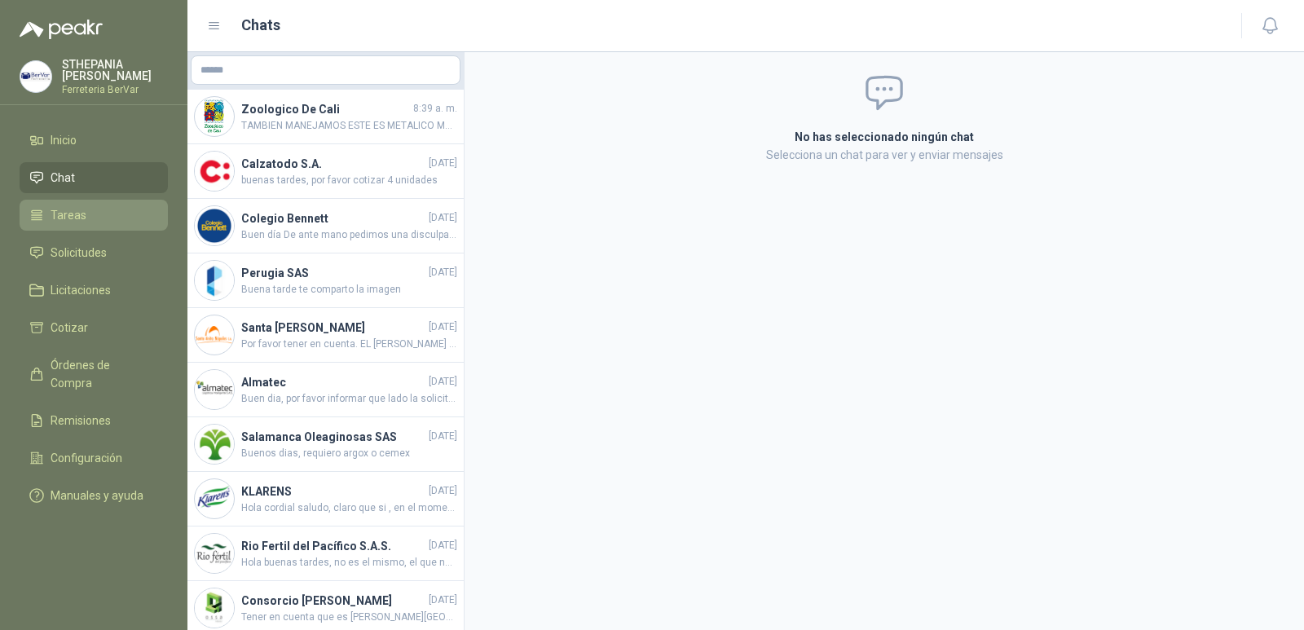
click at [107, 205] on link "Tareas" at bounding box center [94, 215] width 148 height 31
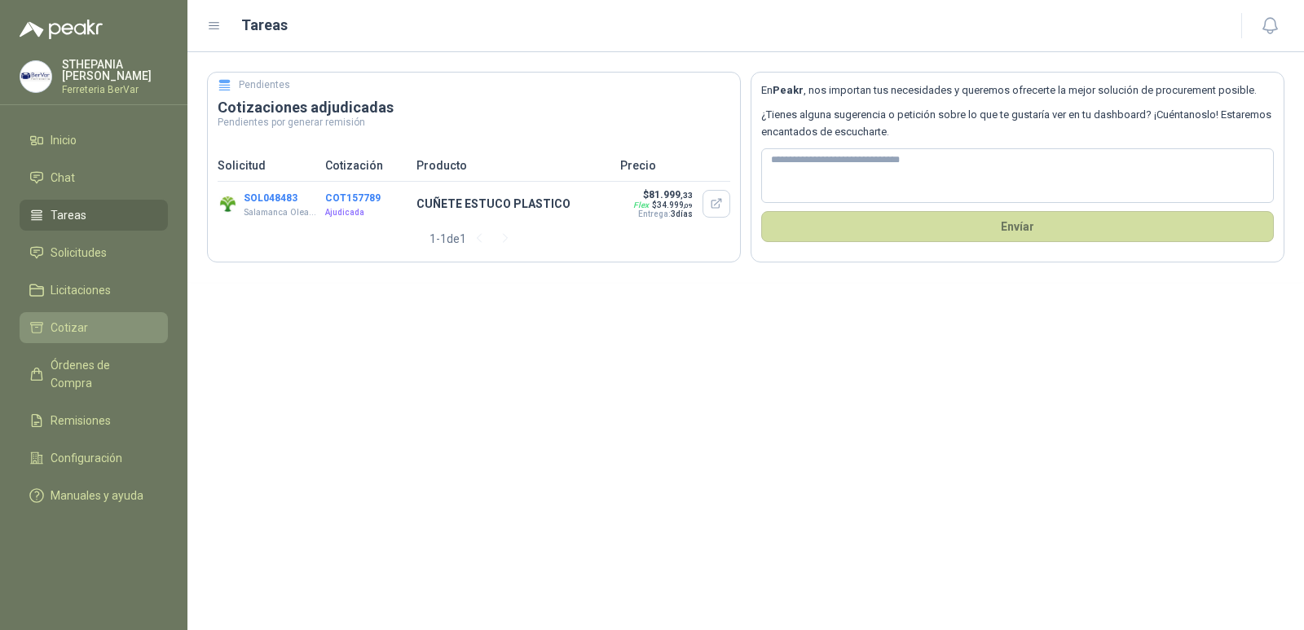
click at [80, 327] on span "Cotizar" at bounding box center [69, 328] width 37 height 18
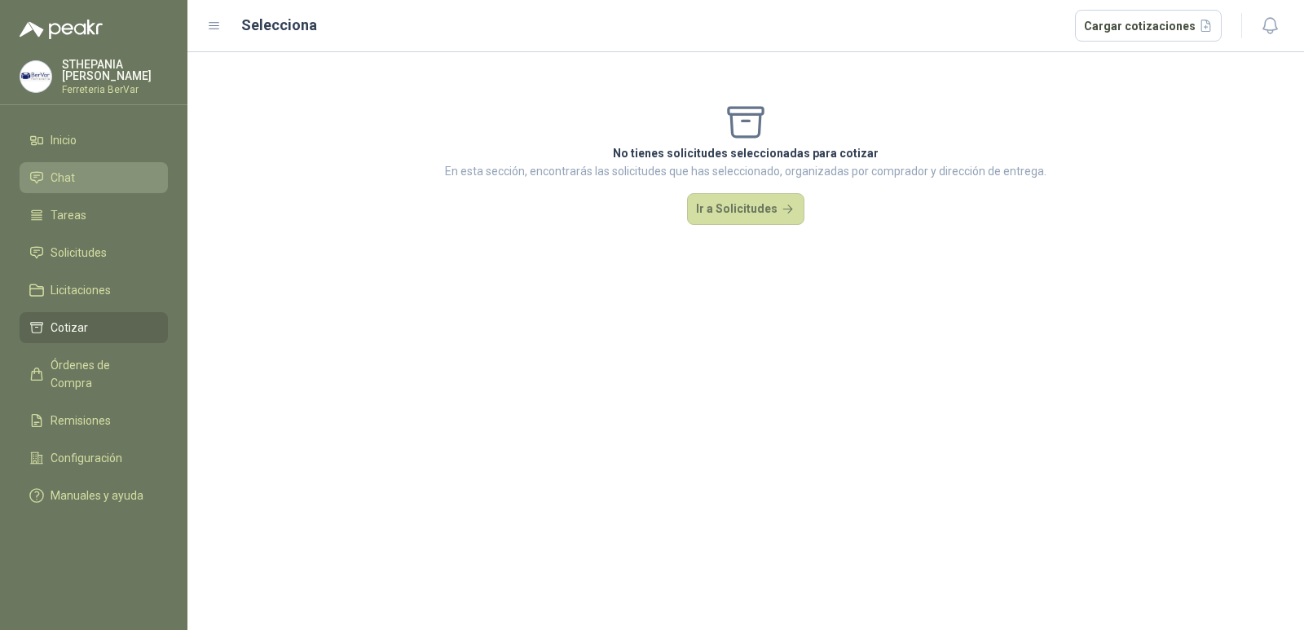
click at [139, 184] on li "Chat" at bounding box center [93, 178] width 129 height 18
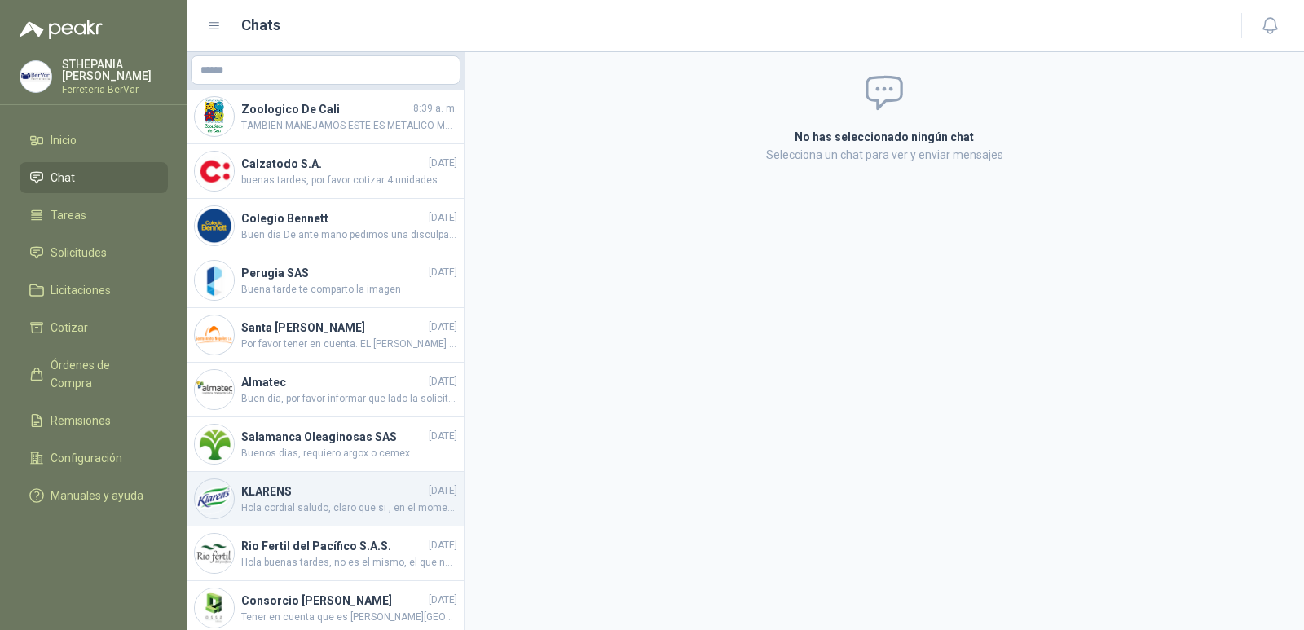
scroll to position [19, 0]
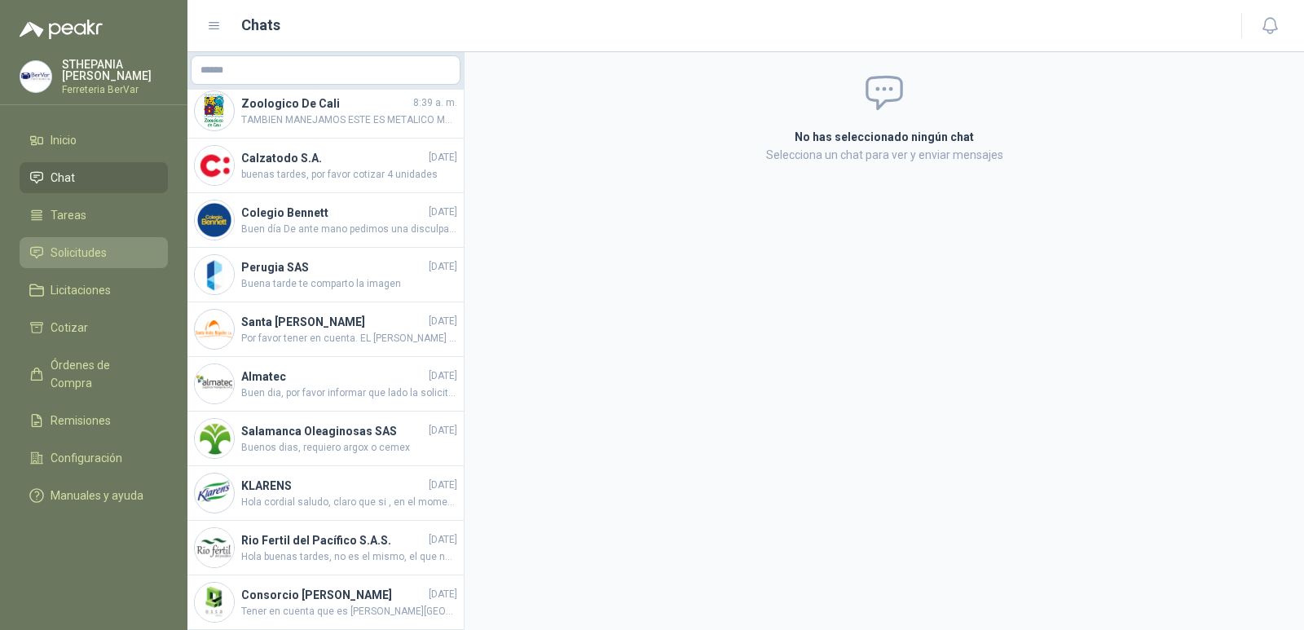
click at [113, 262] on link "Solicitudes" at bounding box center [94, 252] width 148 height 31
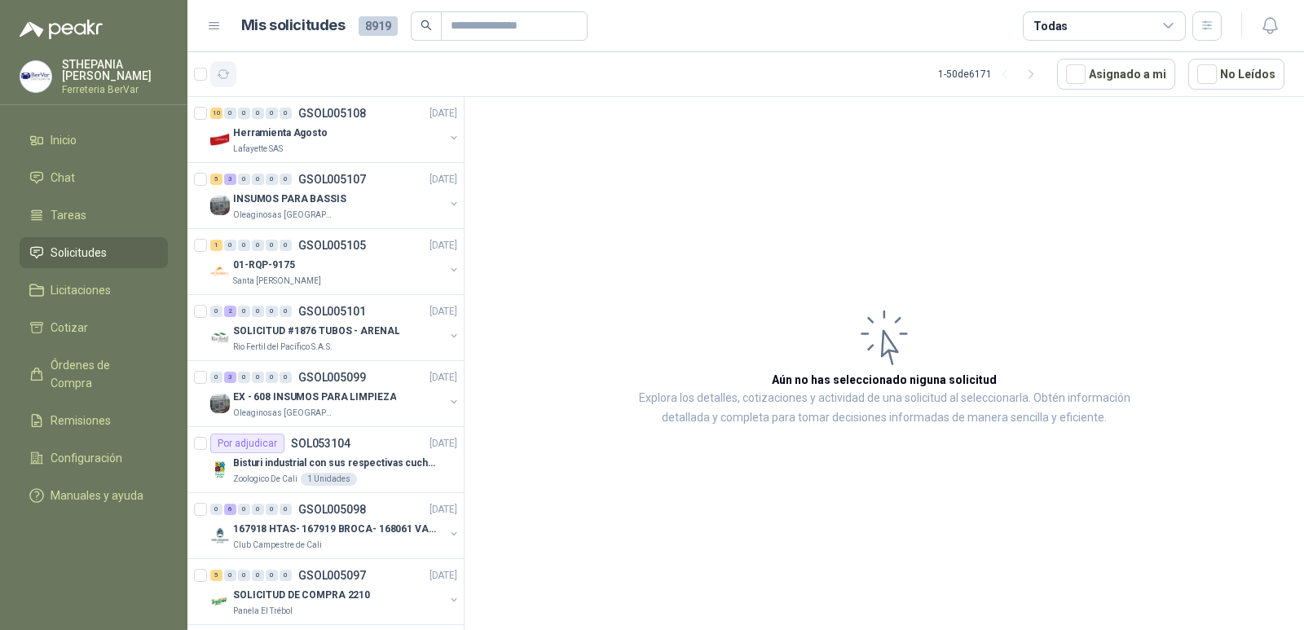
click at [226, 72] on icon "button" at bounding box center [224, 75] width 14 height 14
click at [228, 82] on button "button" at bounding box center [223, 74] width 26 height 26
click at [225, 75] on icon "button" at bounding box center [224, 75] width 14 height 14
click at [125, 131] on li "Inicio" at bounding box center [93, 140] width 129 height 18
